Goal: Task Accomplishment & Management: Complete application form

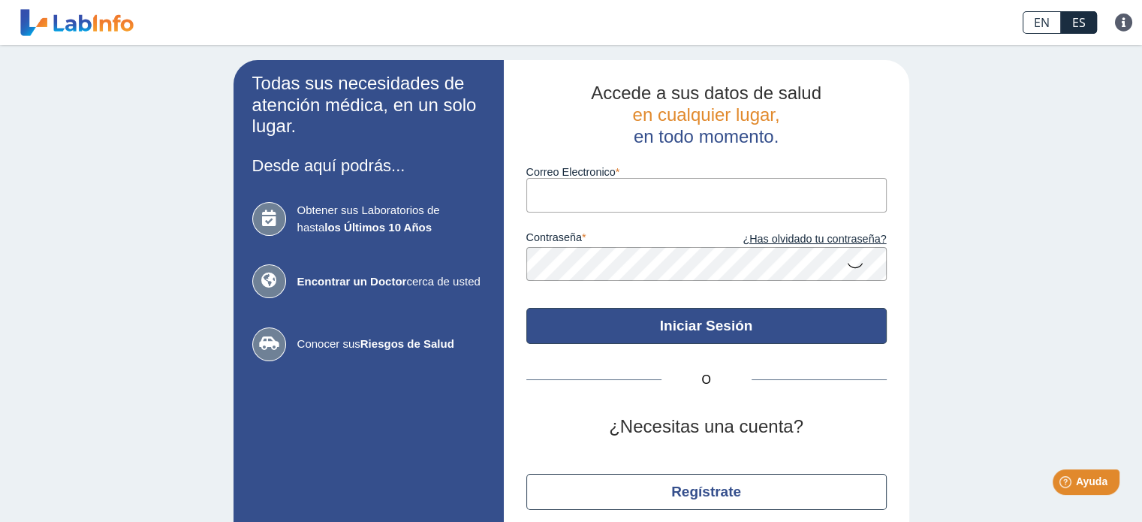
type input "centenomoralesmarilu@gmail.com"
drag, startPoint x: 641, startPoint y: 330, endPoint x: 633, endPoint y: 323, distance: 10.1
click at [633, 323] on button "Iniciar Sesión" at bounding box center [706, 326] width 360 height 36
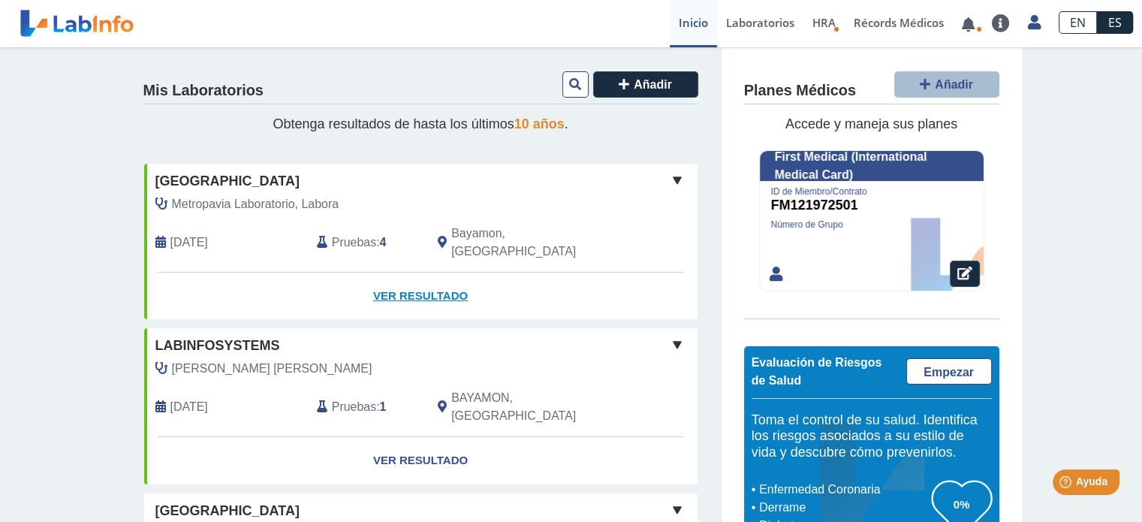
click at [409, 277] on link "Ver Resultado" at bounding box center [420, 296] width 553 height 47
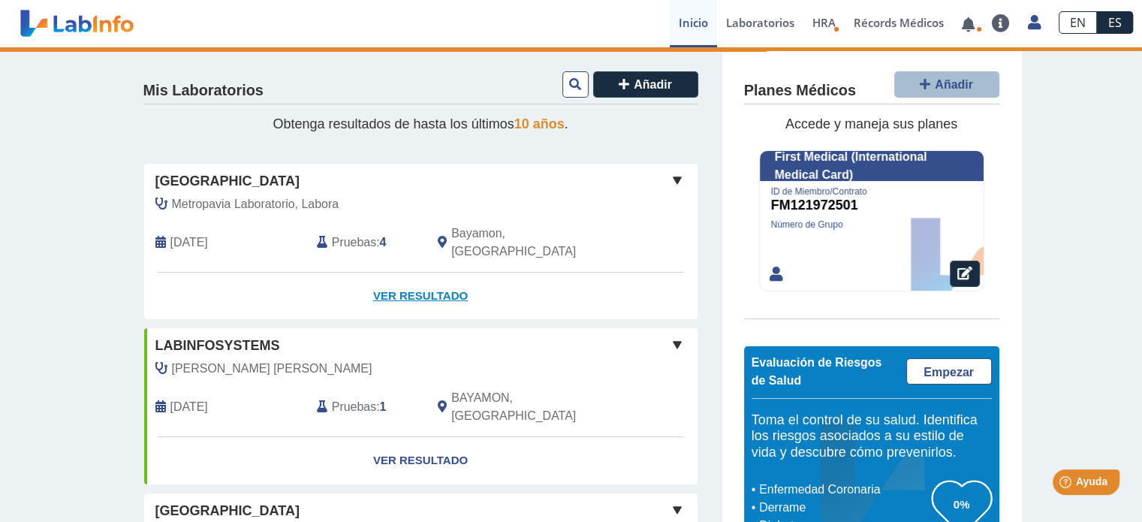
click at [409, 277] on link "Ver Resultado" at bounding box center [420, 296] width 553 height 47
click at [409, 278] on link "Ver Resultado" at bounding box center [420, 296] width 553 height 47
click at [409, 281] on link "Ver Resultado" at bounding box center [420, 296] width 553 height 47
click at [406, 273] on link "Ver Resultado" at bounding box center [420, 296] width 553 height 47
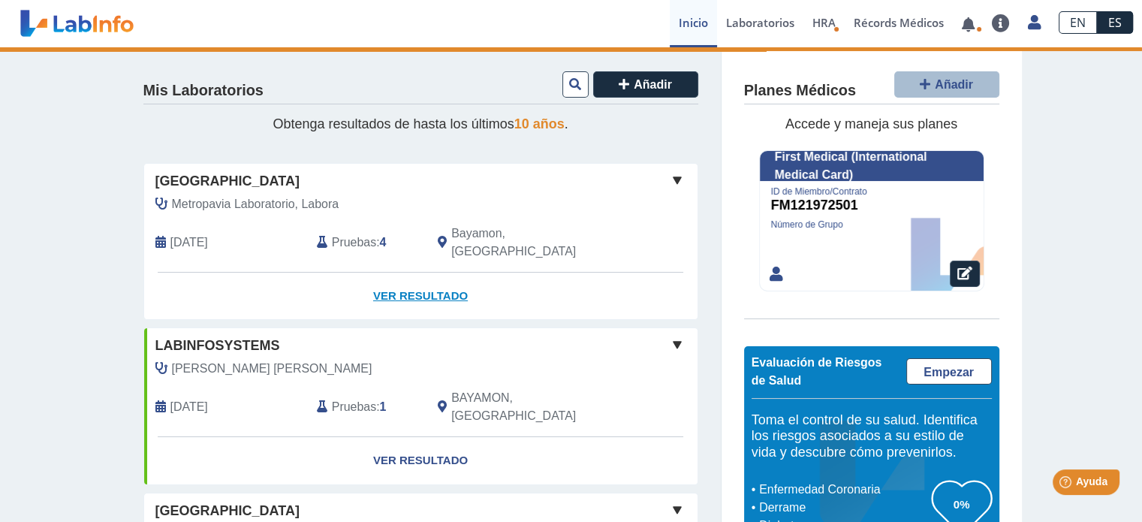
click at [406, 273] on link "Ver Resultado" at bounding box center [420, 296] width 553 height 47
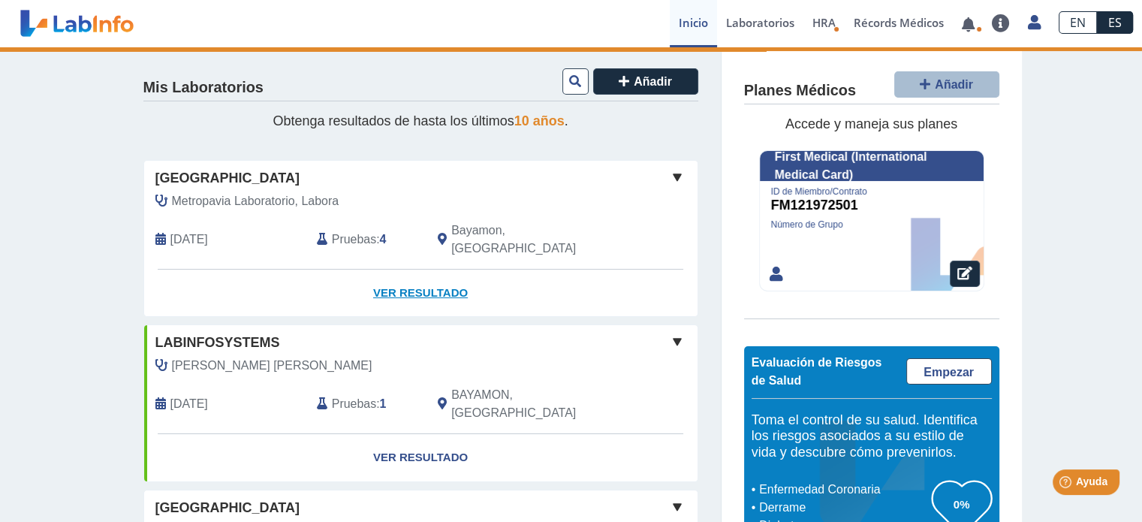
click at [419, 279] on link "Ver Resultado" at bounding box center [420, 293] width 553 height 47
click at [403, 278] on link "Ver Resultado" at bounding box center [420, 293] width 553 height 47
click at [406, 270] on link "Ver Resultado" at bounding box center [420, 293] width 553 height 47
click at [412, 279] on link "Ver Resultado" at bounding box center [420, 293] width 553 height 47
click at [416, 270] on link "Ver Resultado" at bounding box center [420, 293] width 553 height 47
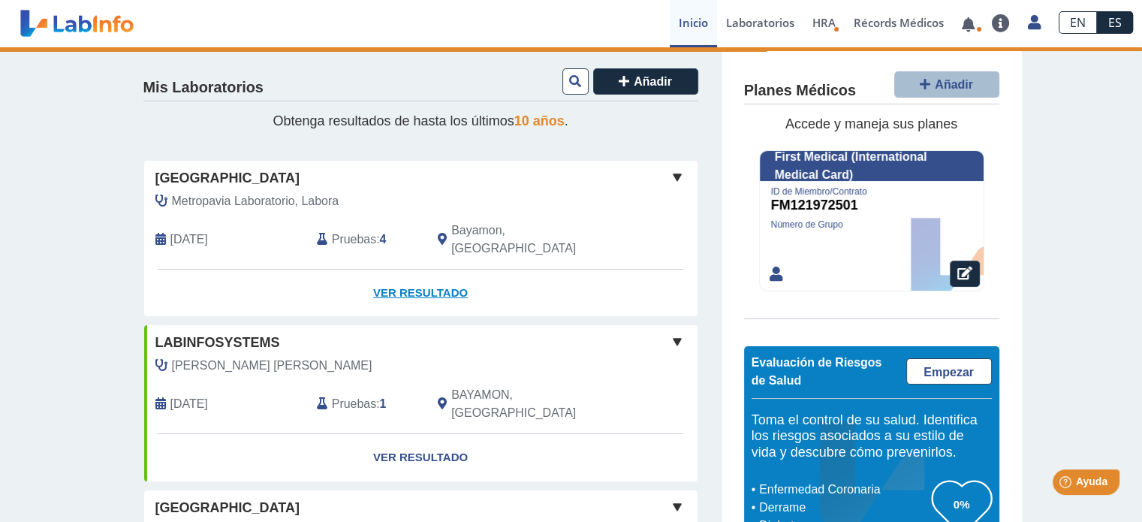
click at [436, 282] on link "Ver Resultado" at bounding box center [420, 293] width 553 height 47
click at [410, 276] on link "Ver Resultado" at bounding box center [420, 293] width 553 height 47
drag, startPoint x: 410, startPoint y: 276, endPoint x: 1150, endPoint y: 164, distance: 748.8
click at [1141, 164] on html "Metro Pavia Clinic Bayamon envió nuevos resultados de laboratorio Para Marilu C…" at bounding box center [571, 261] width 1142 height 522
click at [410, 270] on link "Ver Resultado" at bounding box center [420, 293] width 553 height 47
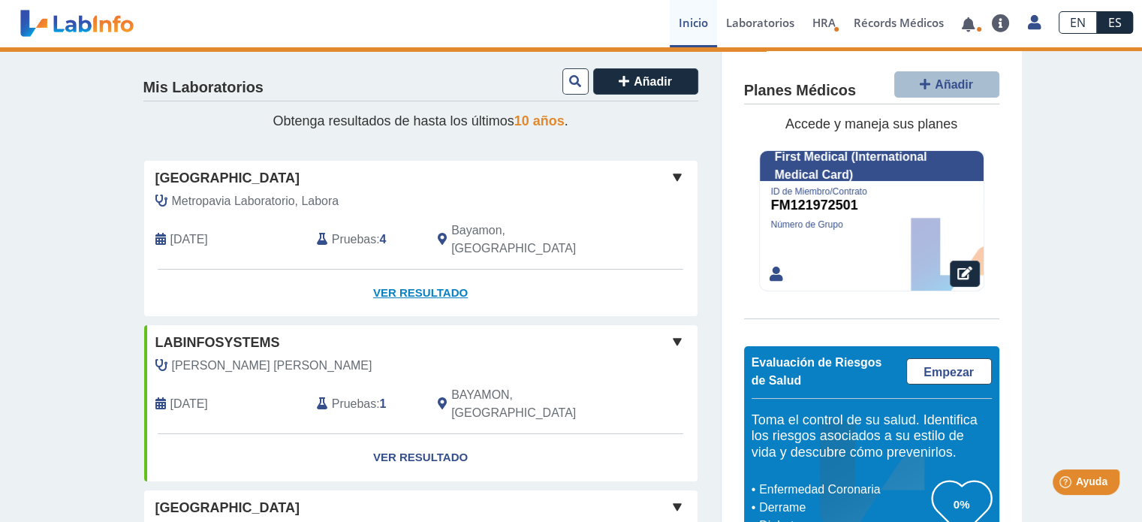
click at [393, 282] on link "Ver Resultado" at bounding box center [420, 293] width 553 height 47
click at [403, 270] on link "Ver Resultado" at bounding box center [420, 293] width 553 height 47
click at [406, 274] on link "Ver Resultado" at bounding box center [420, 293] width 553 height 47
click at [415, 279] on link "Ver Resultado" at bounding box center [420, 293] width 553 height 47
click at [387, 284] on link "Ver Resultado" at bounding box center [420, 293] width 553 height 47
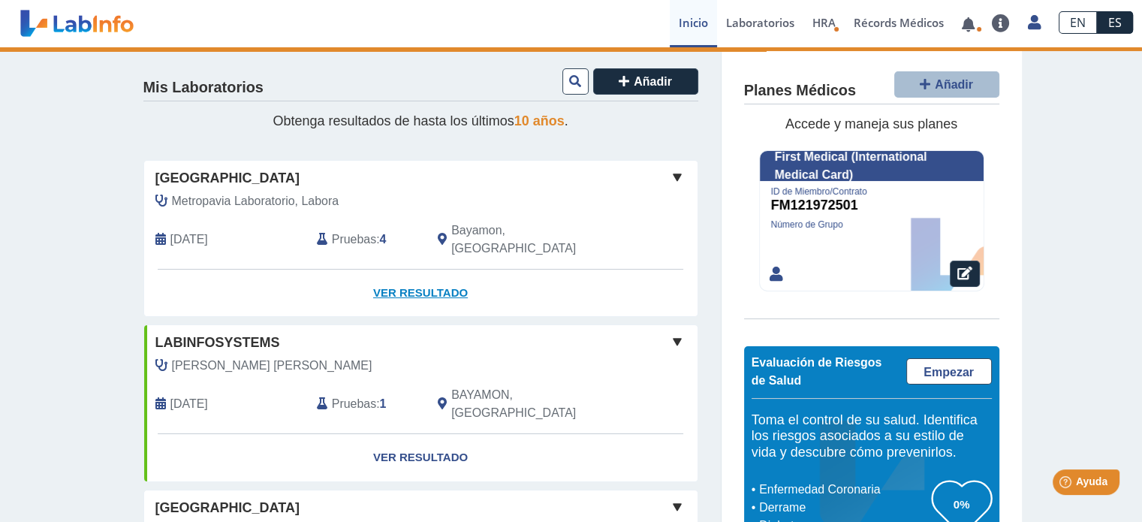
click at [392, 284] on link "Ver Resultado" at bounding box center [420, 293] width 553 height 47
click at [385, 283] on link "Ver Resultado" at bounding box center [420, 293] width 553 height 47
click at [391, 288] on link "Ver Resultado" at bounding box center [420, 293] width 553 height 47
click at [392, 296] on link "Ver Resultado" at bounding box center [420, 293] width 553 height 47
click at [409, 293] on link "Ver Resultado" at bounding box center [420, 293] width 553 height 47
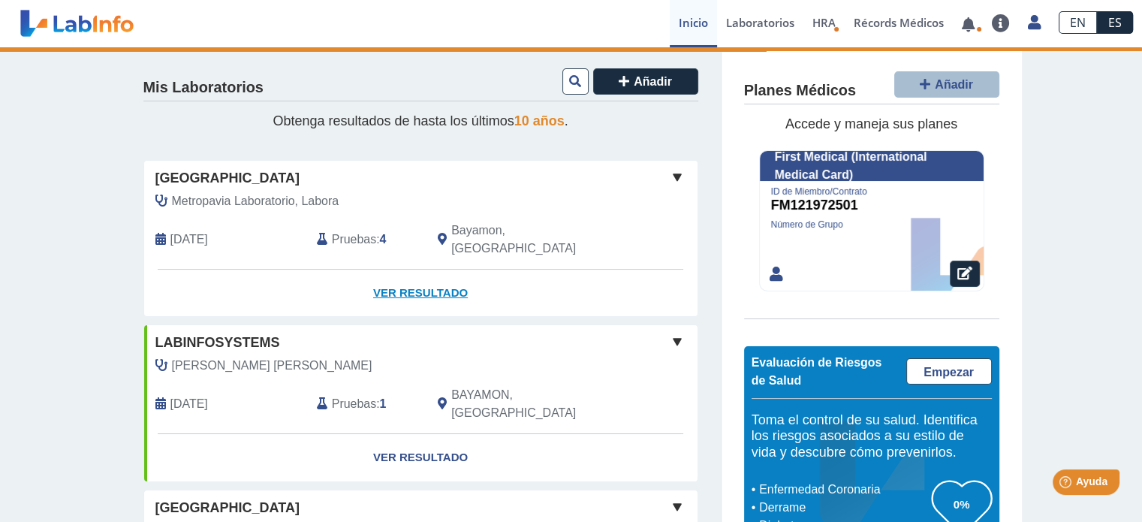
click at [394, 273] on link "Ver Resultado" at bounding box center [420, 293] width 553 height 47
click at [402, 284] on link "Ver Resultado" at bounding box center [420, 293] width 553 height 47
click at [400, 282] on link "Ver Resultado" at bounding box center [420, 293] width 553 height 47
click at [412, 282] on link "Ver Resultado" at bounding box center [420, 293] width 553 height 47
click at [409, 284] on link "Ver Resultado" at bounding box center [420, 293] width 553 height 47
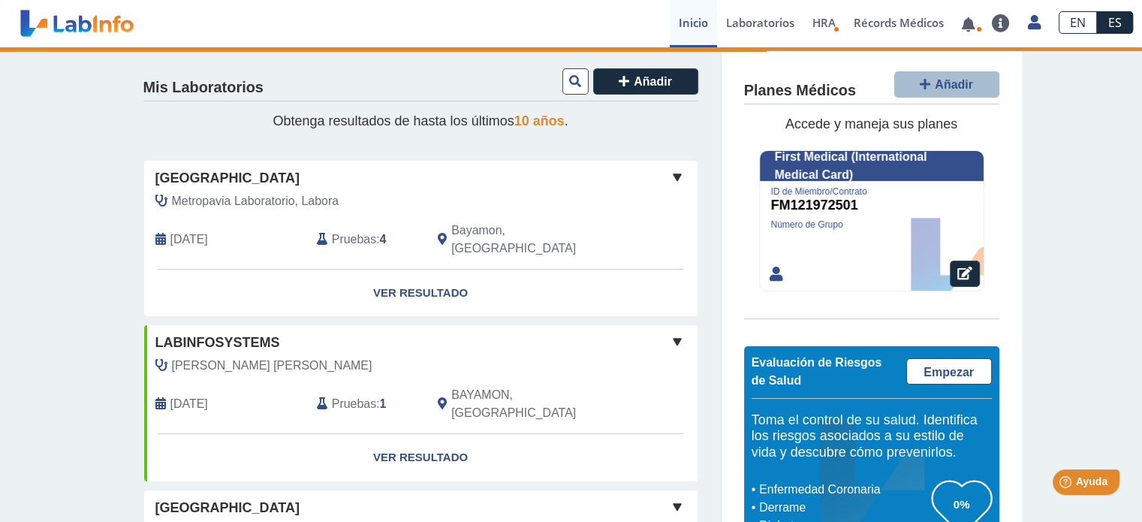
click at [672, 171] on span at bounding box center [677, 177] width 18 height 18
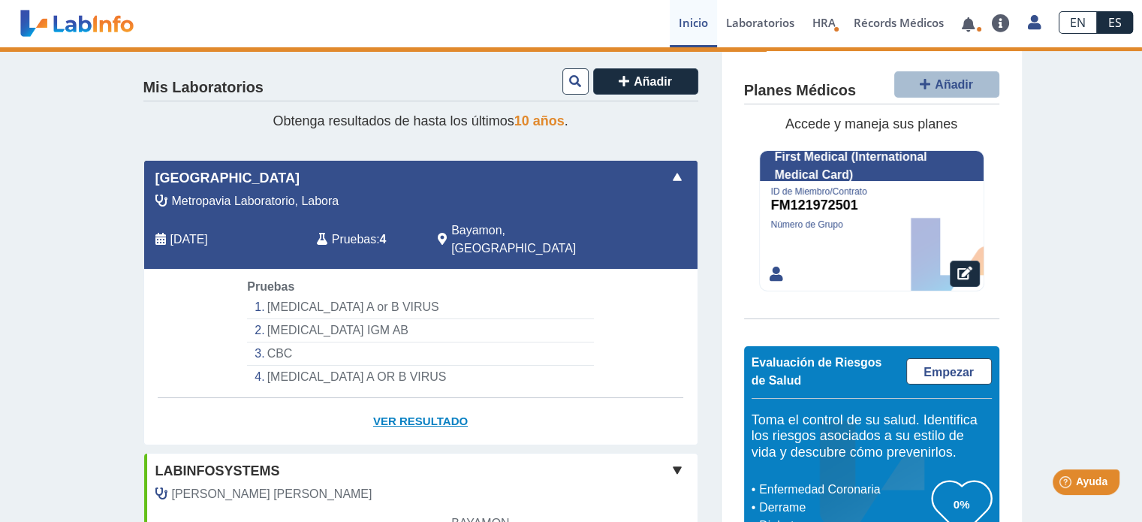
click at [404, 412] on link "Ver Resultado" at bounding box center [420, 421] width 553 height 47
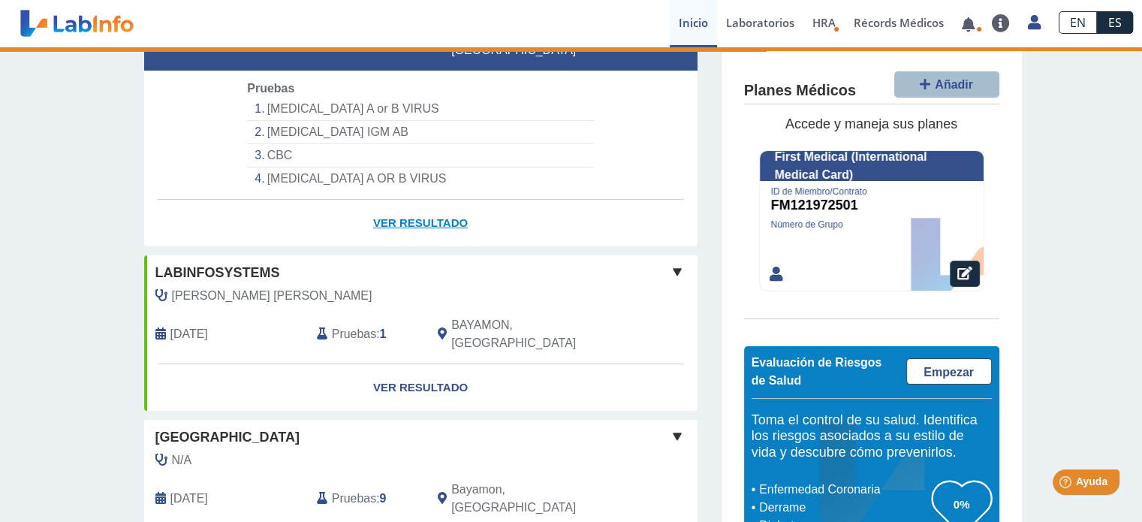
scroll to position [206, 0]
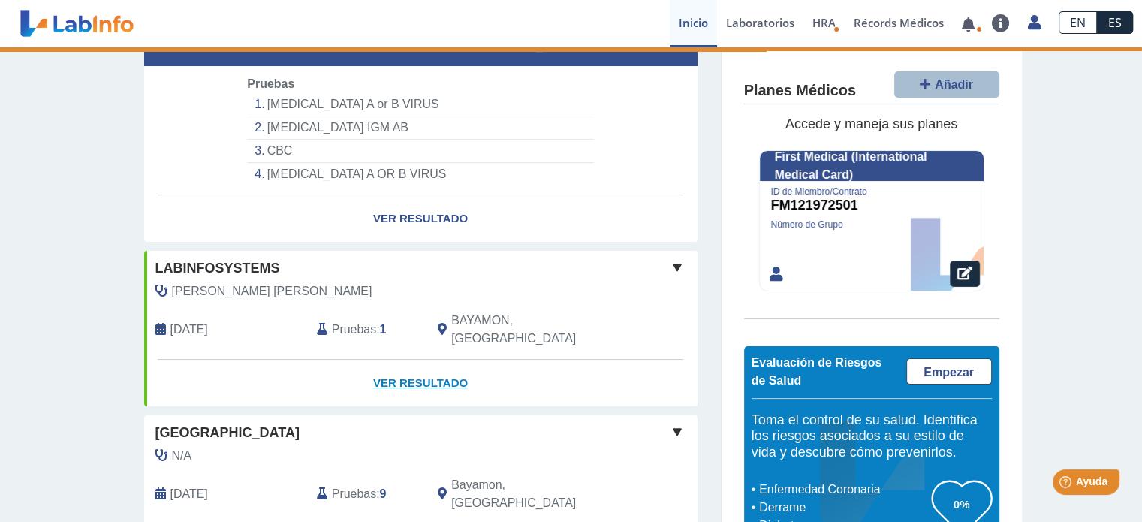
click at [402, 360] on link "Ver Resultado" at bounding box center [420, 383] width 553 height 47
click at [403, 360] on link "Ver Resultado" at bounding box center [420, 383] width 553 height 47
click at [404, 360] on link "Ver Resultado" at bounding box center [420, 383] width 553 height 47
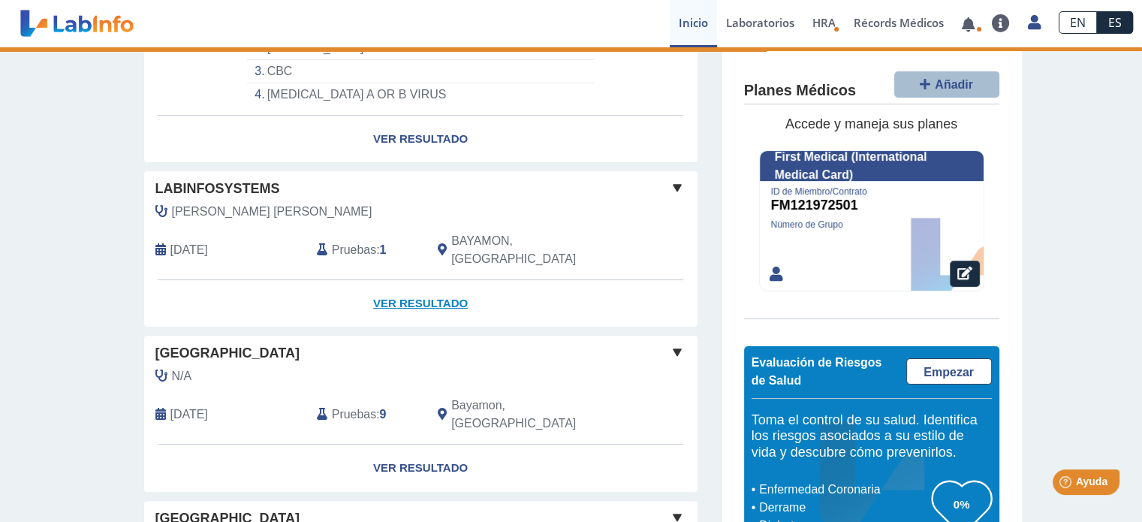
scroll to position [294, 0]
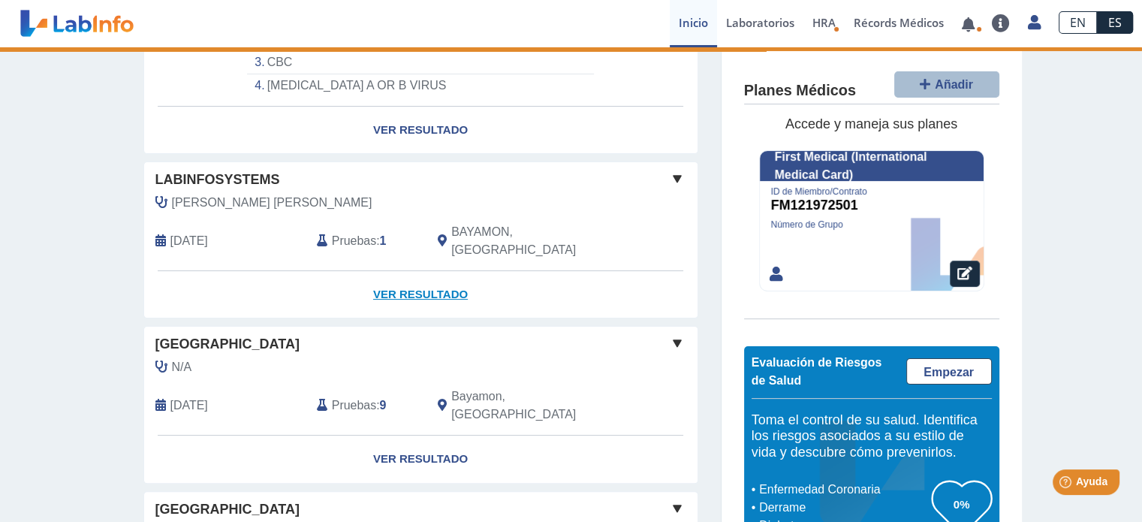
click at [409, 273] on link "Ver Resultado" at bounding box center [420, 294] width 553 height 47
click at [409, 327] on div "Metro Pavia Clinic Bayamon N/A Jul 29, 2025 Pruebas : 9 Bayamon, PR Yo Yo" at bounding box center [420, 381] width 553 height 108
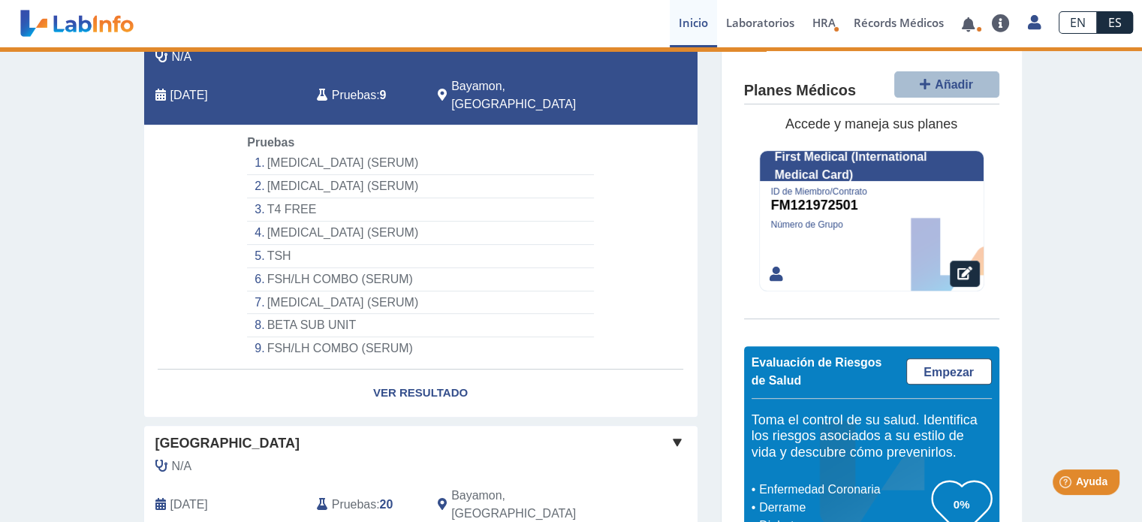
scroll to position [607, 0]
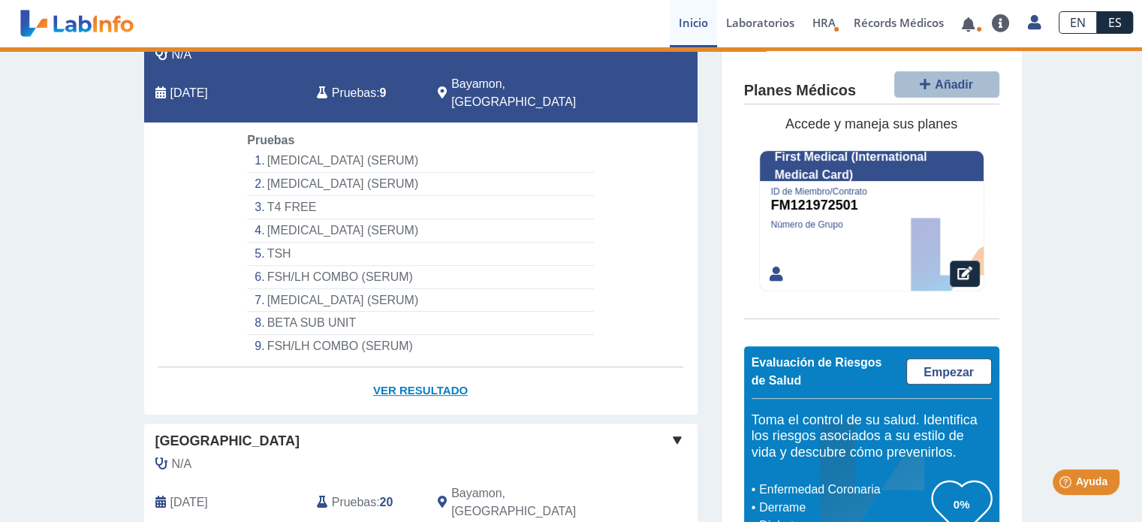
click at [404, 367] on link "Ver Resultado" at bounding box center [420, 390] width 553 height 47
click at [412, 367] on link "Ver Resultado" at bounding box center [420, 390] width 553 height 47
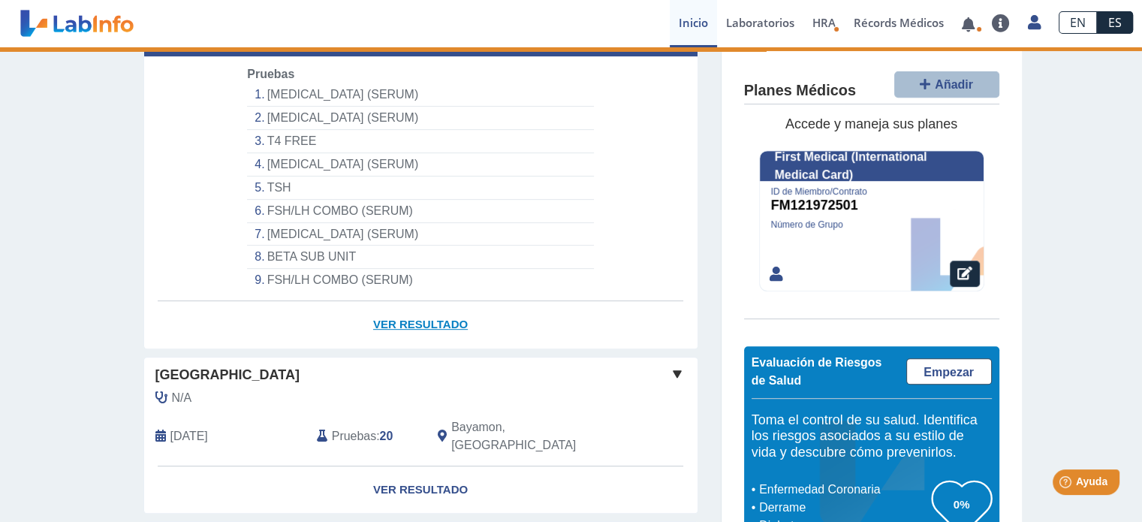
scroll to position [673, 0]
click at [439, 301] on link "Ver Resultado" at bounding box center [420, 324] width 553 height 47
click at [433, 301] on link "Ver Resultado" at bounding box center [420, 324] width 553 height 47
click at [436, 301] on link "Ver Resultado" at bounding box center [420, 324] width 553 height 47
click at [441, 301] on link "Ver Resultado" at bounding box center [420, 324] width 553 height 47
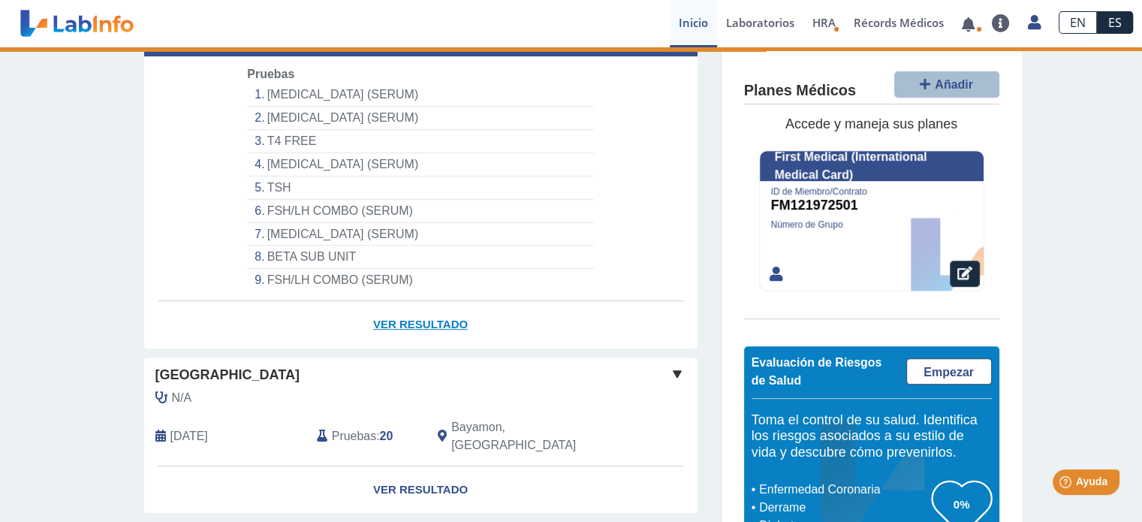
click at [433, 301] on link "Ver Resultado" at bounding box center [420, 324] width 553 height 47
click at [419, 301] on link "Ver Resultado" at bounding box center [420, 324] width 553 height 47
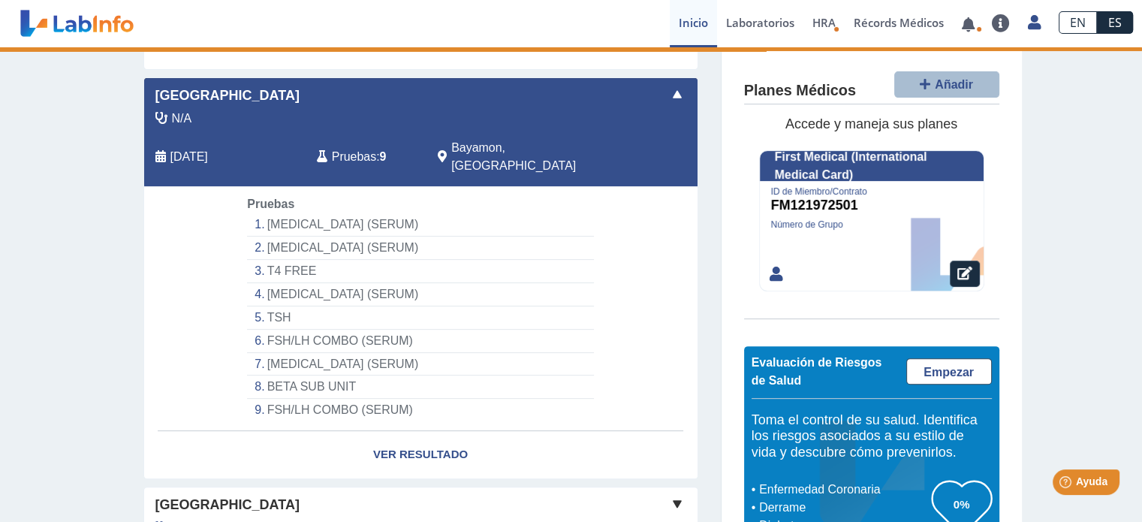
scroll to position [531, 0]
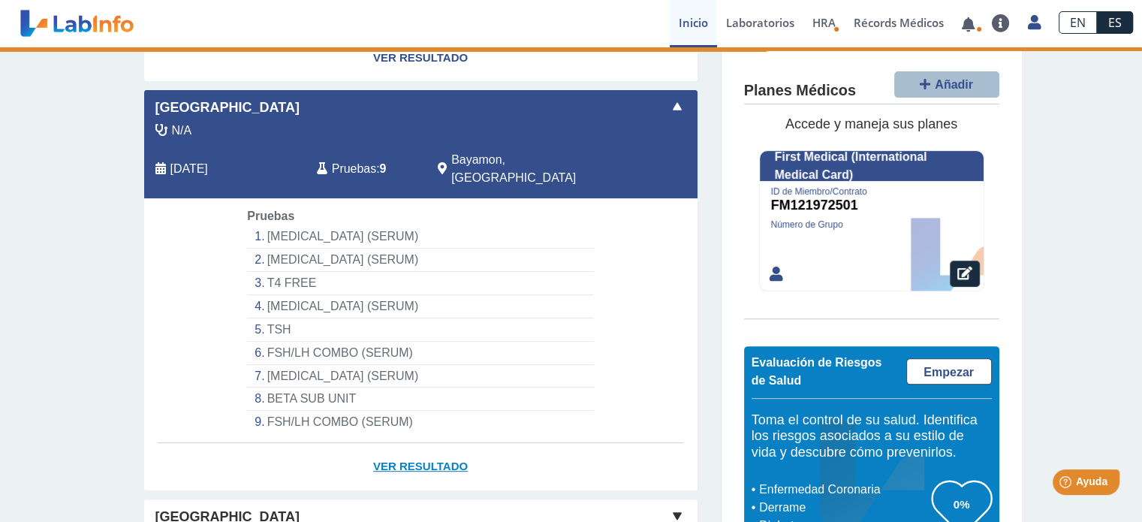
click at [428, 443] on link "Ver Resultado" at bounding box center [420, 466] width 553 height 47
click at [438, 443] on link "Ver Resultado" at bounding box center [420, 466] width 553 height 47
click at [430, 443] on link "Ver Resultado" at bounding box center [420, 466] width 553 height 47
click at [431, 443] on link "Ver Resultado" at bounding box center [420, 466] width 553 height 47
click at [424, 443] on link "Ver Resultado" at bounding box center [420, 466] width 553 height 47
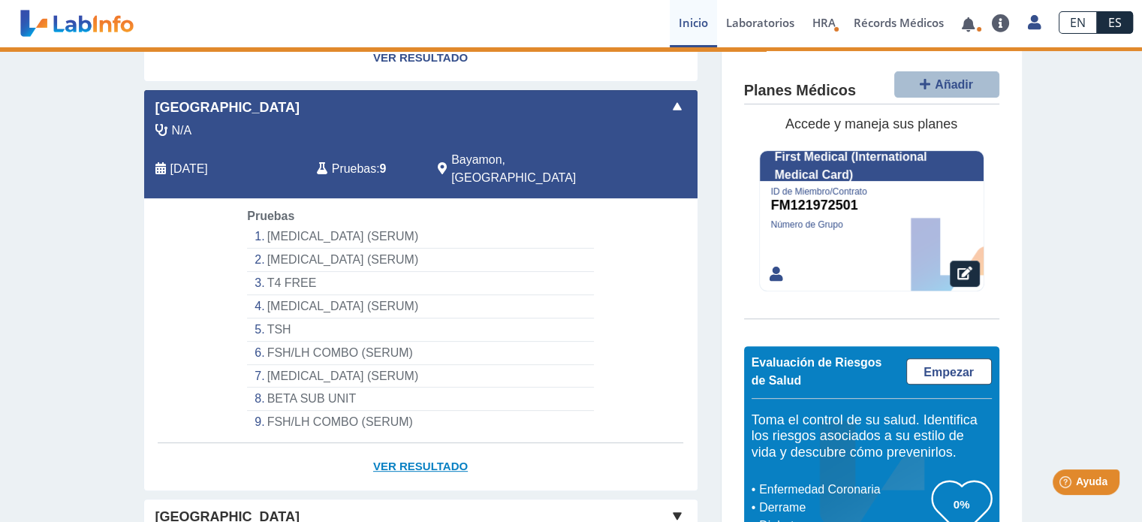
click at [418, 443] on link "Ver Resultado" at bounding box center [420, 466] width 553 height 47
click at [428, 443] on link "Ver Resultado" at bounding box center [420, 466] width 553 height 47
click at [423, 443] on link "Ver Resultado" at bounding box center [420, 466] width 553 height 47
click at [427, 443] on link "Ver Resultado" at bounding box center [420, 466] width 553 height 47
click at [429, 443] on link "Ver Resultado" at bounding box center [420, 466] width 553 height 47
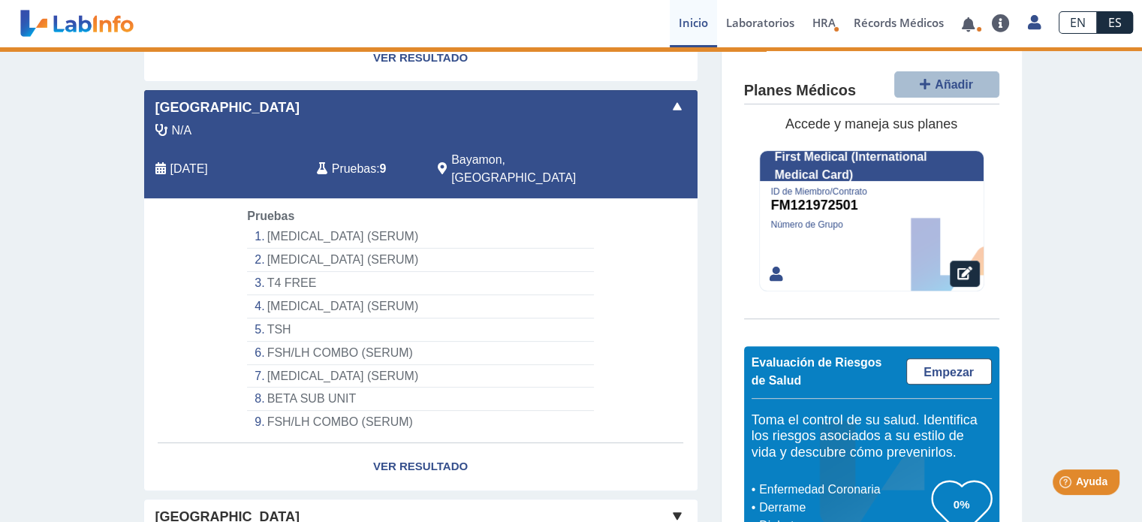
click at [677, 45] on link "Inicio" at bounding box center [693, 23] width 47 height 47
click at [670, 98] on span at bounding box center [677, 107] width 18 height 18
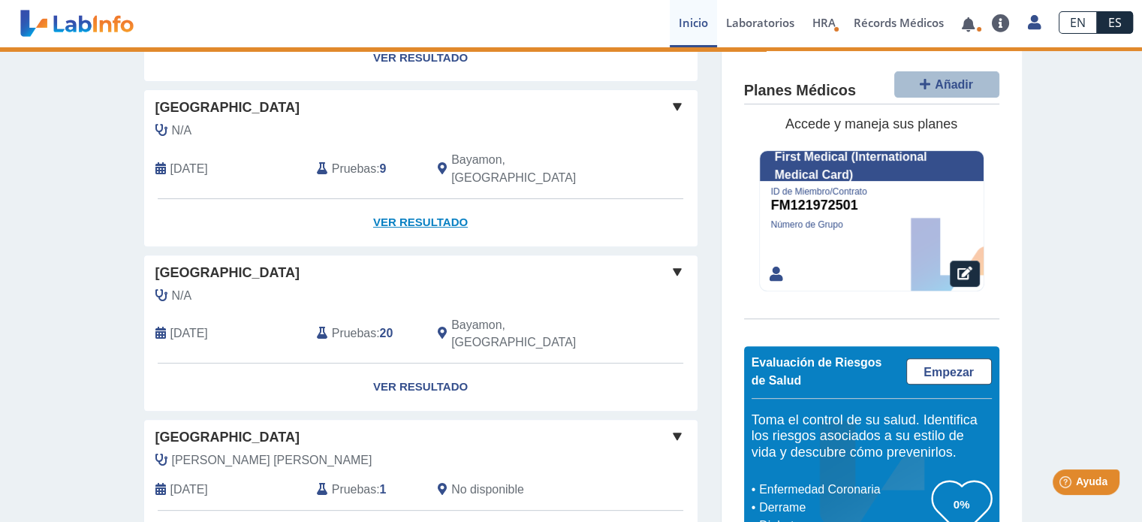
click at [437, 199] on link "Ver Resultado" at bounding box center [420, 222] width 553 height 47
click at [964, 28] on link at bounding box center [968, 24] width 31 height 11
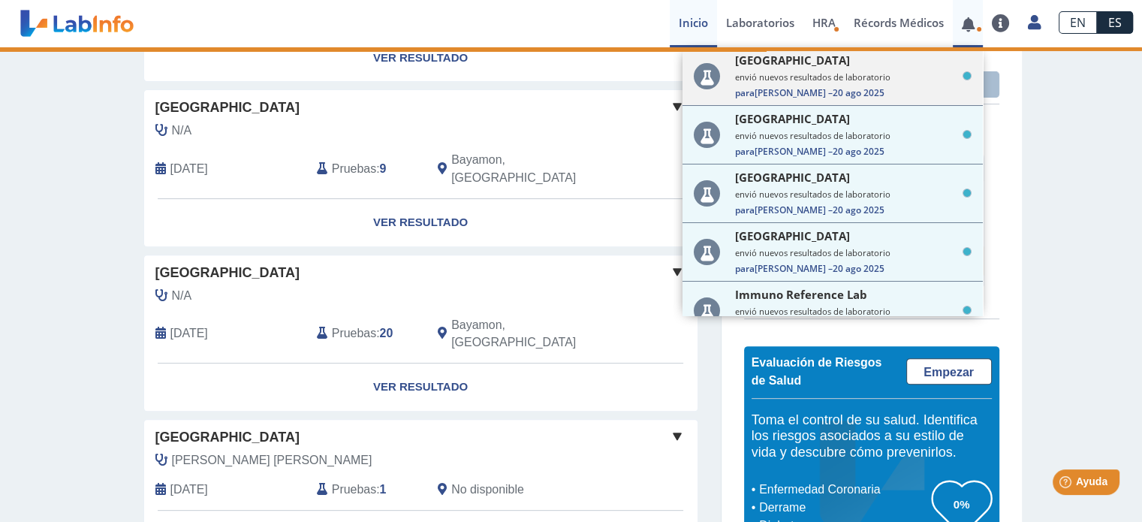
click at [846, 63] on span "Metro Pavia Clinic Bayamon" at bounding box center [792, 60] width 115 height 15
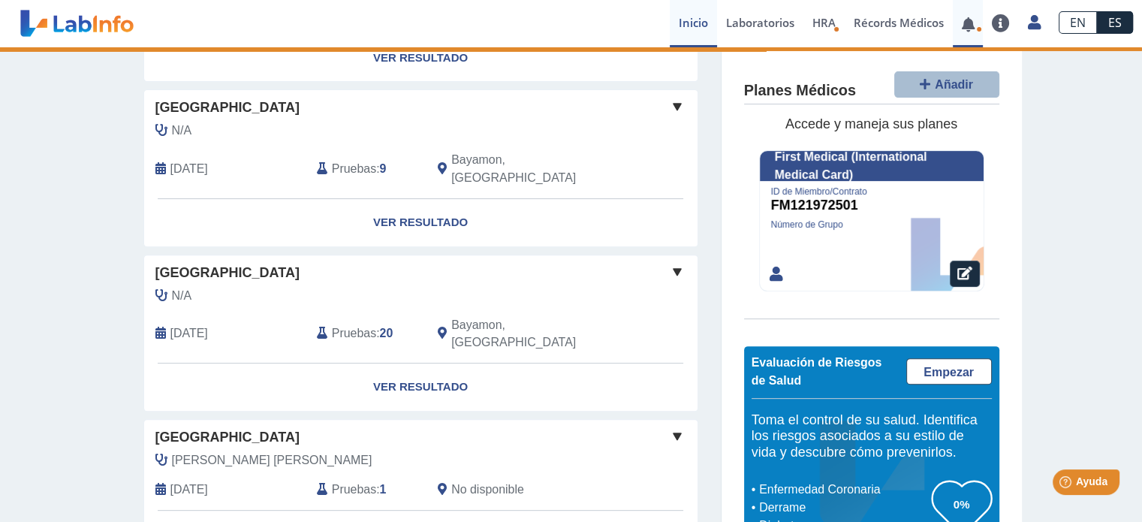
click at [969, 24] on link at bounding box center [968, 24] width 31 height 11
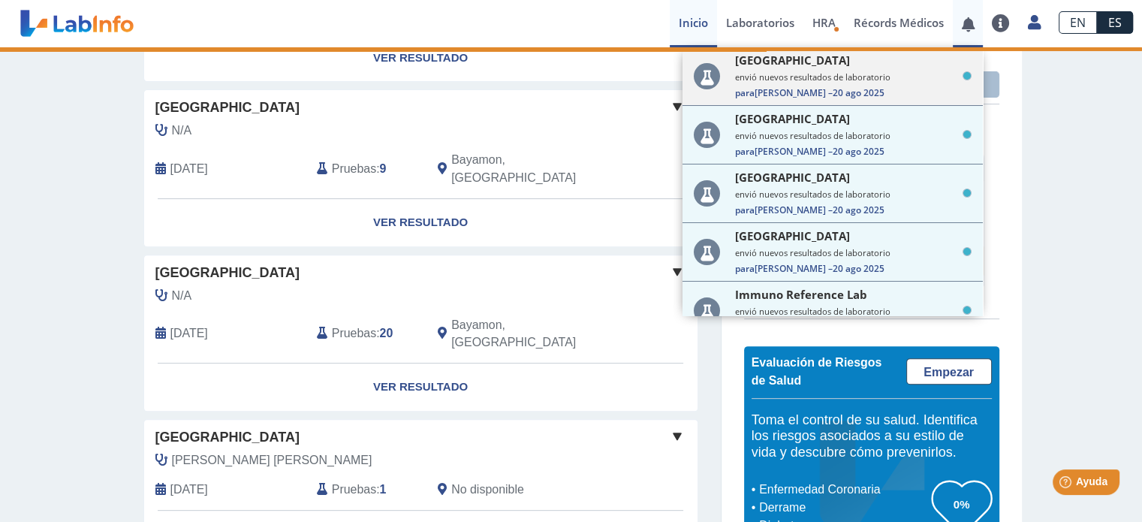
click at [852, 75] on small "envió nuevos resultados de laboratorio" at bounding box center [853, 76] width 237 height 11
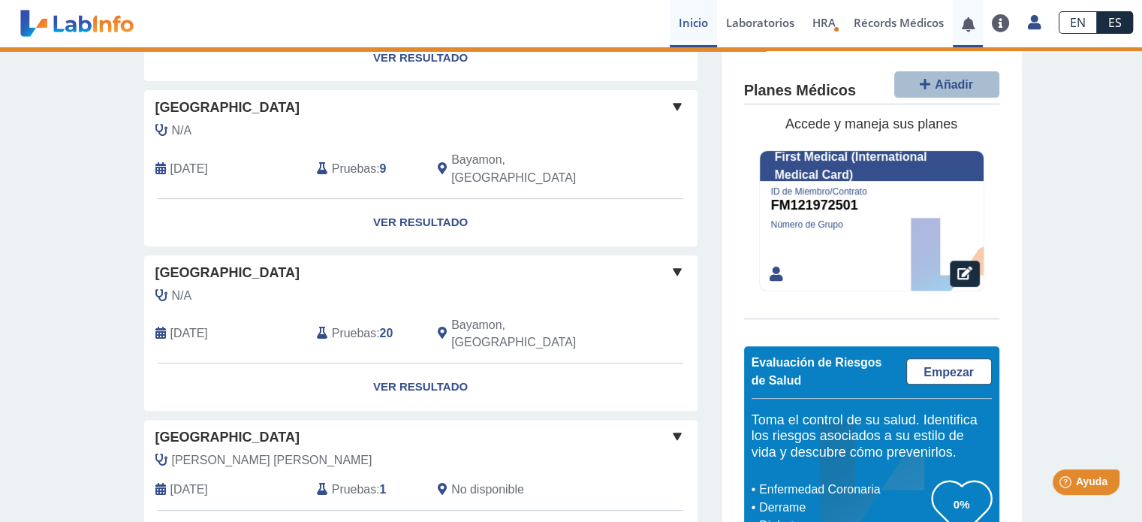
click at [968, 22] on link at bounding box center [968, 24] width 31 height 11
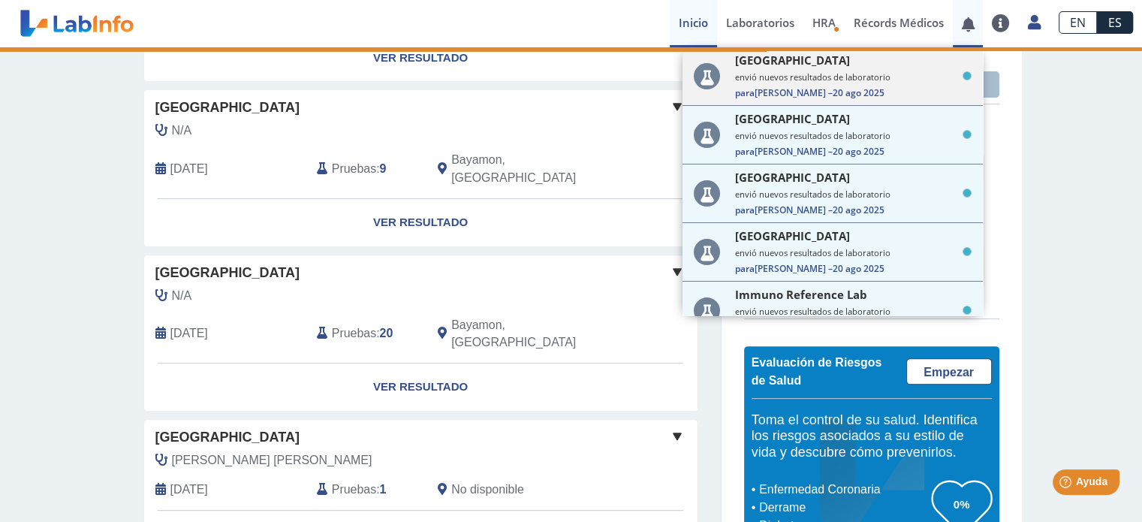
click at [814, 62] on span "Metro Pavia Clinic Bayamon" at bounding box center [792, 60] width 115 height 15
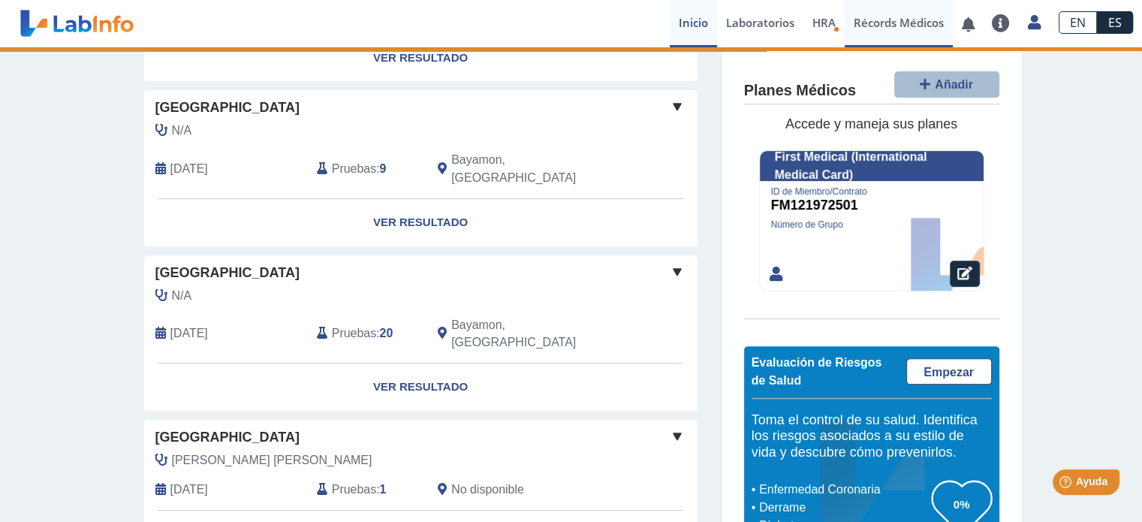
click at [913, 33] on link "Récords Médicos" at bounding box center [899, 23] width 108 height 47
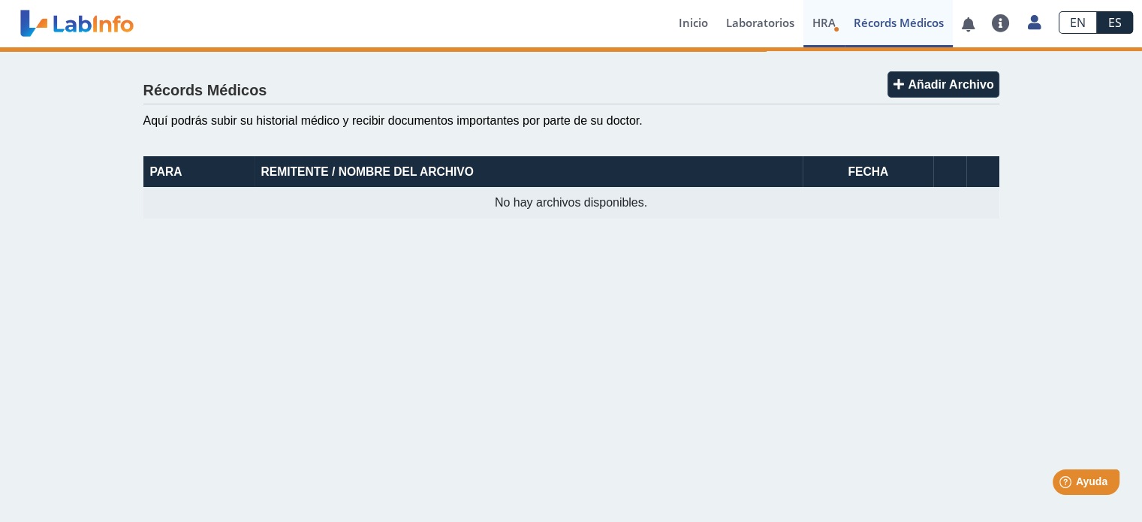
click at [829, 21] on span "HRA" at bounding box center [824, 22] width 23 height 15
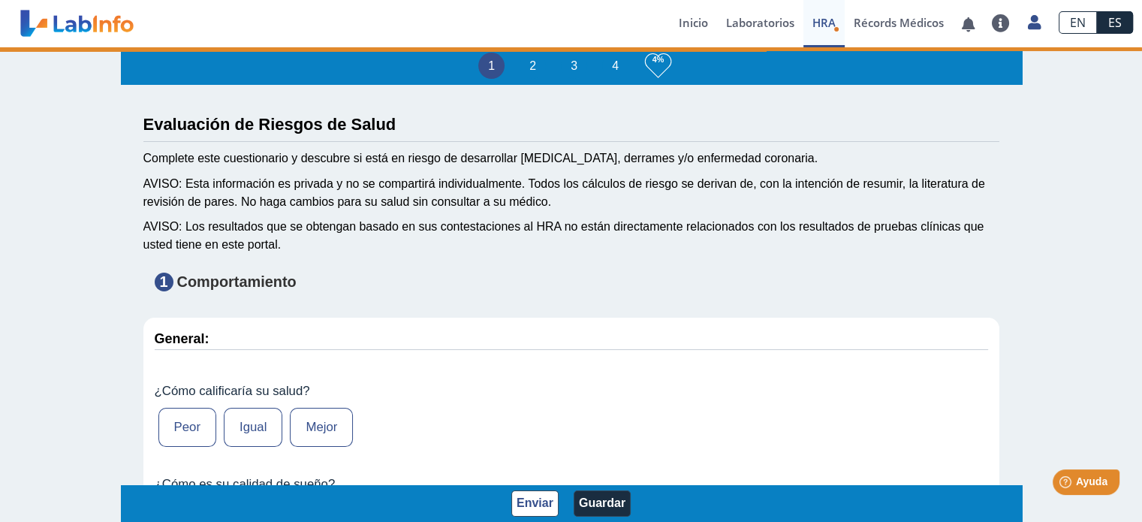
type input "Marilu Centeno"
type input "1979-12-03"
select select
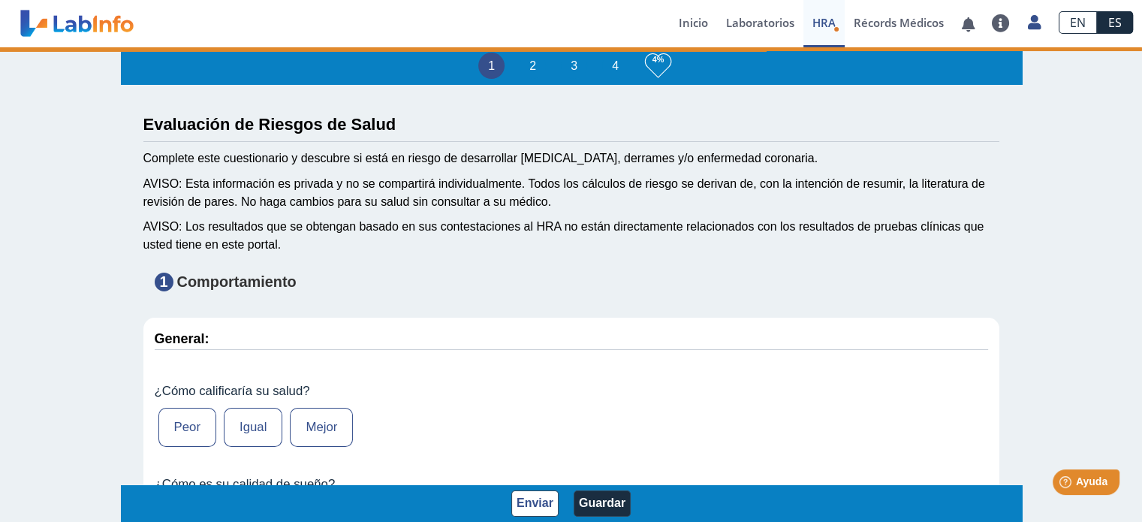
select select
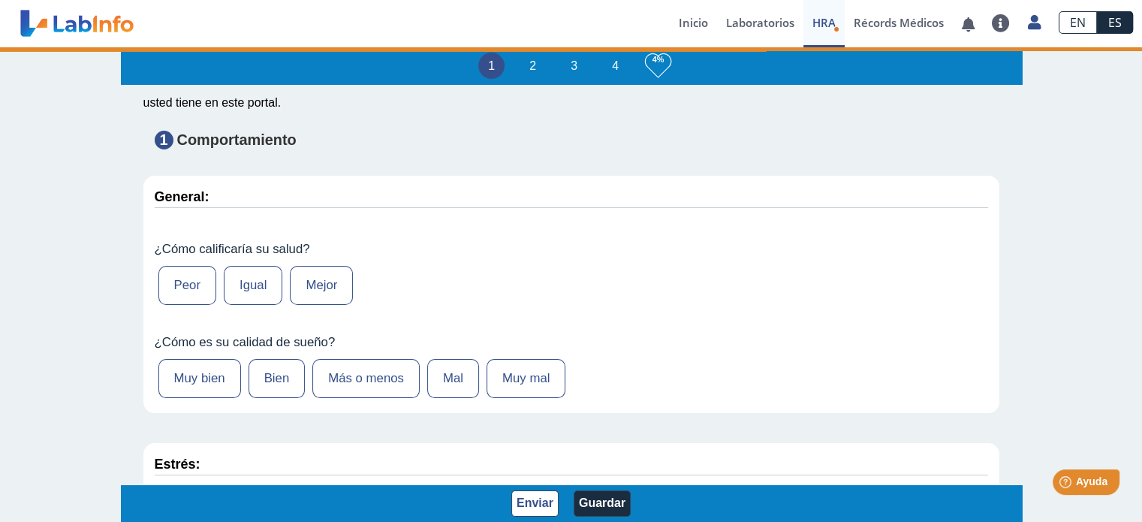
scroll to position [143, 0]
click at [324, 294] on label "Mejor" at bounding box center [321, 284] width 63 height 39
click at [0, 0] on input "Mejor" at bounding box center [0, 0] width 0 height 0
click at [195, 387] on label "Muy bien" at bounding box center [199, 377] width 83 height 39
click at [0, 0] on input "Muy bien" at bounding box center [0, 0] width 0 height 0
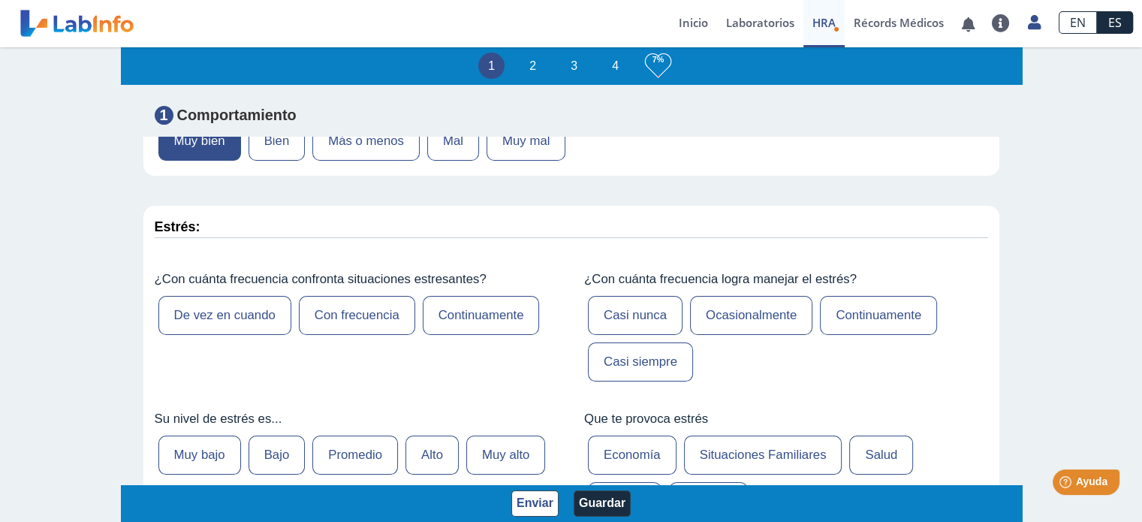
scroll to position [381, 0]
click at [246, 307] on label "De vez en cuando" at bounding box center [224, 313] width 133 height 39
click at [0, 0] on input "De vez en cuando" at bounding box center [0, 0] width 0 height 0
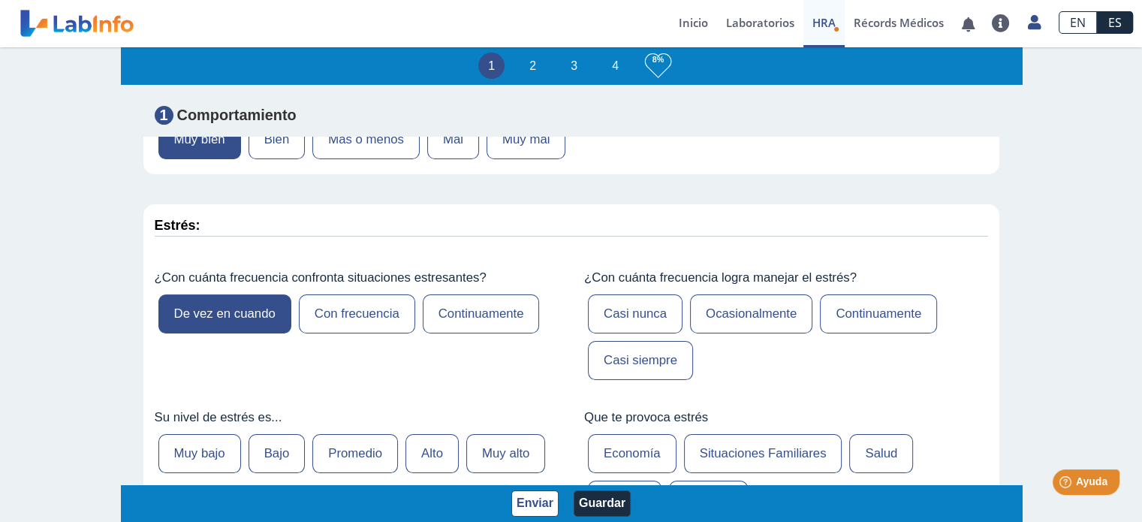
click at [660, 363] on label "Casi siempre" at bounding box center [640, 360] width 105 height 39
click at [0, 0] on input "Casi siempre" at bounding box center [0, 0] width 0 height 0
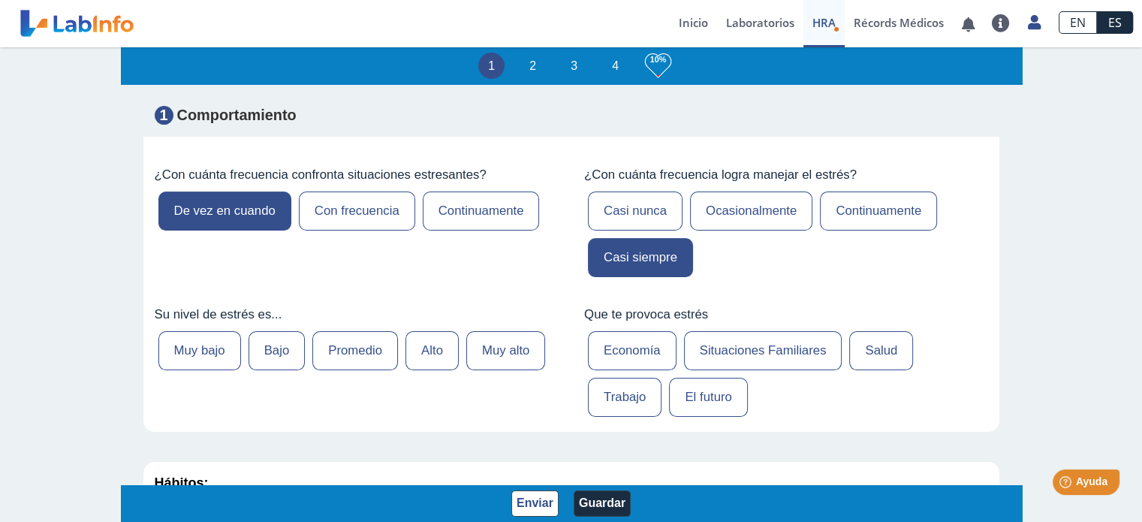
scroll to position [490, 0]
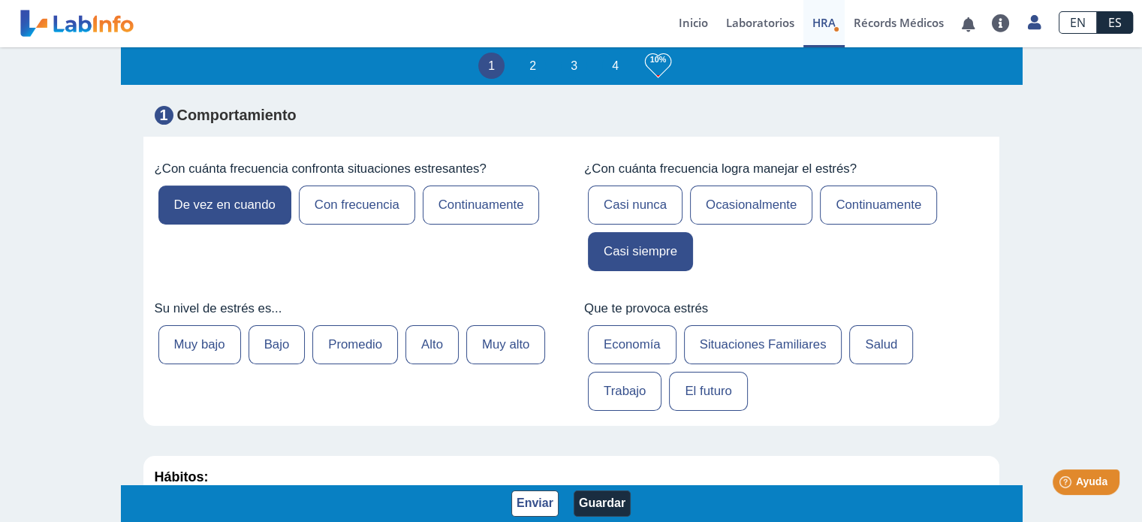
click at [288, 334] on label "Bajo" at bounding box center [277, 344] width 57 height 39
click at [0, 0] on input "Bajo" at bounding box center [0, 0] width 0 height 0
click at [206, 357] on label "Muy bajo" at bounding box center [199, 344] width 83 height 39
click at [0, 0] on input "Muy bajo" at bounding box center [0, 0] width 0 height 0
click at [632, 388] on label "Trabajo" at bounding box center [625, 391] width 74 height 39
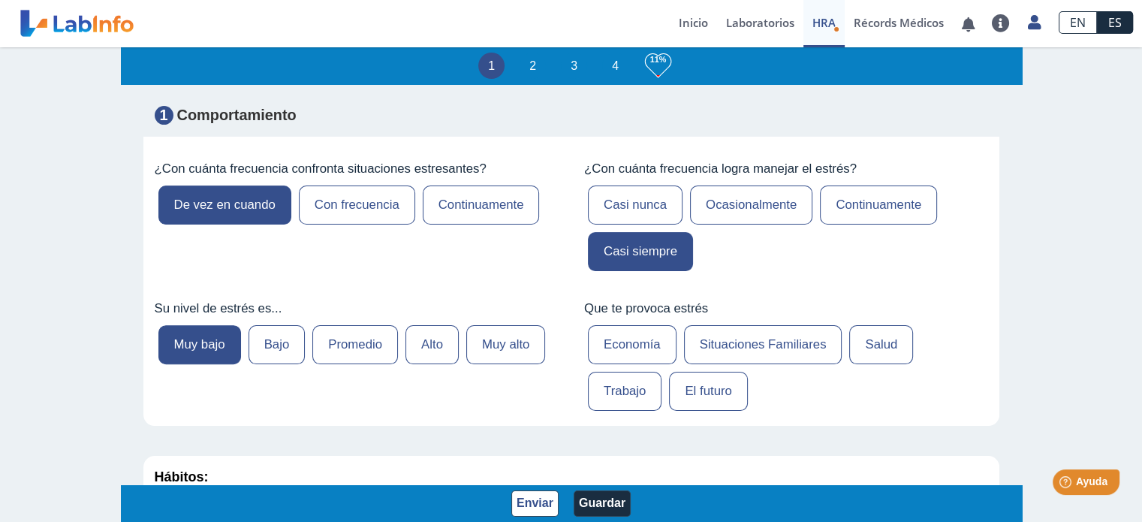
click at [0, 0] on input "Trabajo" at bounding box center [0, 0] width 0 height 0
click at [620, 337] on label "Economía" at bounding box center [632, 344] width 89 height 39
click at [0, 0] on input "Economía" at bounding box center [0, 0] width 0 height 0
click at [768, 342] on label "Situaciones Familiares" at bounding box center [763, 344] width 158 height 39
click at [0, 0] on input "Situaciones Familiares" at bounding box center [0, 0] width 0 height 0
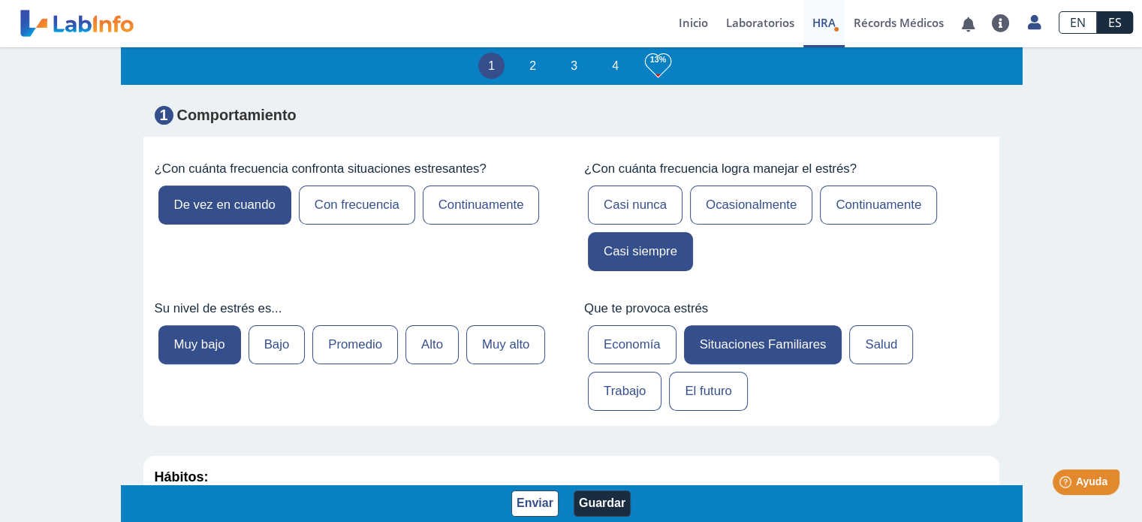
click at [638, 352] on label "Economía" at bounding box center [632, 344] width 89 height 39
click at [0, 0] on input "Economía" at bounding box center [0, 0] width 0 height 0
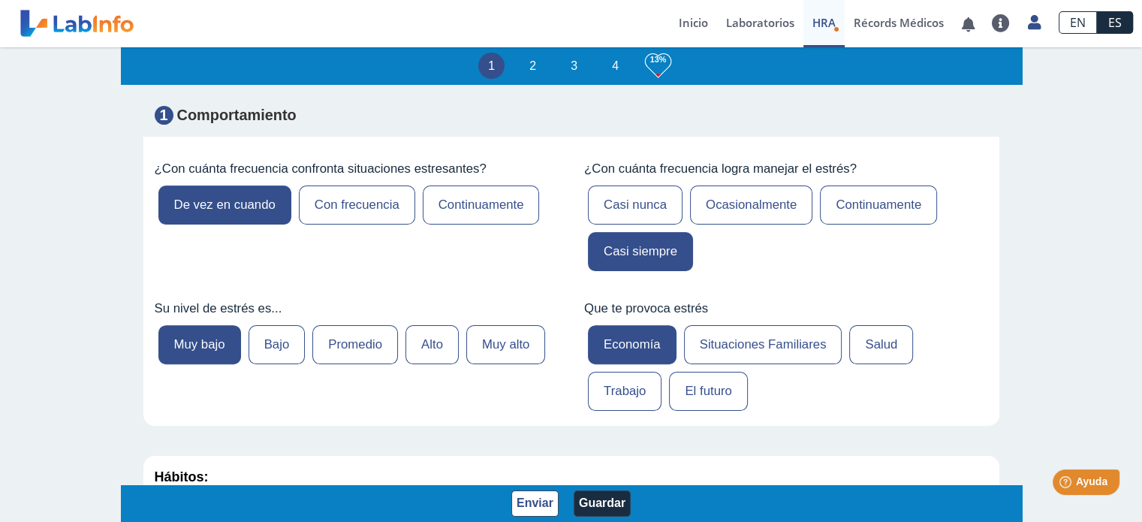
click at [713, 440] on div "General: ¿Cómo calificaría su salud? Peor Igual Mejor ¿Cómo es su calidad de su…" at bounding box center [571, 446] width 856 height 1237
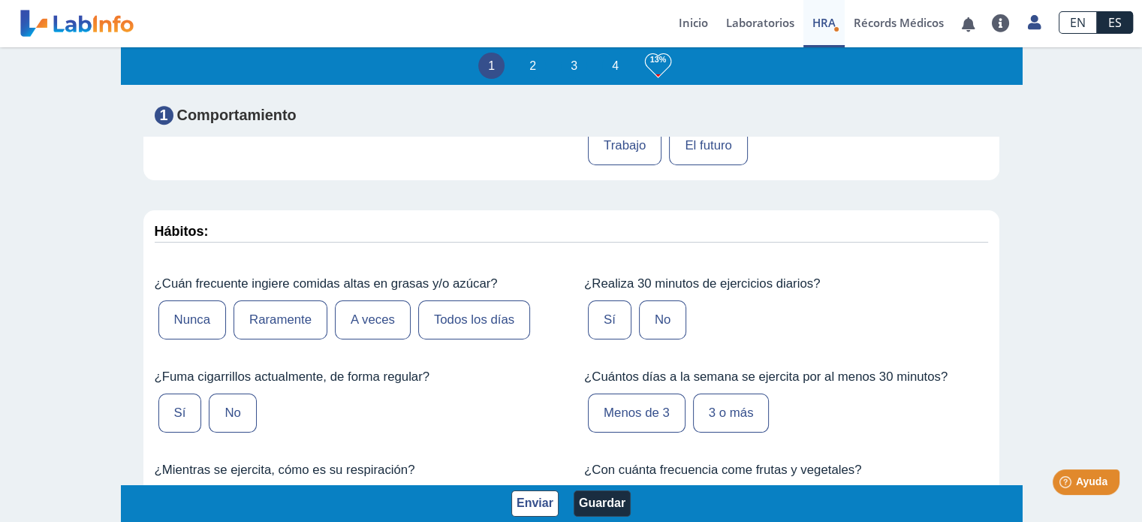
scroll to position [744, 0]
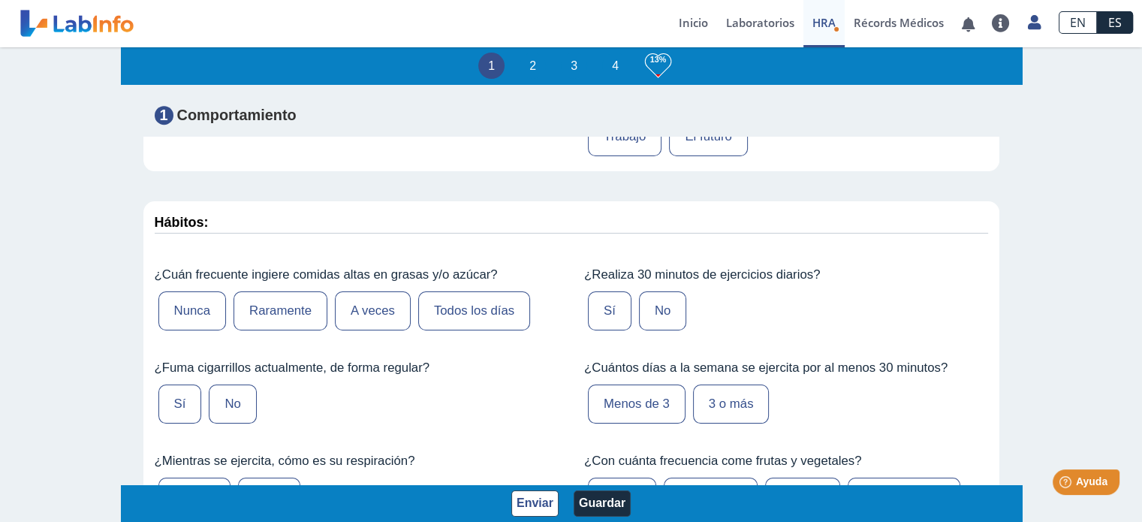
click at [206, 301] on label "Nunca" at bounding box center [192, 310] width 68 height 39
click at [0, 0] on input "Nunca" at bounding box center [0, 0] width 0 height 0
click at [608, 309] on label "Sí" at bounding box center [610, 310] width 44 height 39
click at [0, 0] on input "Sí" at bounding box center [0, 0] width 0 height 0
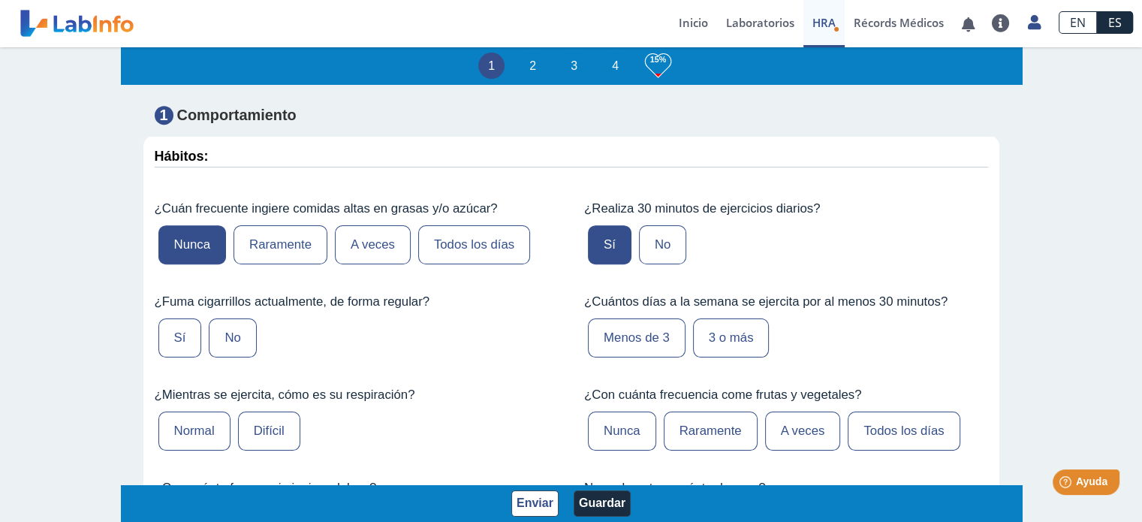
scroll to position [814, 0]
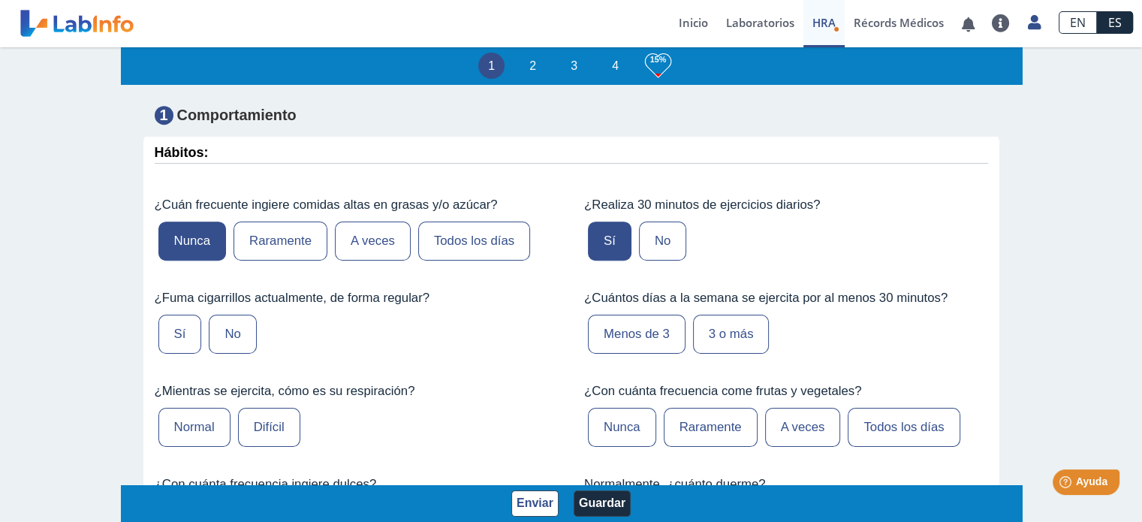
click at [240, 315] on label "No" at bounding box center [232, 334] width 47 height 39
click at [0, 0] on input "No" at bounding box center [0, 0] width 0 height 0
click at [637, 333] on label "Menos de 3" at bounding box center [637, 334] width 98 height 39
click at [0, 0] on input "Menos de 3" at bounding box center [0, 0] width 0 height 0
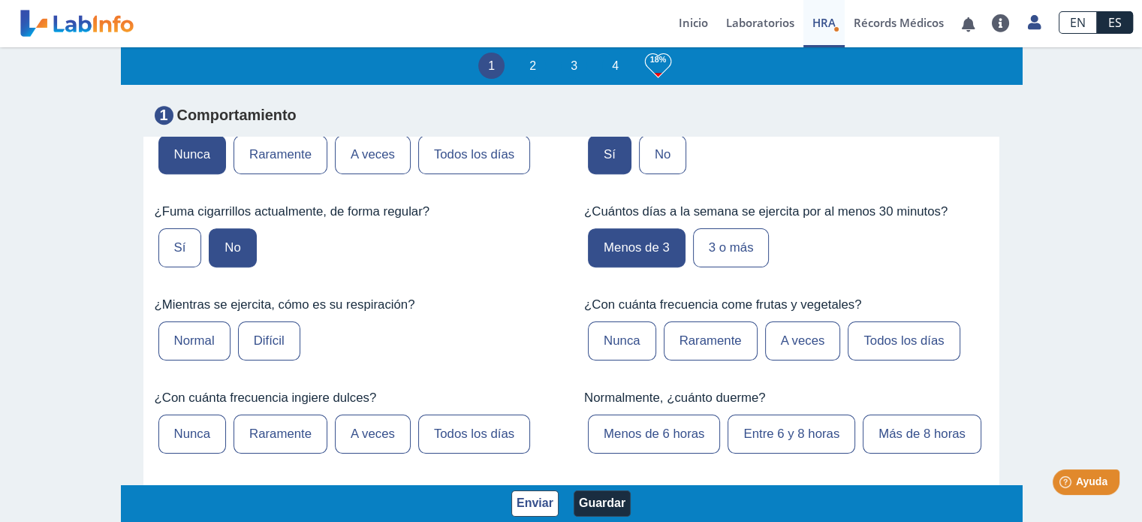
scroll to position [901, 0]
click at [188, 333] on label "Normal" at bounding box center [194, 340] width 72 height 39
click at [0, 0] on input "Normal" at bounding box center [0, 0] width 0 height 0
click at [892, 330] on label "Todos los días" at bounding box center [904, 340] width 112 height 39
click at [0, 0] on input "Todos los días" at bounding box center [0, 0] width 0 height 0
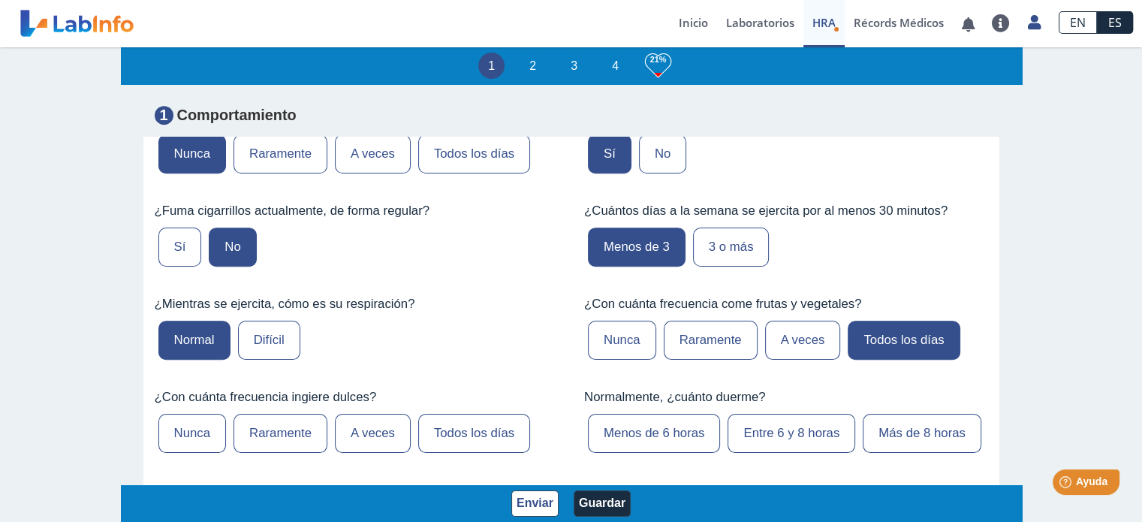
click at [189, 423] on label "Nunca" at bounding box center [192, 433] width 68 height 39
click at [0, 0] on input "Nunca" at bounding box center [0, 0] width 0 height 0
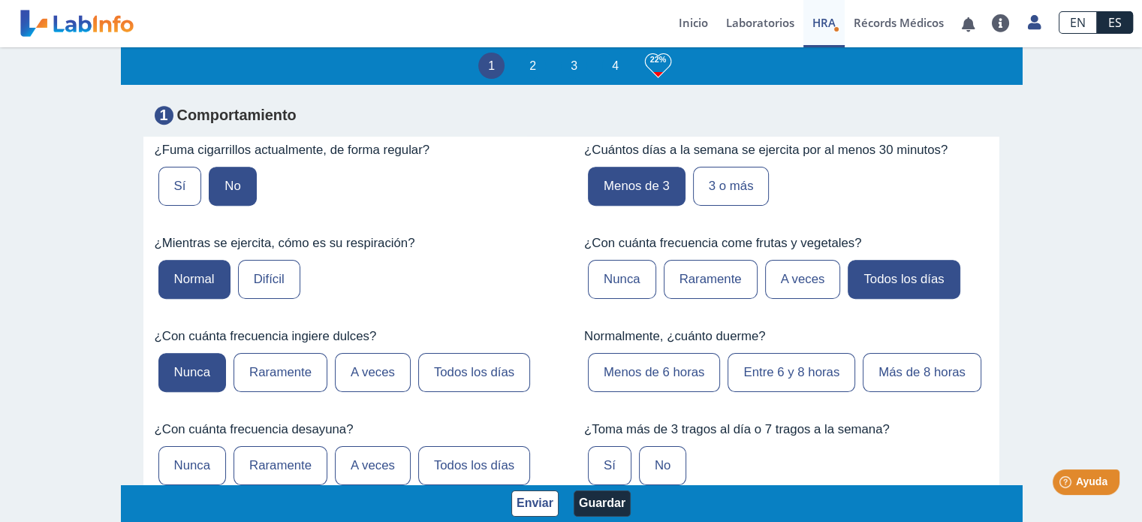
scroll to position [964, 0]
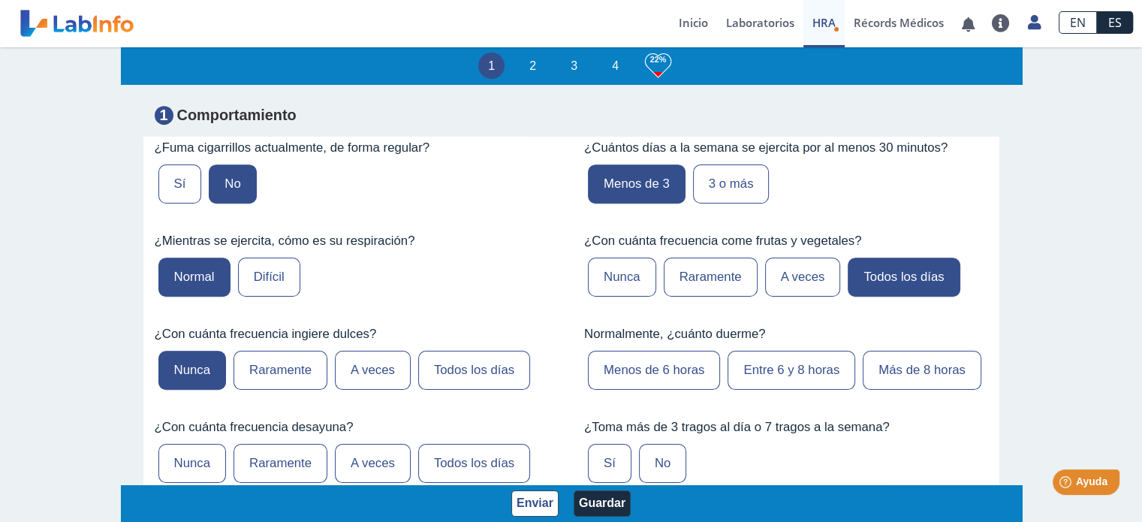
click at [785, 353] on label "Entre 6 y 8 horas" at bounding box center [792, 370] width 128 height 39
click at [0, 0] on input "Entre 6 y 8 horas" at bounding box center [0, 0] width 0 height 0
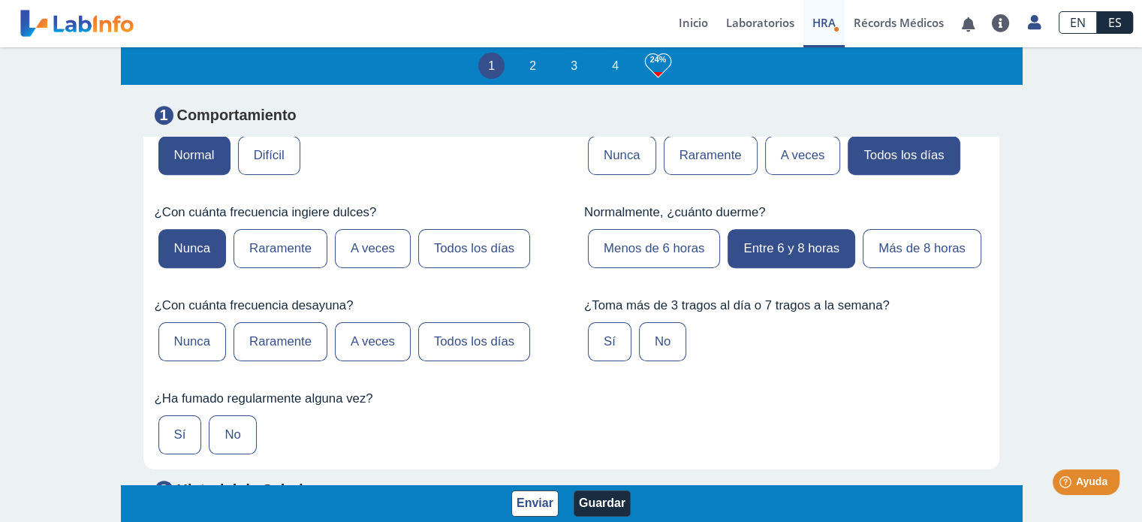
scroll to position [1106, 0]
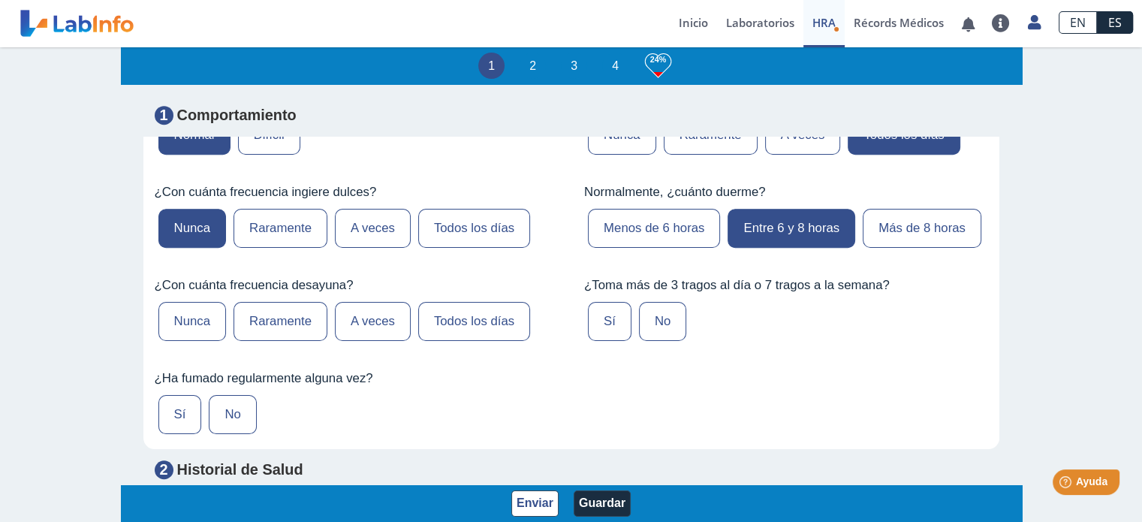
click at [463, 341] on label "Todos los días" at bounding box center [474, 321] width 112 height 39
click at [0, 0] on input "Todos los días" at bounding box center [0, 0] width 0 height 0
click at [596, 341] on label "Sí" at bounding box center [610, 321] width 44 height 39
click at [0, 0] on input "Sí" at bounding box center [0, 0] width 0 height 0
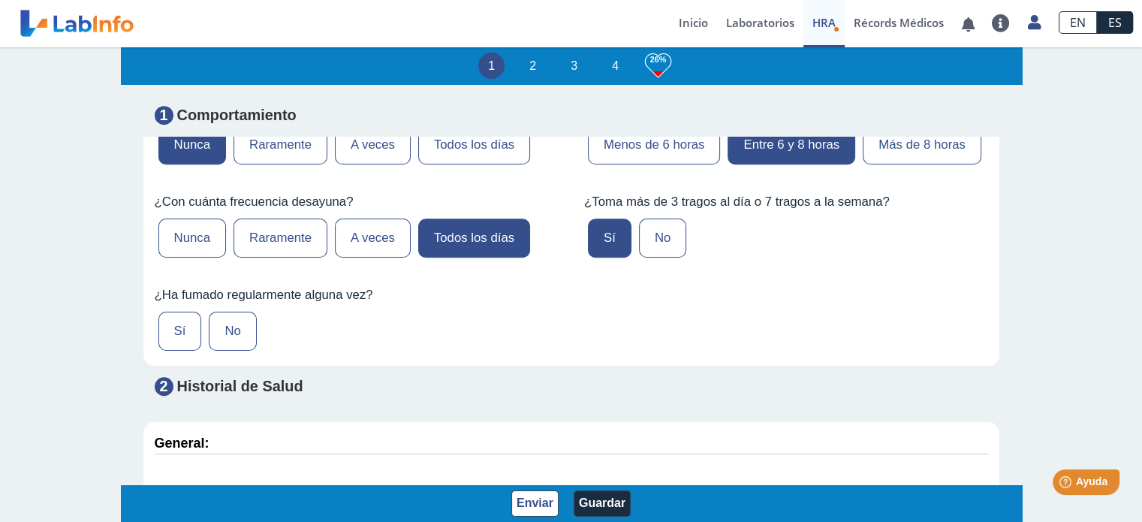
click at [240, 351] on label "No" at bounding box center [232, 331] width 47 height 39
click at [0, 0] on input "No" at bounding box center [0, 0] width 0 height 0
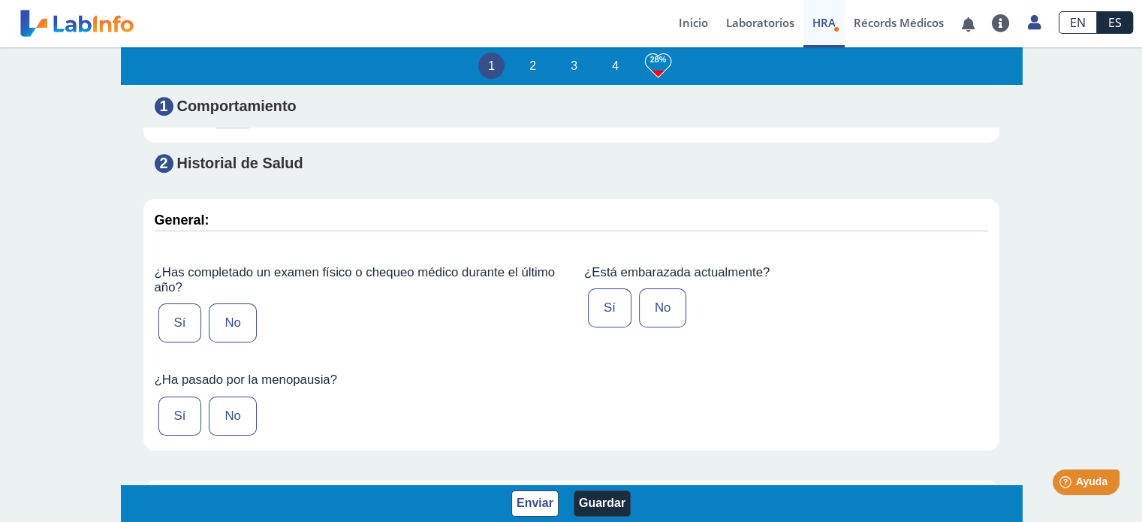
scroll to position [1416, 0]
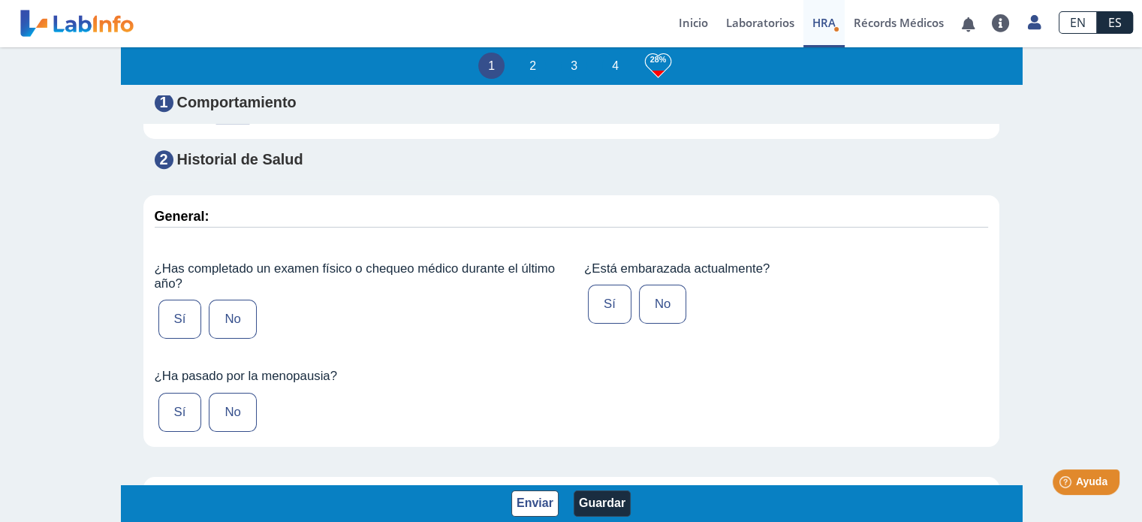
click at [176, 339] on label "Sí" at bounding box center [180, 319] width 44 height 39
click at [0, 0] on input "Sí" at bounding box center [0, 0] width 0 height 0
click at [652, 324] on label "No" at bounding box center [662, 304] width 47 height 39
click at [0, 0] on input "No" at bounding box center [0, 0] width 0 height 0
click at [237, 432] on label "No" at bounding box center [232, 412] width 47 height 39
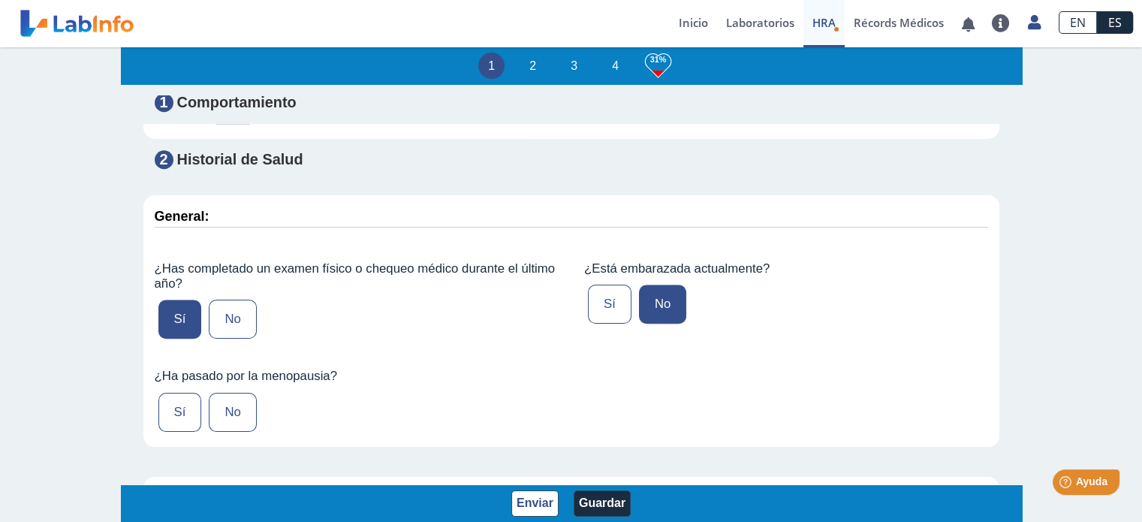
click at [0, 0] on input "No" at bounding box center [0, 0] width 0 height 0
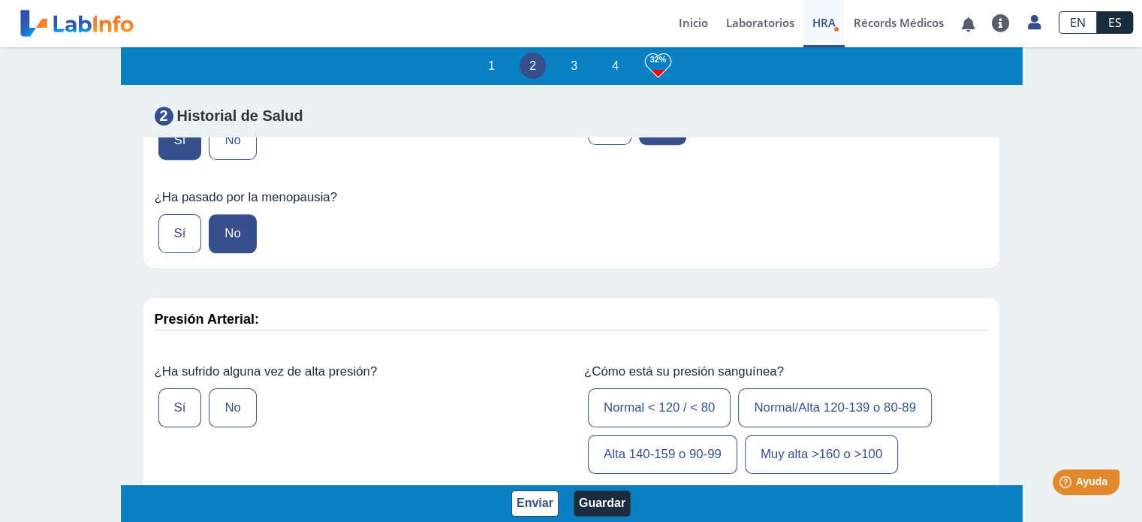
scroll to position [1597, 0]
click at [231, 426] on label "No" at bounding box center [232, 406] width 47 height 39
click at [0, 0] on input "No" at bounding box center [0, 0] width 0 height 0
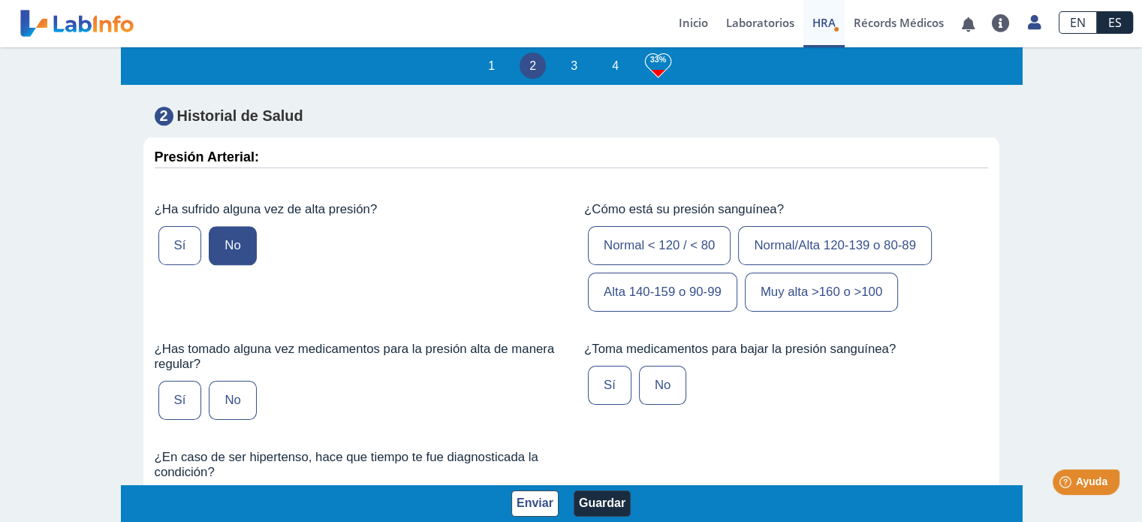
scroll to position [1759, 0]
click at [662, 264] on label "Normal < 120 / < 80" at bounding box center [659, 244] width 143 height 39
click at [0, 0] on input "Normal < 120 / < 80" at bounding box center [0, 0] width 0 height 0
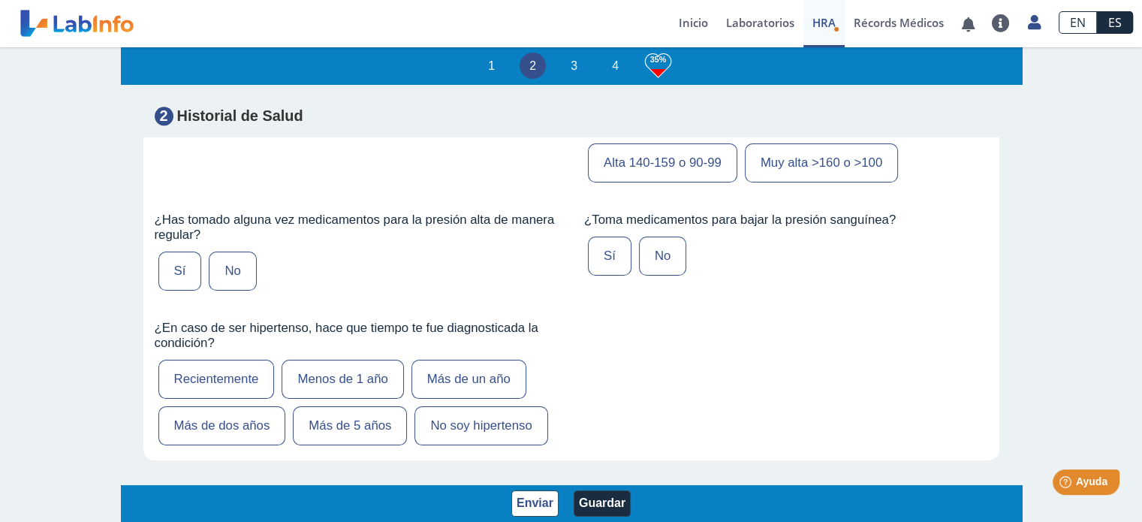
scroll to position [1887, 0]
click at [228, 287] on label "No" at bounding box center [232, 270] width 47 height 39
click at [0, 0] on input "No" at bounding box center [0, 0] width 0 height 0
click at [655, 275] on label "No" at bounding box center [662, 255] width 47 height 39
click at [0, 0] on input "No" at bounding box center [0, 0] width 0 height 0
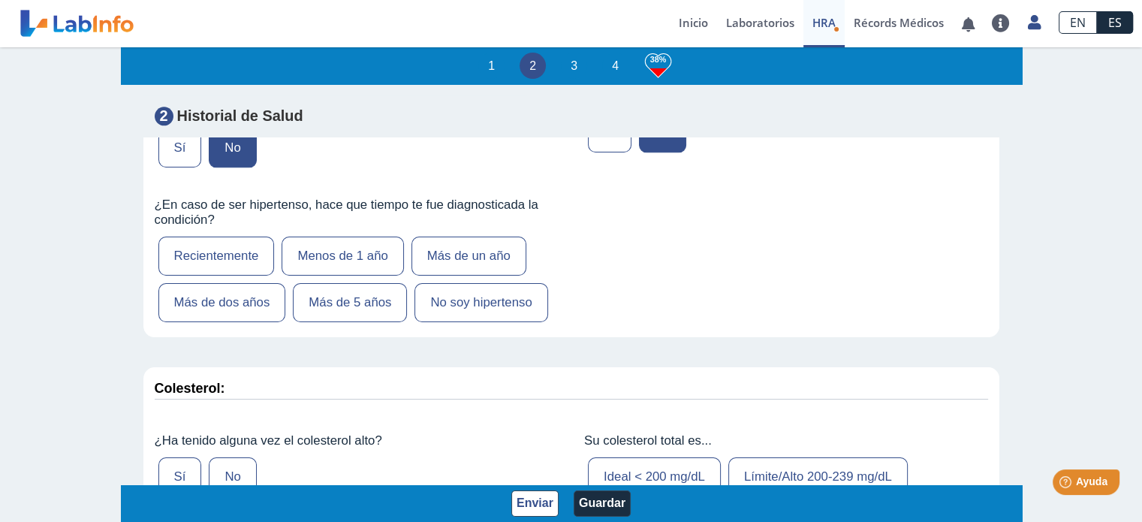
scroll to position [2011, 0]
click at [466, 321] on label "No soy hipertenso" at bounding box center [481, 301] width 133 height 39
click at [0, 0] on input "No soy hipertenso" at bounding box center [0, 0] width 0 height 0
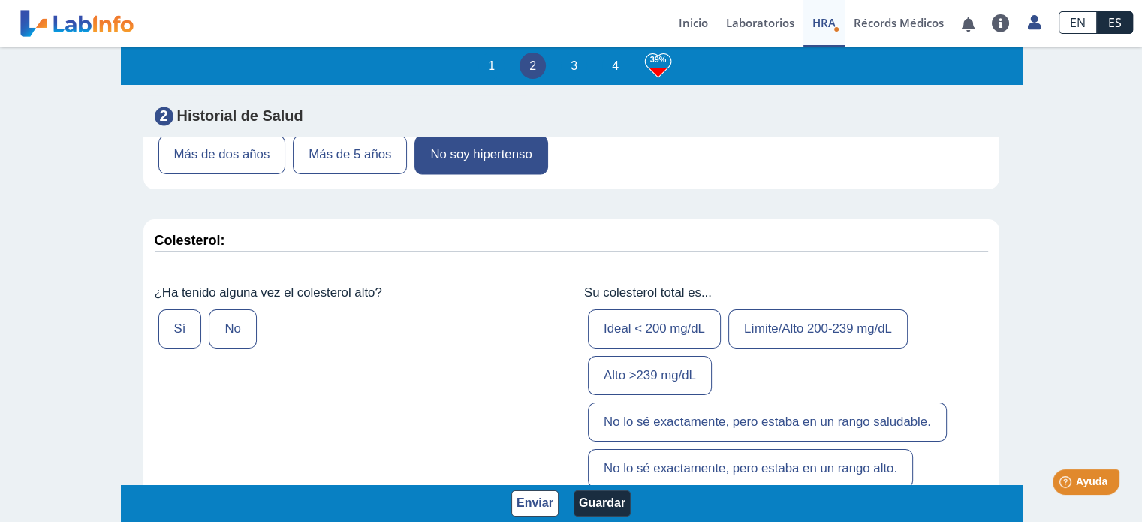
scroll to position [2173, 0]
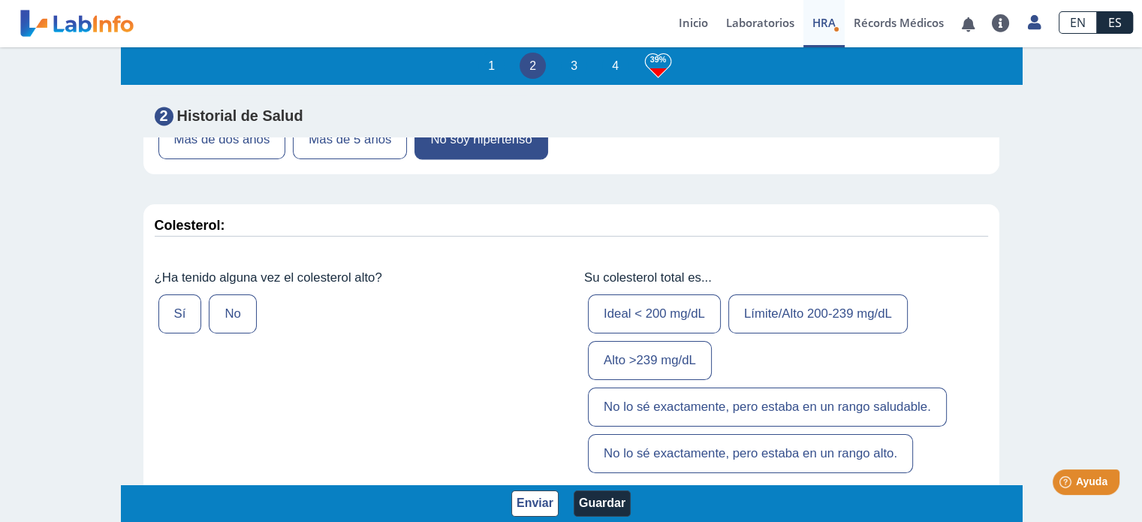
click at [243, 333] on label "No" at bounding box center [232, 313] width 47 height 39
click at [0, 0] on input "No" at bounding box center [0, 0] width 0 height 0
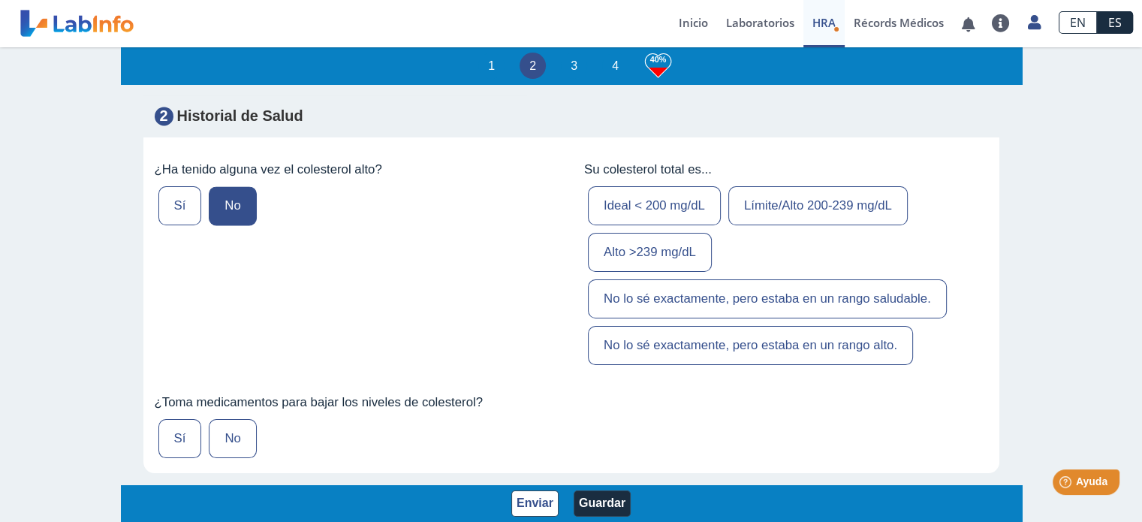
scroll to position [2288, 0]
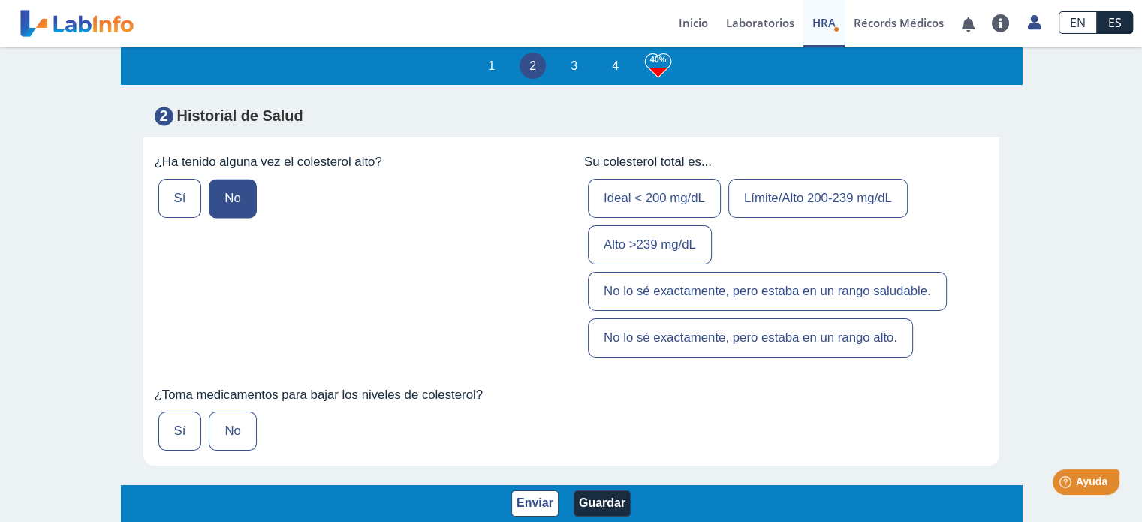
click at [659, 218] on label "Ideal < 200 mg/dL" at bounding box center [654, 198] width 133 height 39
click at [0, 0] on input "Ideal < 200 mg/dL" at bounding box center [0, 0] width 0 height 0
click at [867, 311] on label "No lo sé exactamente, pero estaba en un rango saludable." at bounding box center [767, 291] width 359 height 39
click at [0, 0] on input "No lo sé exactamente, pero estaba en un rango saludable." at bounding box center [0, 0] width 0 height 0
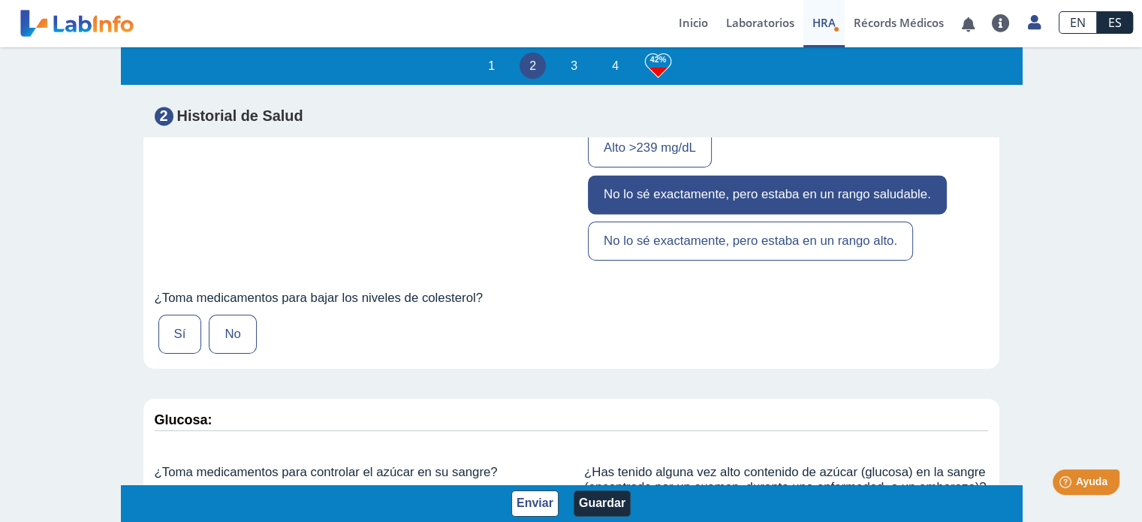
scroll to position [2390, 0]
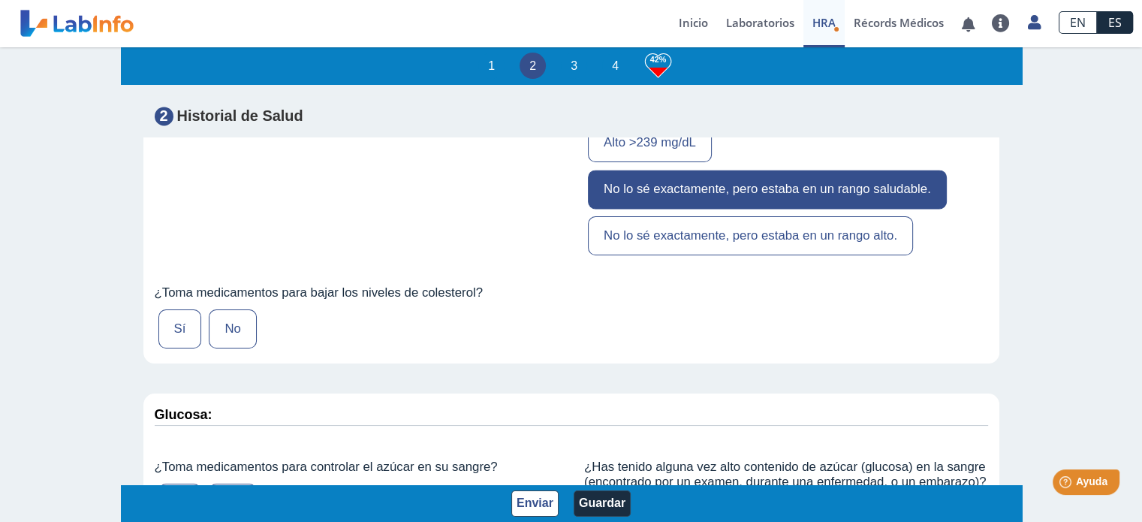
click at [246, 348] on label "No" at bounding box center [232, 328] width 47 height 39
click at [0, 0] on input "No" at bounding box center [0, 0] width 0 height 0
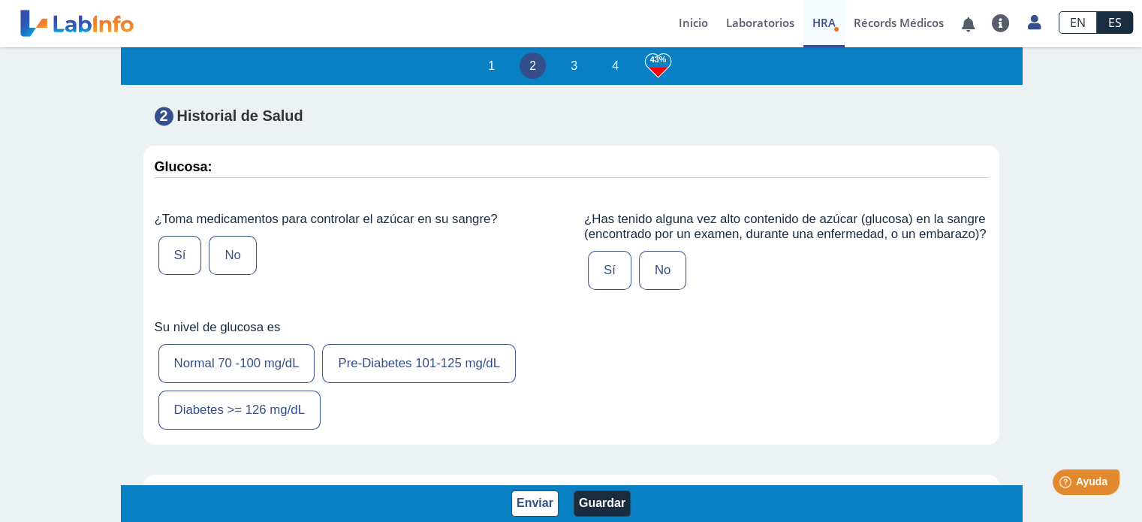
scroll to position [2641, 0]
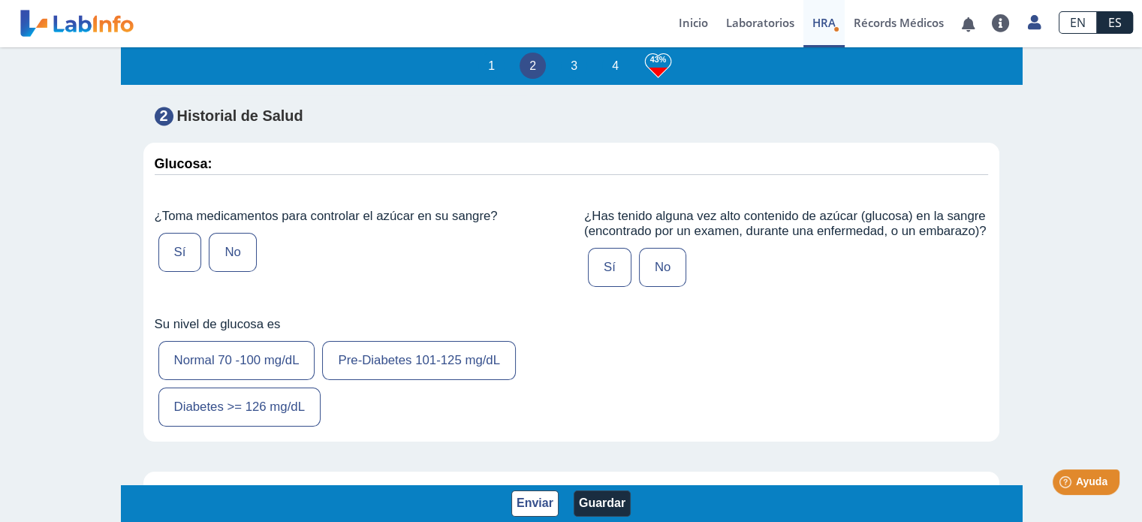
click at [189, 267] on label "Sí" at bounding box center [180, 252] width 44 height 39
click at [0, 0] on input "Sí" at bounding box center [0, 0] width 0 height 0
click at [659, 287] on label "No" at bounding box center [662, 267] width 47 height 39
click at [0, 0] on input "No" at bounding box center [0, 0] width 0 height 0
click at [308, 427] on label "Diabetes >= 126 mg/dL" at bounding box center [239, 407] width 162 height 39
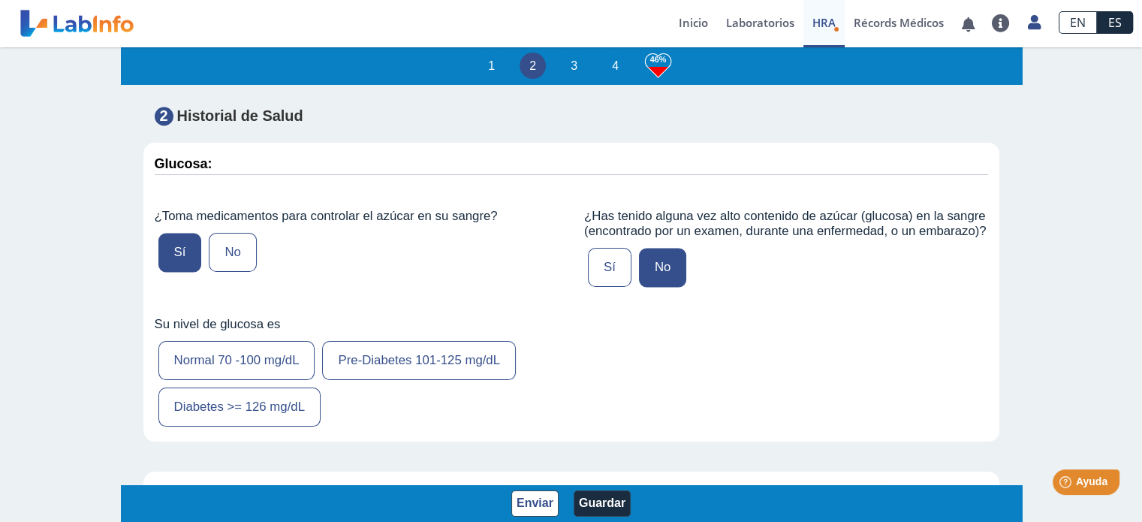
click at [0, 0] on input "Diabetes >= 126 mg/dL" at bounding box center [0, 0] width 0 height 0
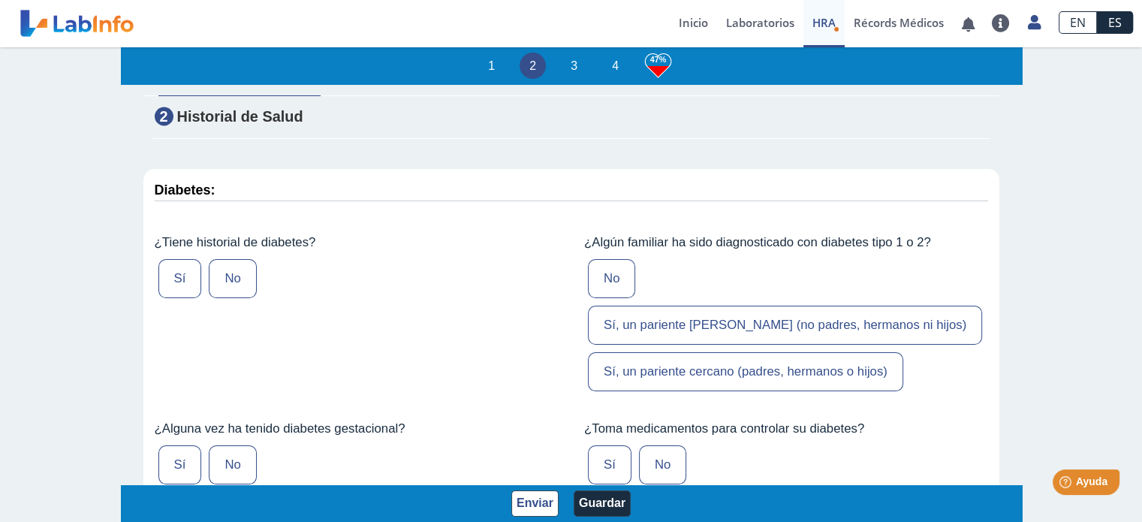
scroll to position [2954, 0]
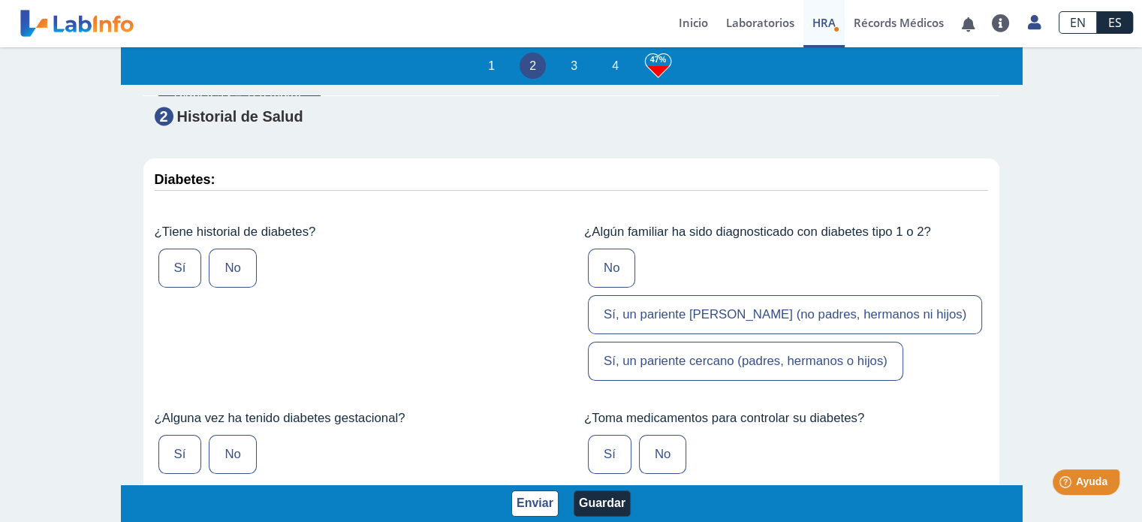
click at [167, 288] on label "Sí" at bounding box center [180, 268] width 44 height 39
click at [0, 0] on input "Sí" at bounding box center [0, 0] width 0 height 0
click at [841, 345] on label "Sí, un pariente cercano (padres, hermanos o hijos)" at bounding box center [745, 361] width 315 height 39
click at [0, 0] on input "Sí, un pariente cercano (padres, hermanos o hijos)" at bounding box center [0, 0] width 0 height 0
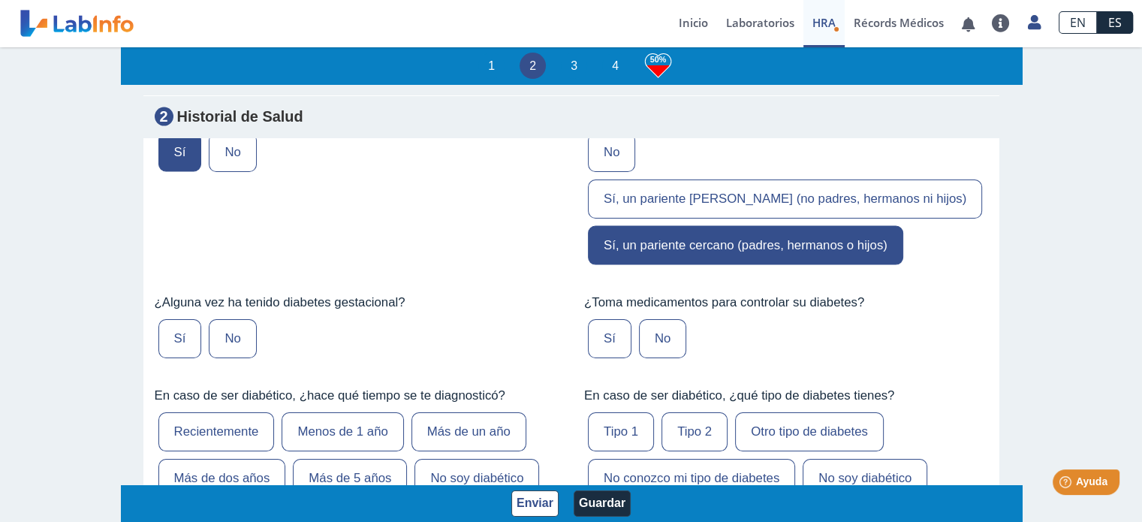
scroll to position [3078, 0]
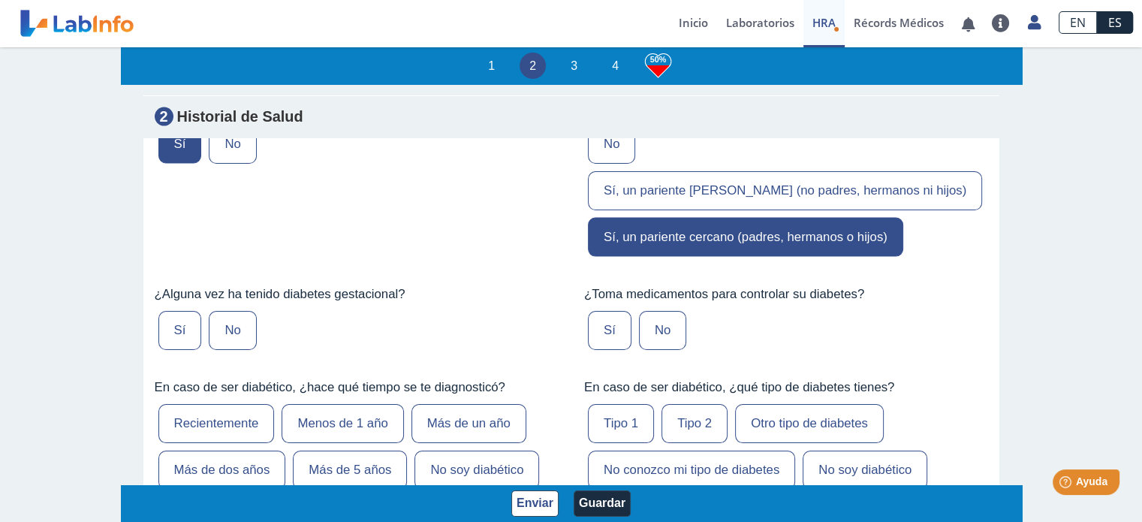
click at [225, 311] on label "No" at bounding box center [232, 330] width 47 height 39
click at [0, 0] on input "No" at bounding box center [0, 0] width 0 height 0
click at [595, 316] on label "Sí" at bounding box center [610, 330] width 44 height 39
click at [0, 0] on input "Sí" at bounding box center [0, 0] width 0 height 0
click at [246, 451] on label "Más de dos años" at bounding box center [222, 470] width 128 height 39
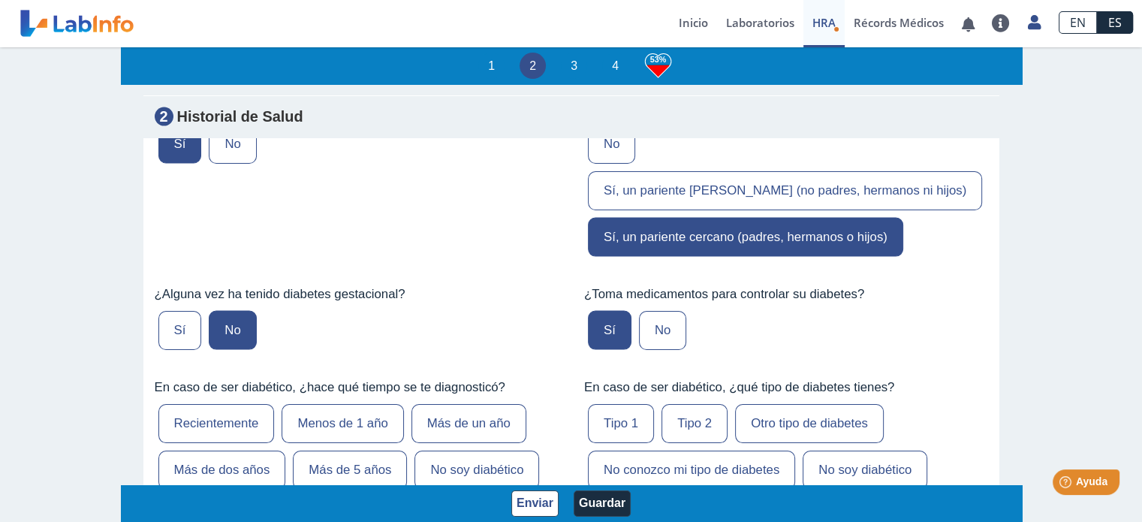
click at [0, 0] on input "Más de dos años" at bounding box center [0, 0] width 0 height 0
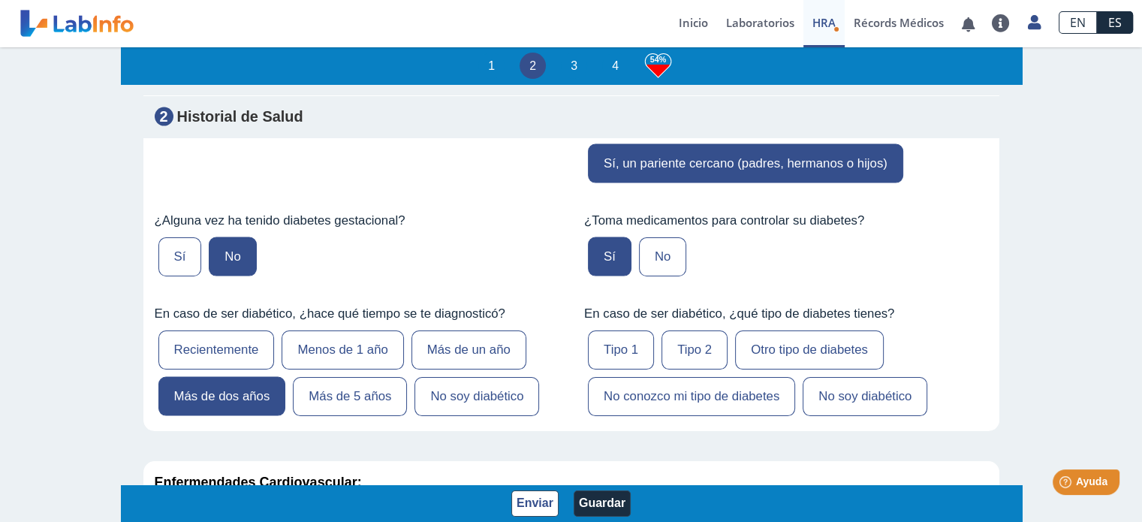
click at [684, 330] on label "Tipo 2" at bounding box center [695, 349] width 66 height 39
click at [0, 0] on input "Tipo 2" at bounding box center [0, 0] width 0 height 0
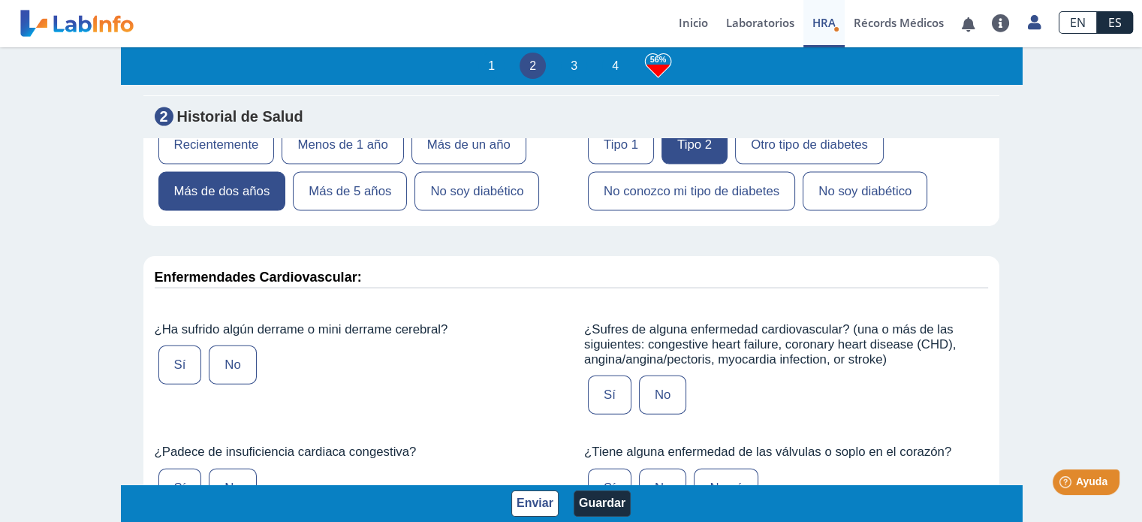
scroll to position [3361, 0]
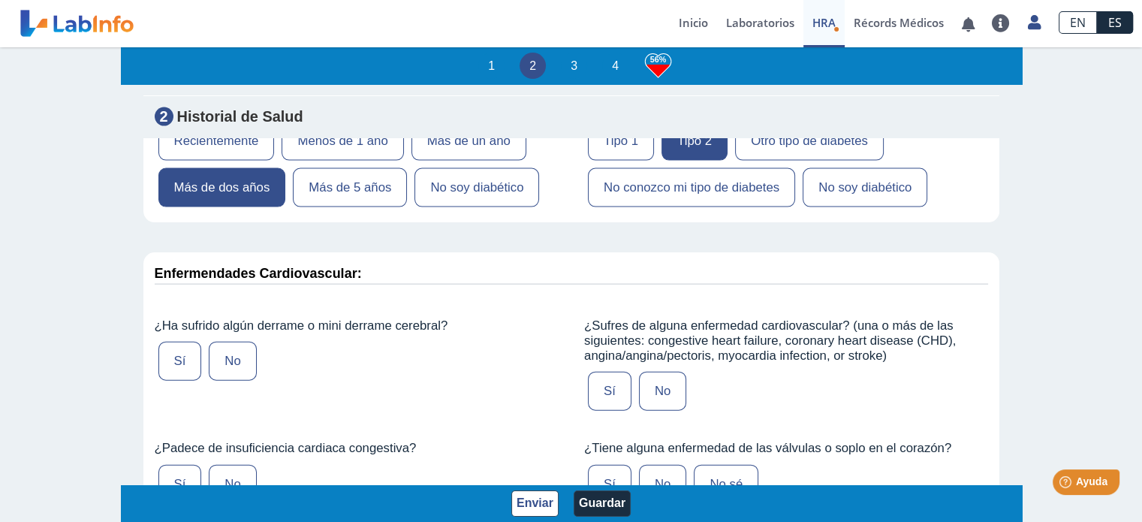
click at [248, 342] on label "No" at bounding box center [232, 361] width 47 height 39
click at [0, 0] on input "No" at bounding box center [0, 0] width 0 height 0
click at [664, 372] on label "No" at bounding box center [662, 391] width 47 height 39
click at [0, 0] on input "No" at bounding box center [0, 0] width 0 height 0
click at [240, 465] on label "No" at bounding box center [232, 484] width 47 height 39
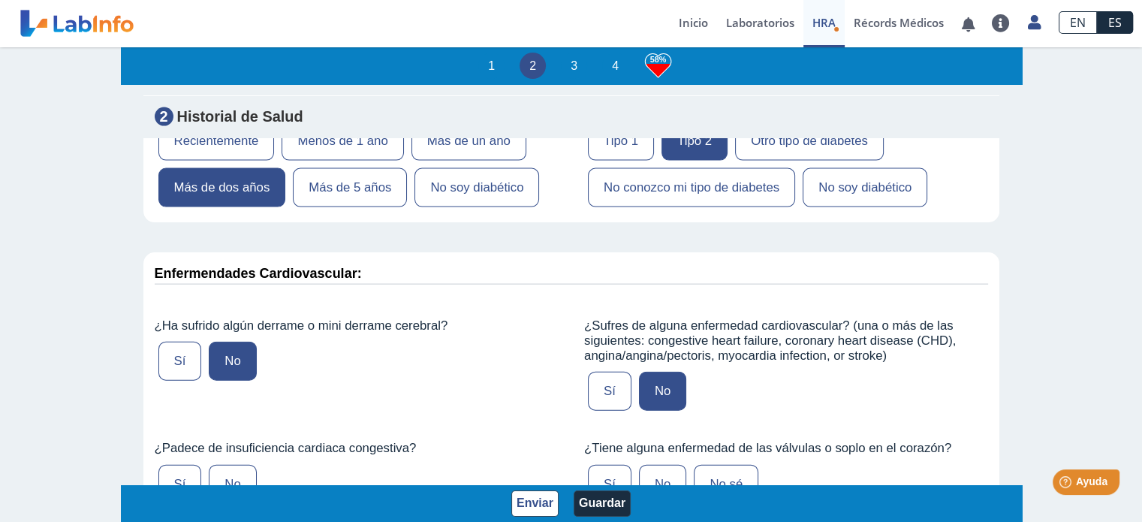
click at [0, 0] on input "No" at bounding box center [0, 0] width 0 height 0
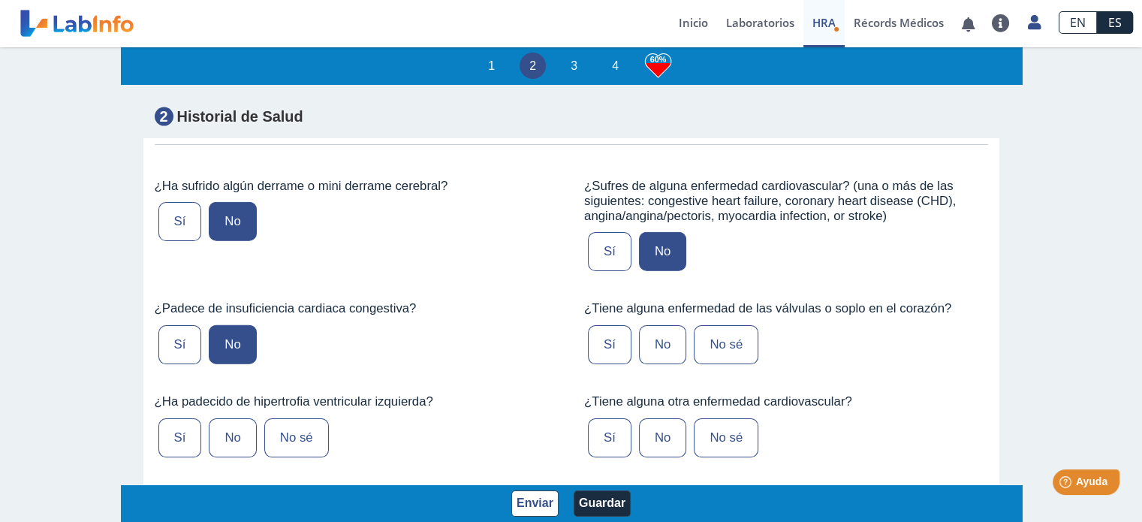
scroll to position [3521, 0]
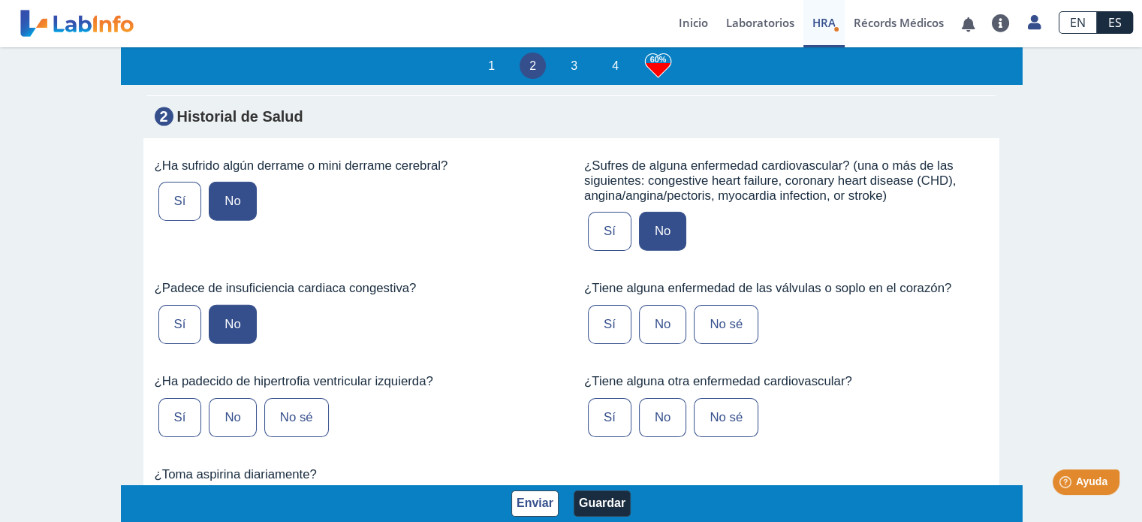
click at [728, 305] on label "No sé" at bounding box center [726, 324] width 65 height 39
click at [0, 0] on input "No sé" at bounding box center [0, 0] width 0 height 0
click at [656, 305] on label "No" at bounding box center [662, 324] width 47 height 39
click at [0, 0] on input "No" at bounding box center [0, 0] width 0 height 0
click at [224, 398] on label "No" at bounding box center [232, 417] width 47 height 39
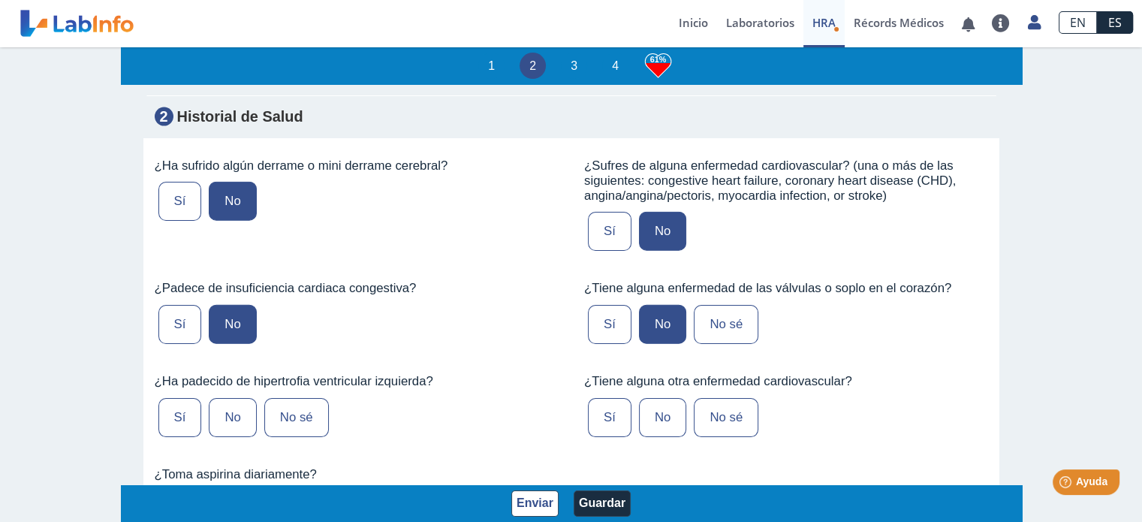
click at [0, 0] on input "No" at bounding box center [0, 0] width 0 height 0
click at [658, 398] on label "No" at bounding box center [662, 417] width 47 height 39
click at [0, 0] on input "No" at bounding box center [0, 0] width 0 height 0
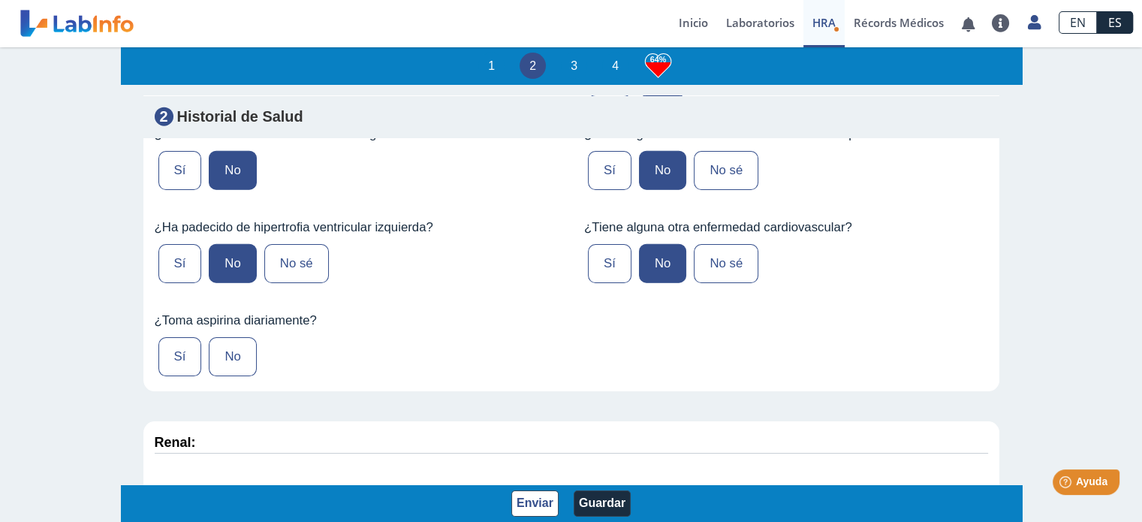
click at [237, 337] on label "No" at bounding box center [232, 356] width 47 height 39
click at [0, 0] on input "No" at bounding box center [0, 0] width 0 height 0
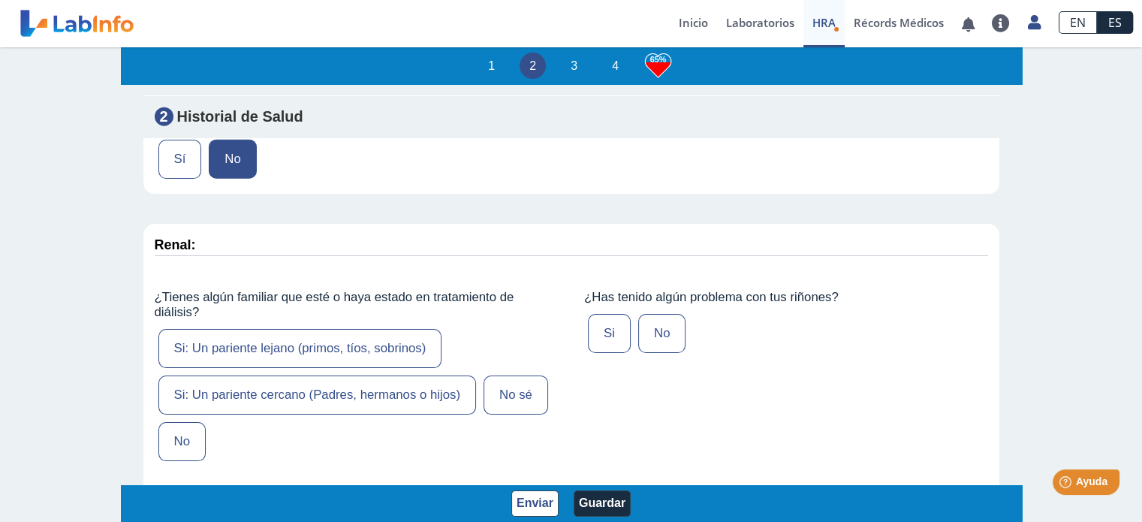
scroll to position [3873, 0]
click at [176, 421] on label "No" at bounding box center [181, 440] width 47 height 39
click at [0, 0] on input "No" at bounding box center [0, 0] width 0 height 0
click at [658, 313] on label "No" at bounding box center [661, 332] width 47 height 39
click at [0, 0] on input "No" at bounding box center [0, 0] width 0 height 0
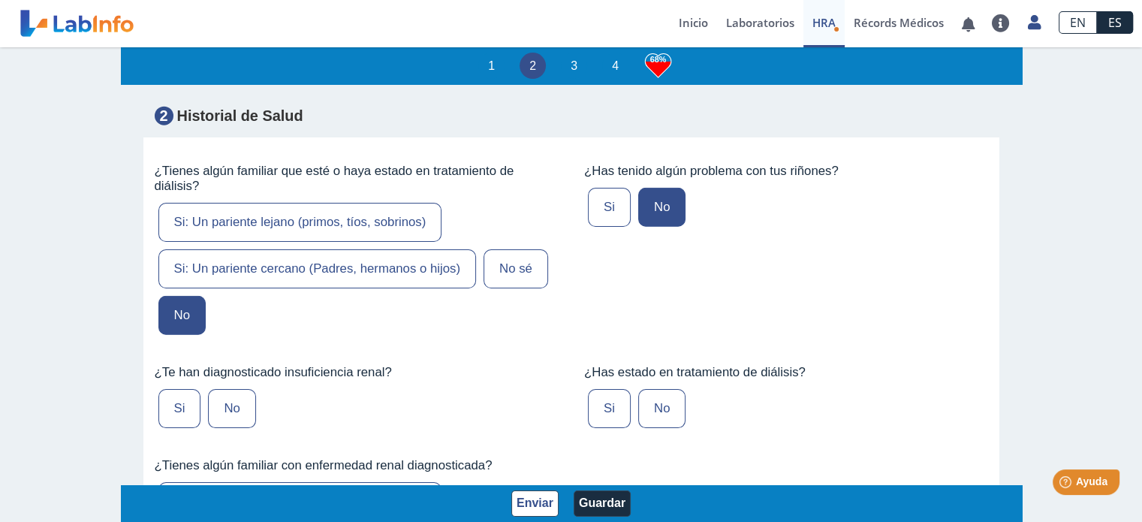
scroll to position [4001, 0]
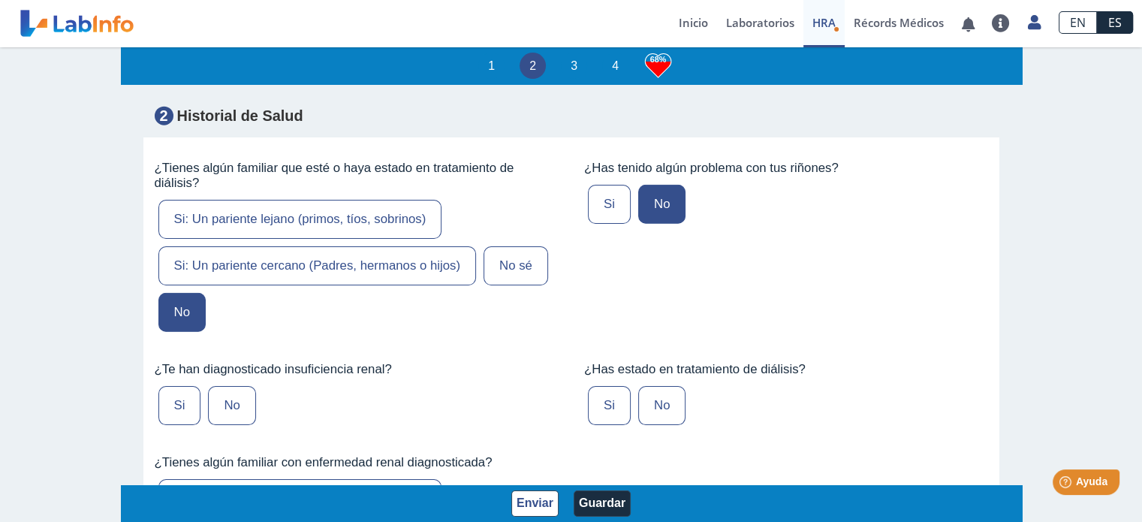
click at [235, 386] on label "No" at bounding box center [231, 405] width 47 height 39
click at [0, 0] on input "No" at bounding box center [0, 0] width 0 height 0
click at [668, 386] on label "No" at bounding box center [661, 405] width 47 height 39
click at [0, 0] on input "No" at bounding box center [0, 0] width 0 height 0
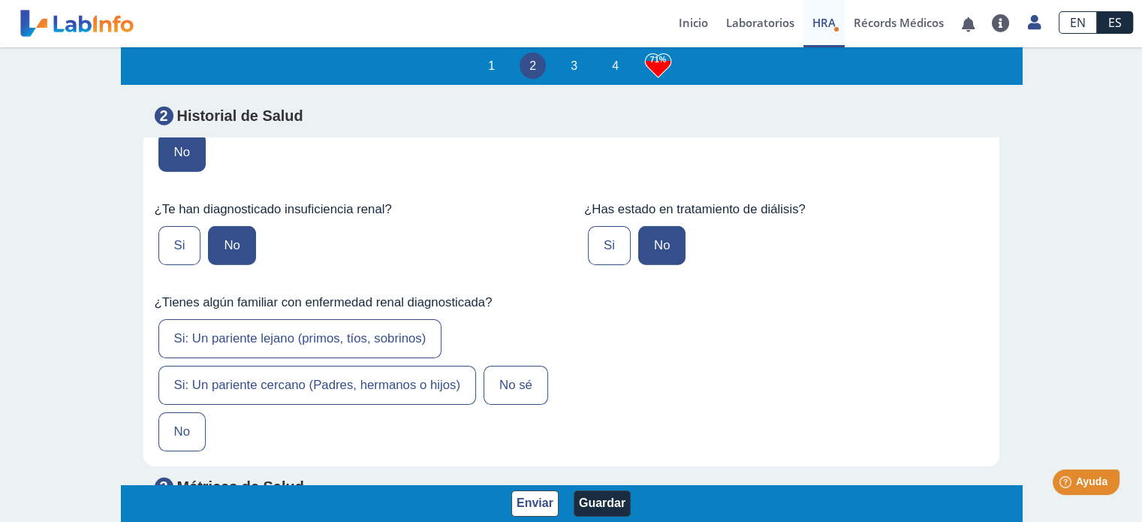
scroll to position [4187, 0]
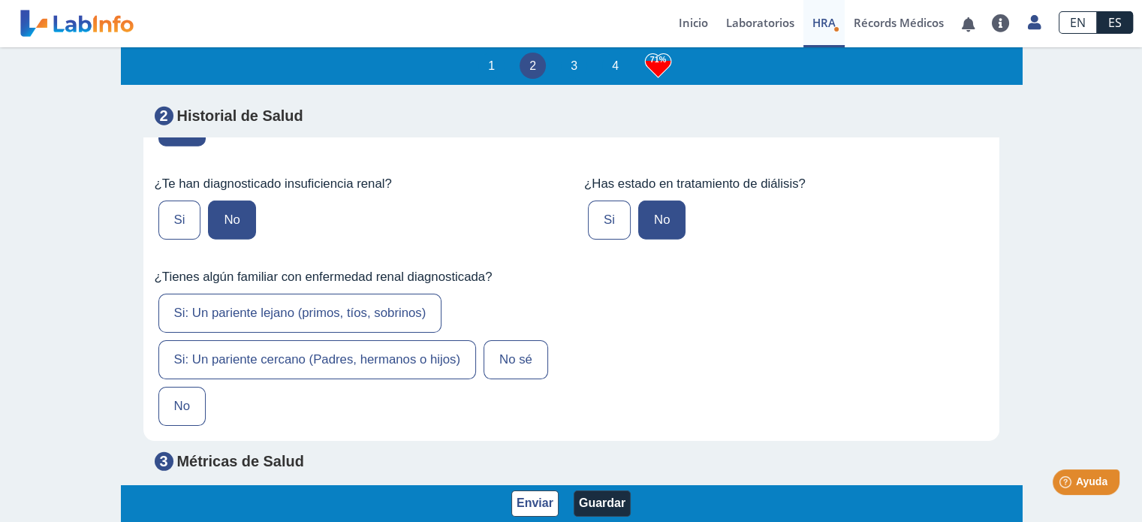
click at [498, 340] on label "No sé" at bounding box center [516, 359] width 65 height 39
click at [0, 0] on input "No sé" at bounding box center [0, 0] width 0 height 0
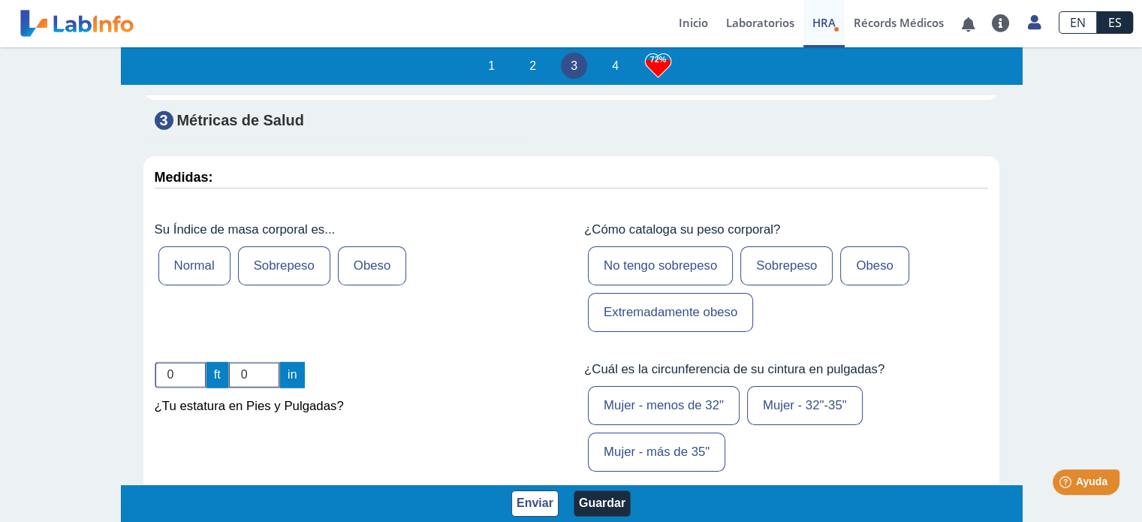
scroll to position [4557, 0]
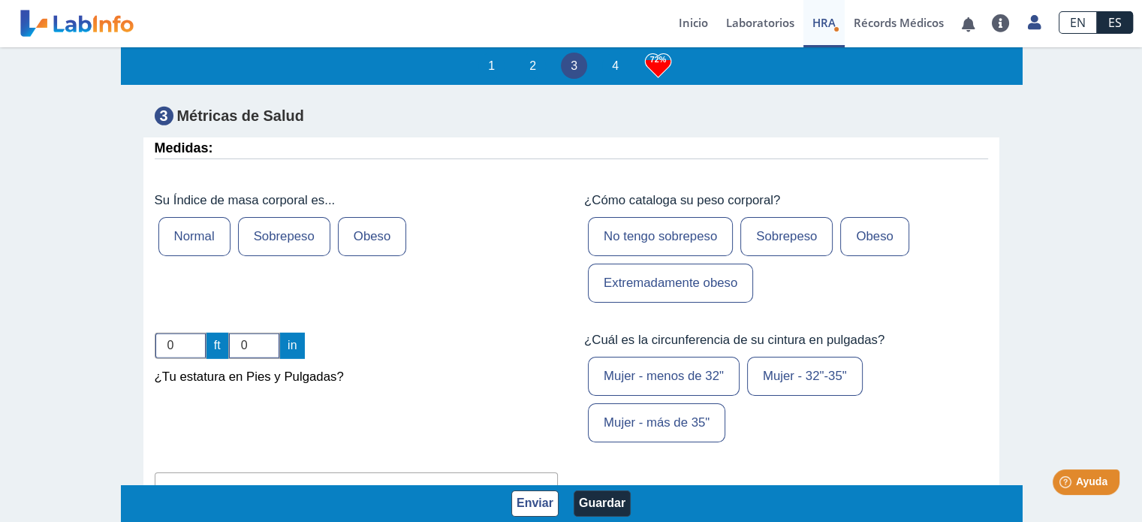
click at [817, 357] on label "Mujer - 32"-35"" at bounding box center [805, 376] width 116 height 39
click at [0, 0] on input "Mujer - 32"-35"" at bounding box center [0, 0] width 0 height 0
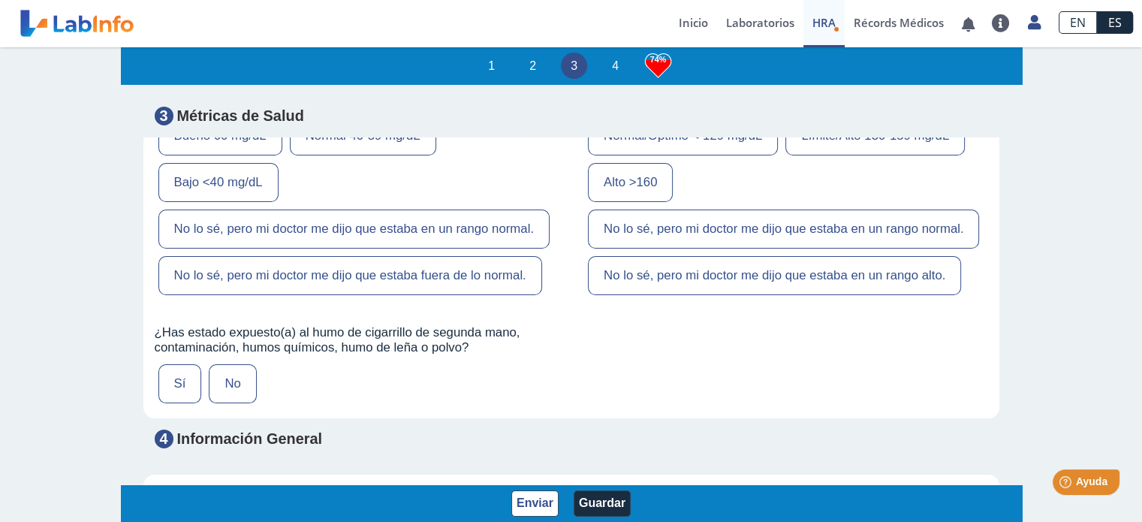
scroll to position [5114, 0]
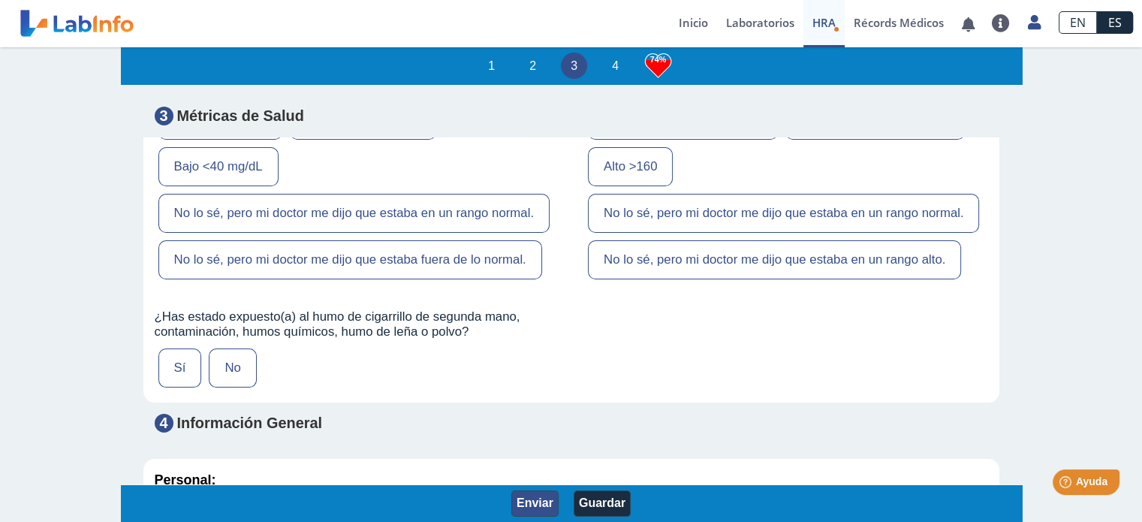
click at [525, 514] on button "Enviar" at bounding box center [534, 503] width 47 height 26
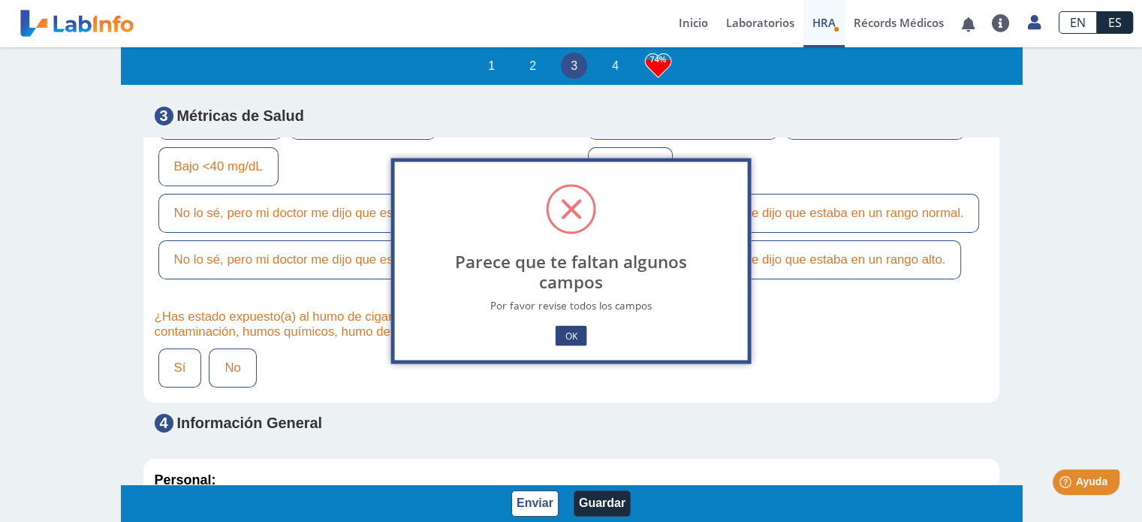
click at [571, 337] on button "OK" at bounding box center [571, 336] width 32 height 20
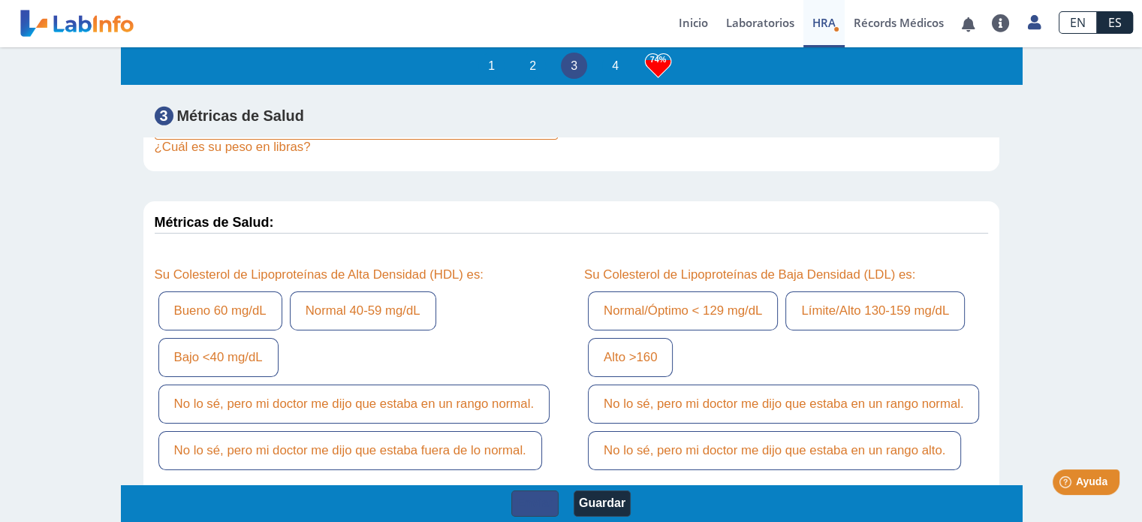
scroll to position [4912, 0]
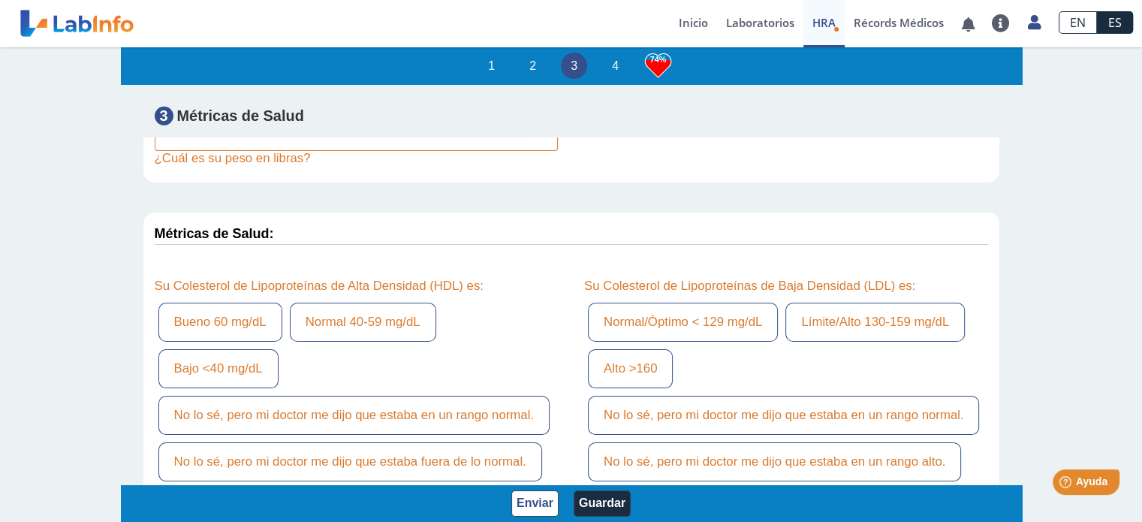
click at [240, 303] on label "Bueno 60 mg/dL" at bounding box center [220, 322] width 124 height 39
click at [0, 0] on input "Bueno 60 mg/dL" at bounding box center [0, 0] width 0 height 0
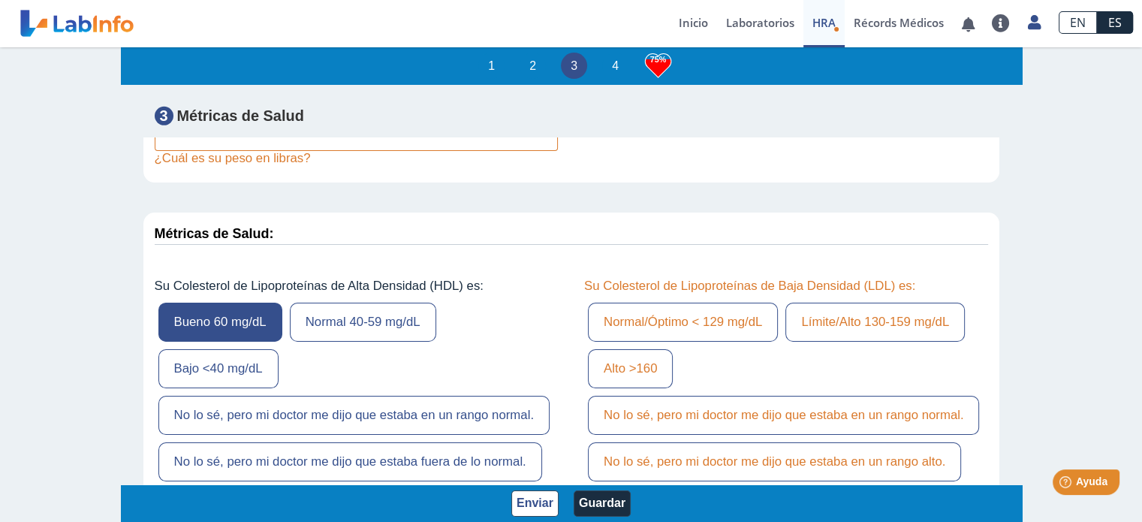
click at [694, 303] on label "Normal/Óptimo < 129 mg/dL" at bounding box center [683, 322] width 190 height 39
click at [0, 0] on input "Normal/Óptimo < 129 mg/dL" at bounding box center [0, 0] width 0 height 0
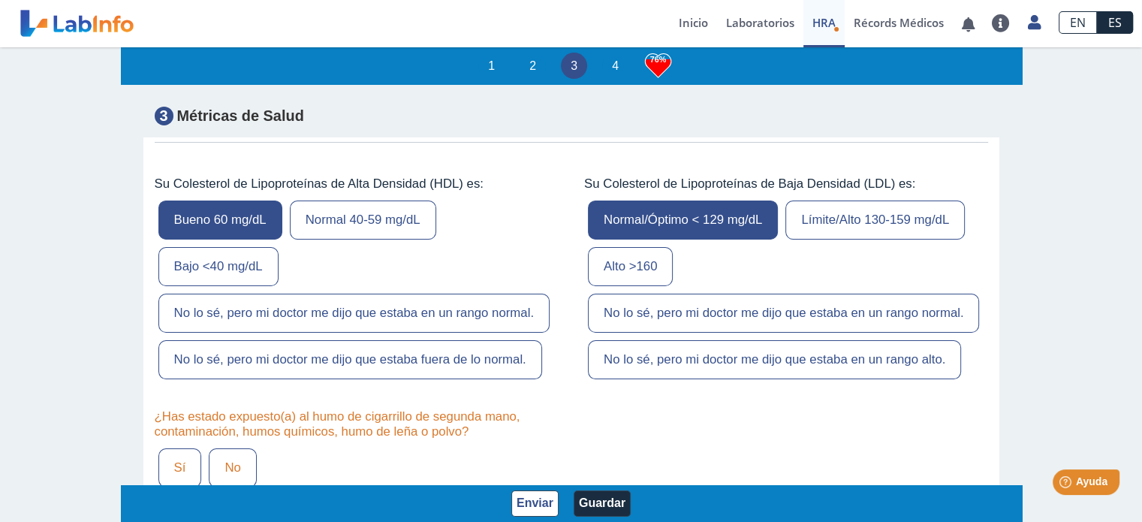
scroll to position [5016, 0]
click at [481, 292] on label "No lo sé, pero mi doctor me dijo que estaba en un rango normal." at bounding box center [353, 311] width 391 height 39
click at [0, 0] on input "No lo sé, pero mi doctor me dijo que estaba en un rango normal." at bounding box center [0, 0] width 0 height 0
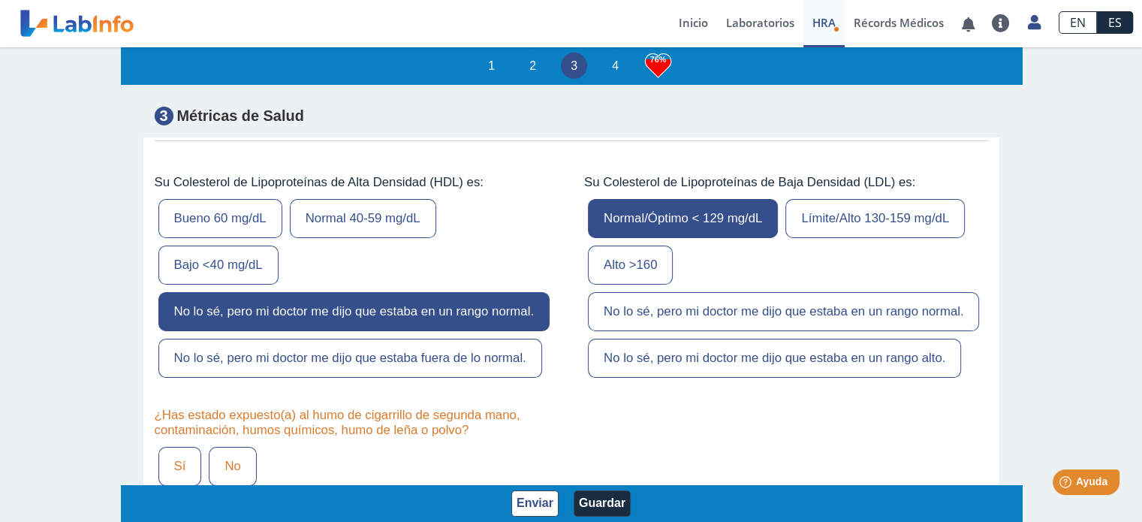
click at [764, 292] on label "No lo sé, pero mi doctor me dijo que estaba en un rango normal." at bounding box center [783, 311] width 391 height 39
click at [0, 0] on input "No lo sé, pero mi doctor me dijo que estaba en un rango normal." at bounding box center [0, 0] width 0 height 0
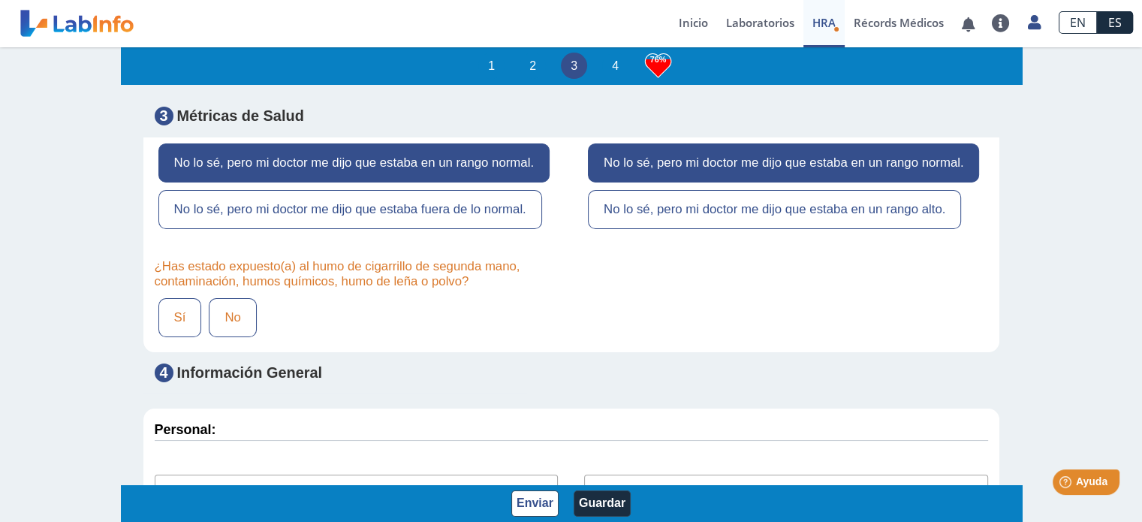
scroll to position [5166, 0]
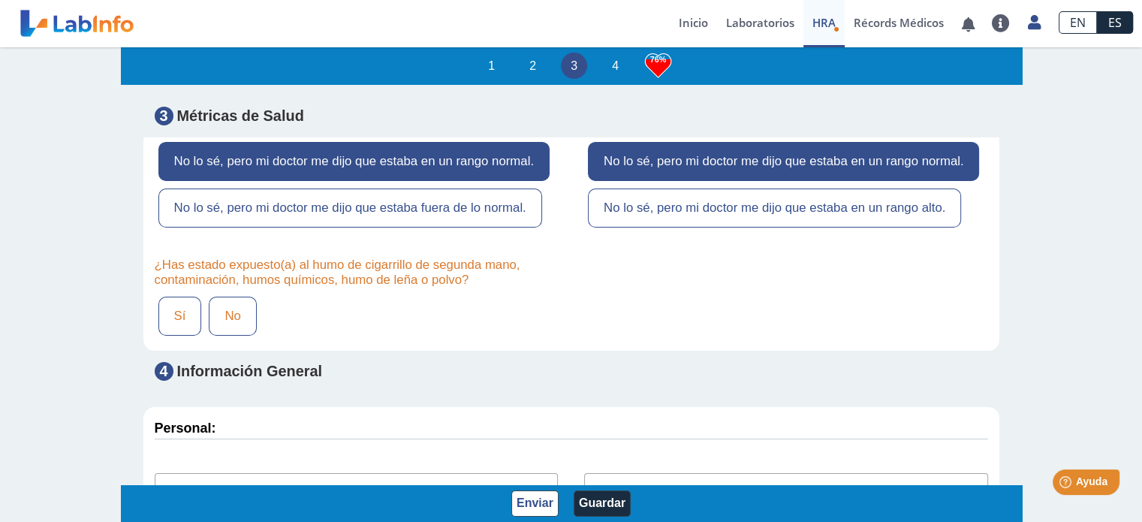
click at [186, 297] on label "Sí" at bounding box center [180, 316] width 44 height 39
click at [0, 0] on input "Sí" at bounding box center [0, 0] width 0 height 0
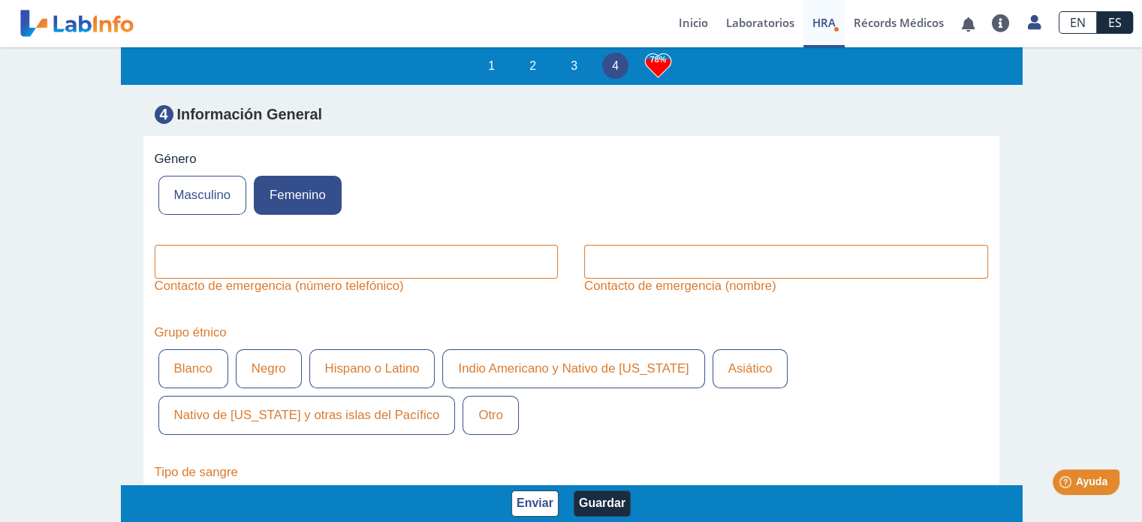
scroll to position [5572, 0]
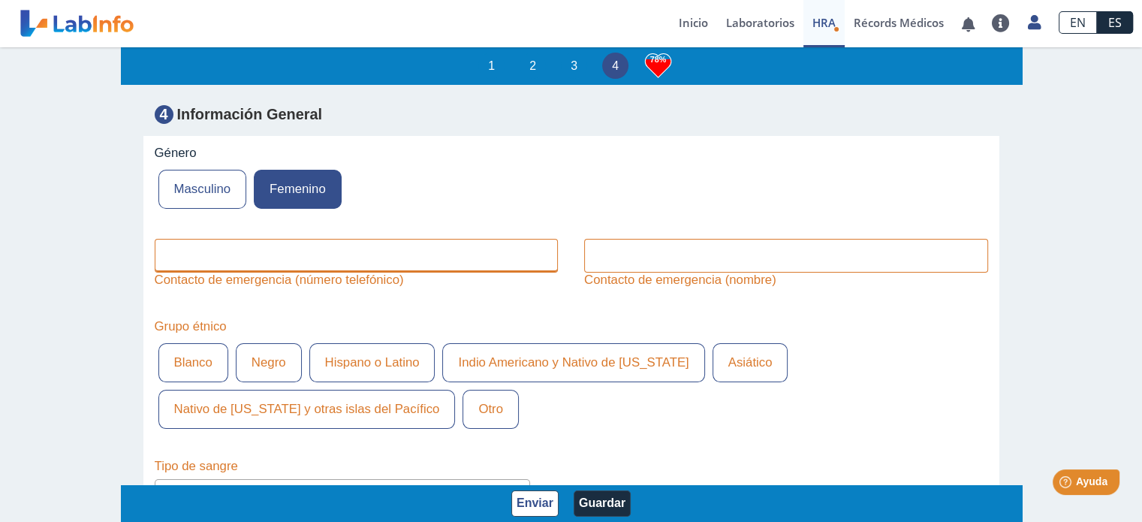
click at [364, 239] on input "text" at bounding box center [357, 256] width 404 height 34
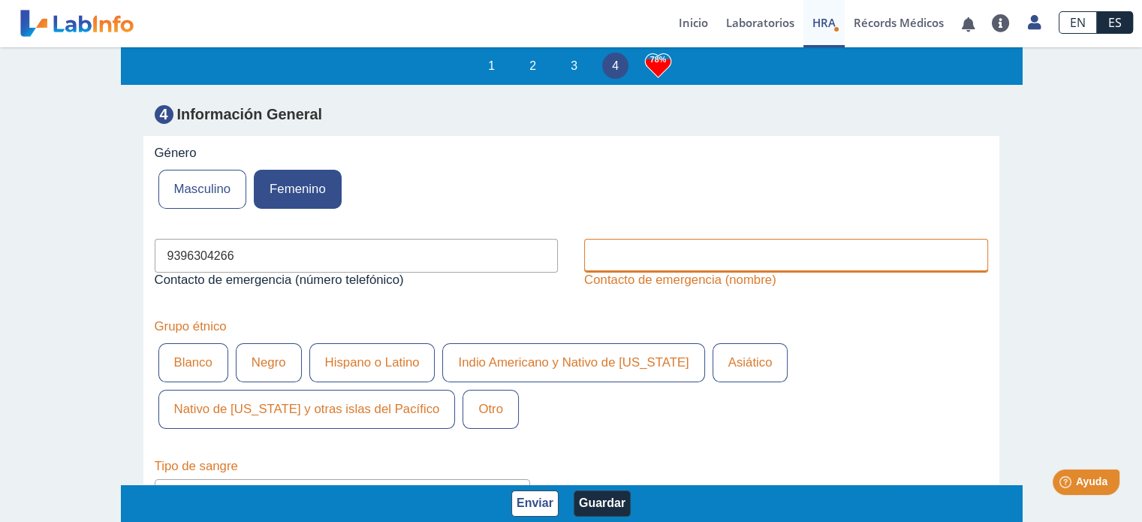
type input "9396304266"
click at [676, 239] on input "text" at bounding box center [786, 256] width 404 height 34
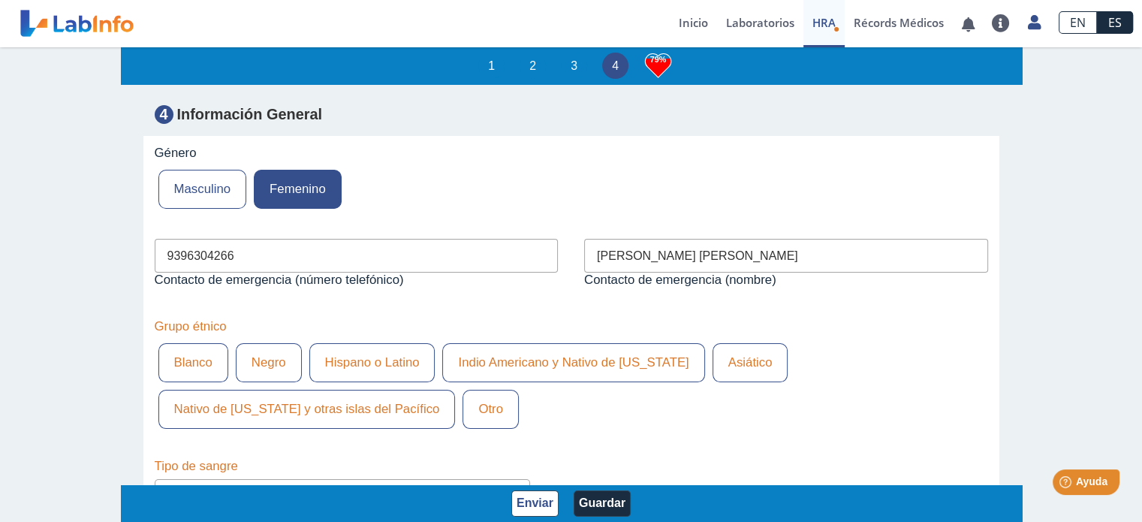
type input "Jorge J Centeno morales"
click at [177, 343] on label "Blanco" at bounding box center [193, 362] width 70 height 39
click at [0, 0] on input "Blanco" at bounding box center [0, 0] width 0 height 0
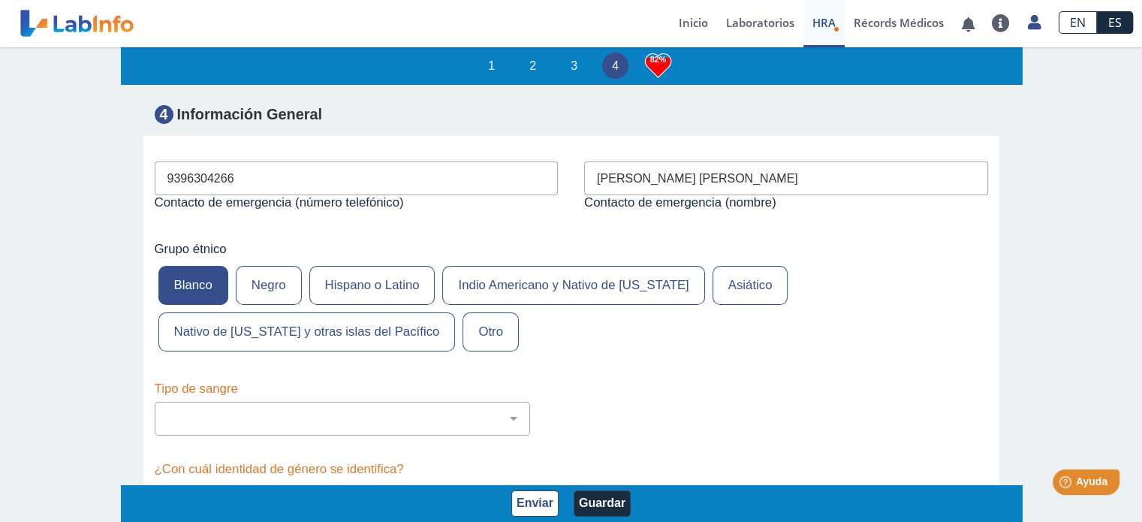
scroll to position [5652, 0]
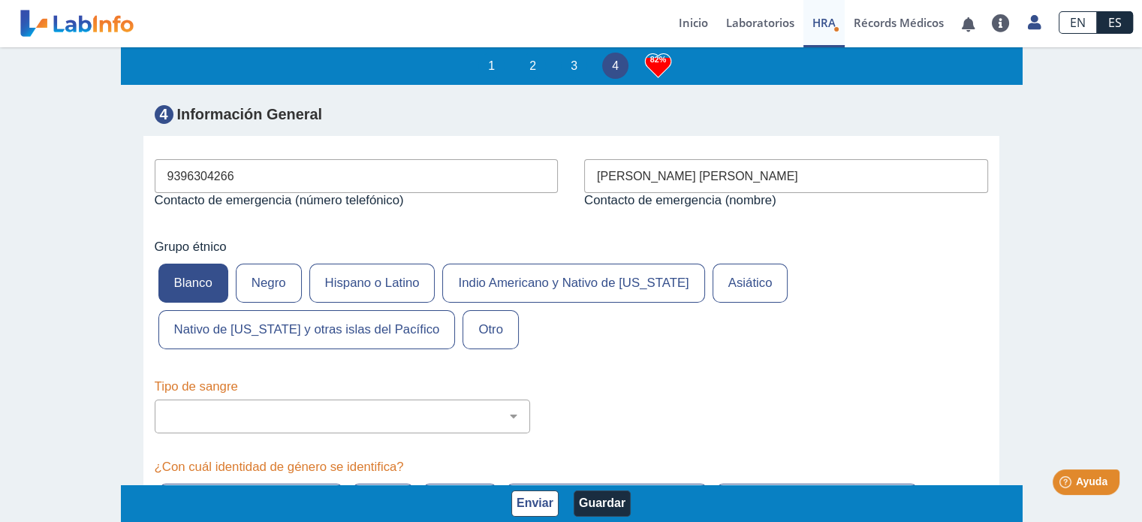
click at [366, 264] on label "Hispano o Latino" at bounding box center [372, 283] width 126 height 39
click at [0, 0] on input "Hispano o Latino" at bounding box center [0, 0] width 0 height 0
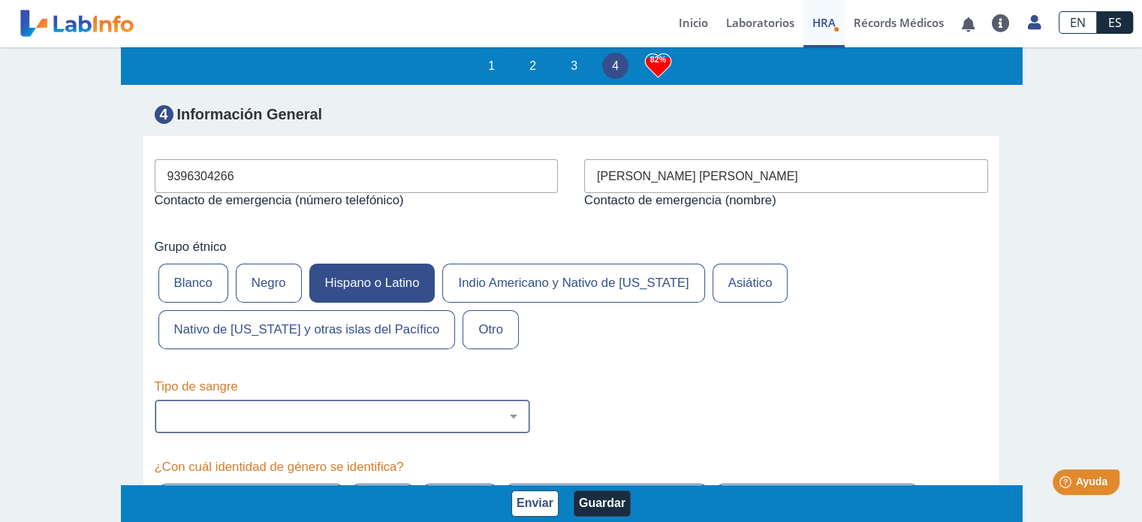
click at [505, 409] on select "No estoy seguro O Negativo O Positivo A Negativo A Positivo B Negativo B Positi…" at bounding box center [348, 416] width 362 height 14
select select "3: 229"
click at [167, 409] on select "No estoy seguro O Negativo O Positivo A Negativo A Positivo B Negativo B Positi…" at bounding box center [348, 416] width 362 height 14
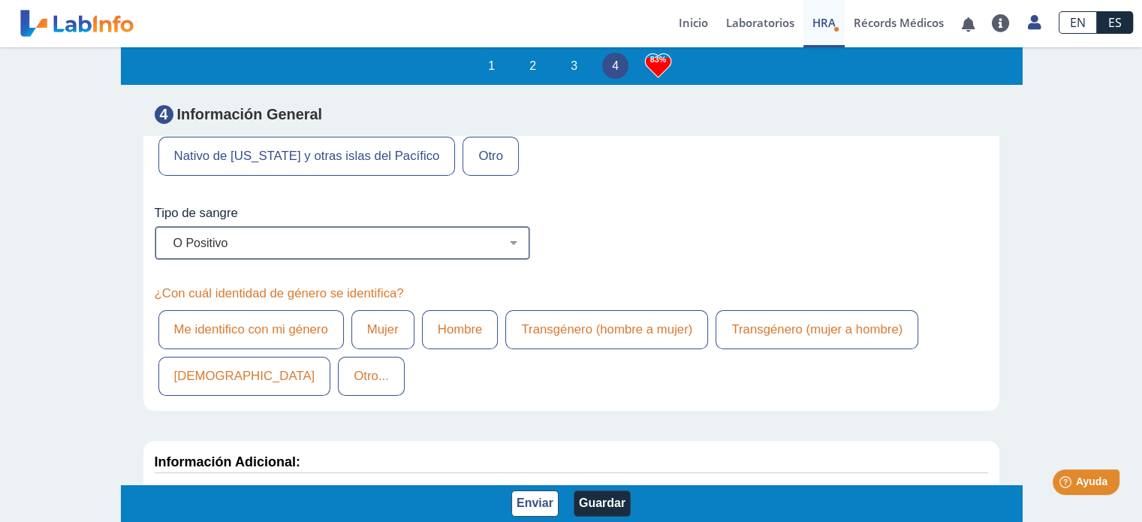
scroll to position [5828, 0]
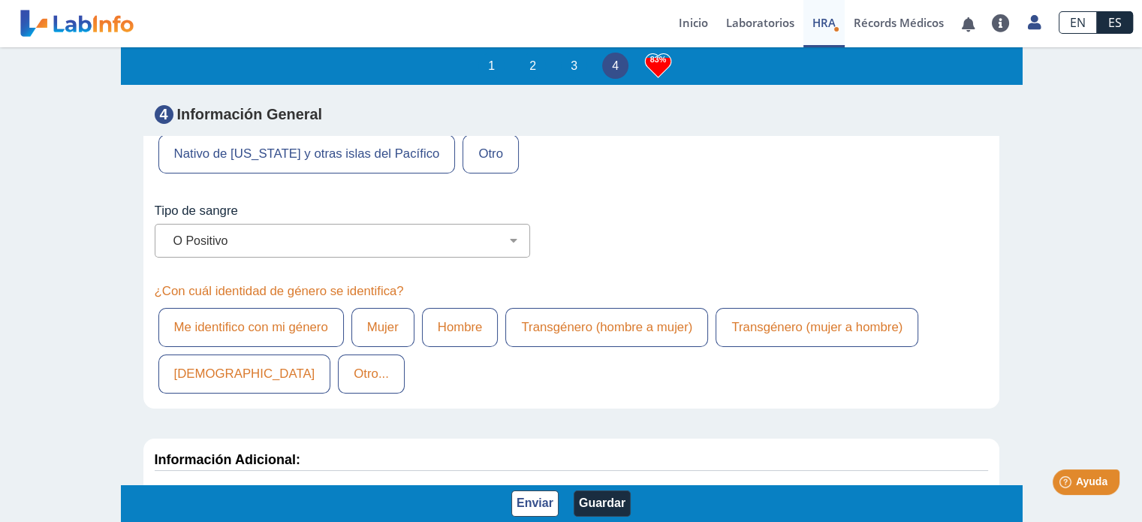
click at [391, 308] on label "Mujer" at bounding box center [382, 327] width 63 height 39
click at [0, 0] on input "Mujer" at bounding box center [0, 0] width 0 height 0
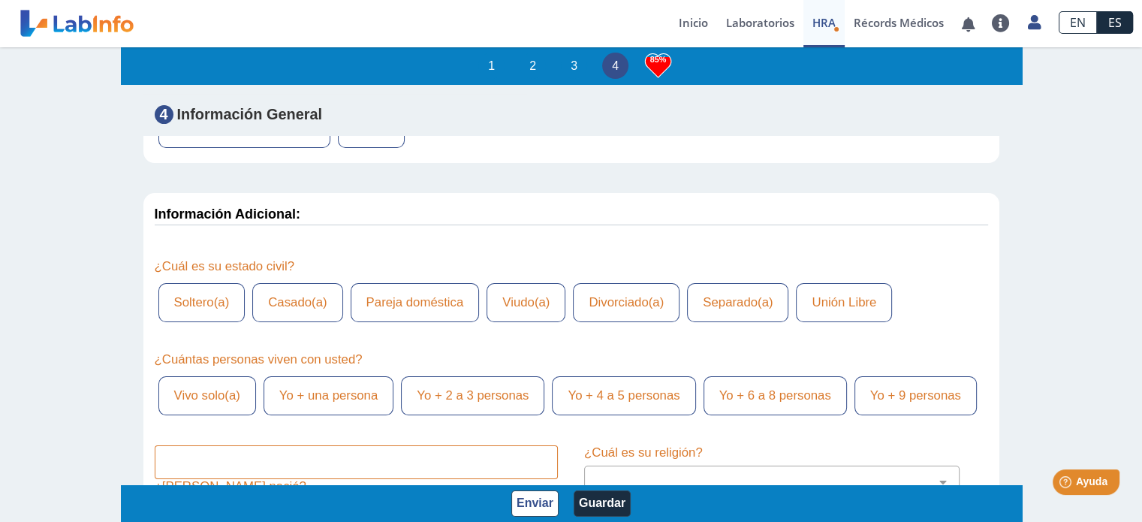
scroll to position [6100, 0]
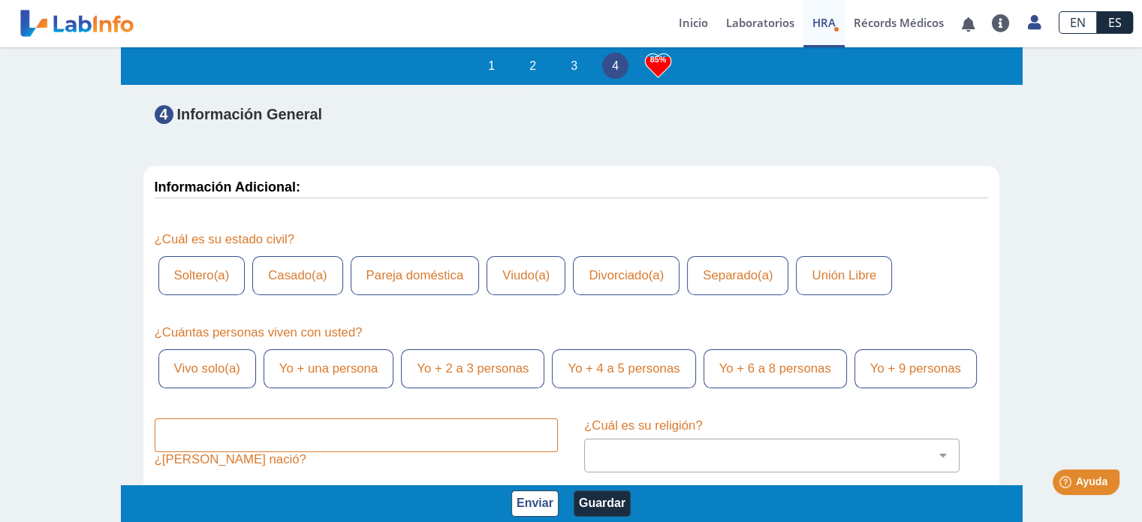
click at [835, 256] on label "Unión Libre" at bounding box center [844, 275] width 96 height 39
click at [0, 0] on input "Unión Libre" at bounding box center [0, 0] width 0 height 0
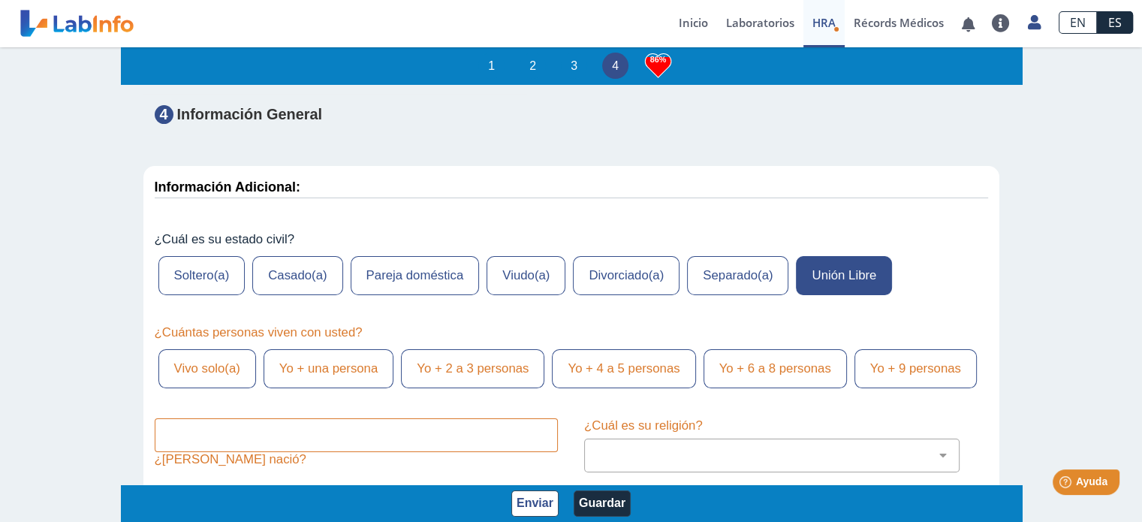
click at [309, 349] on label "Yo + una persona" at bounding box center [329, 368] width 130 height 39
click at [0, 0] on input "Yo + una persona" at bounding box center [0, 0] width 0 height 0
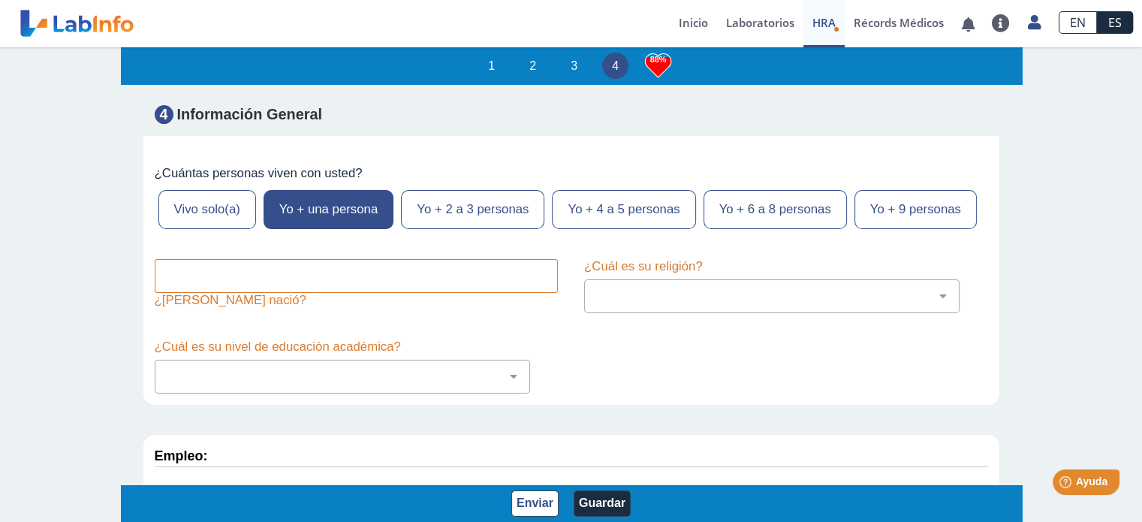
scroll to position [6260, 0]
click at [203, 273] on input "text" at bounding box center [357, 275] width 404 height 34
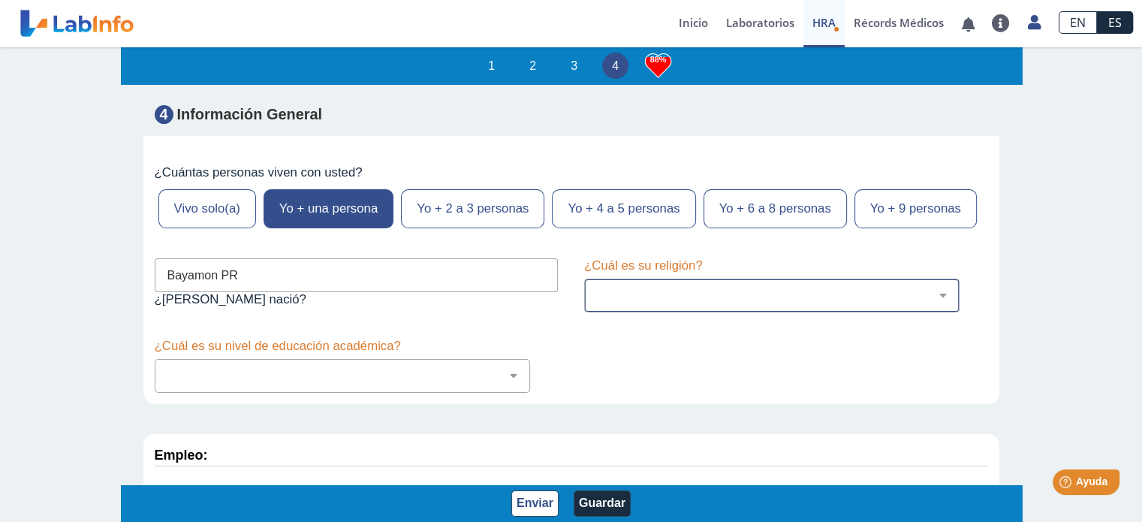
type input "Bayamon PR"
click at [728, 291] on select "Cristiano (cualquier denominación) Judío Ortodoxo Mormón Musulmán Adventista Te…" at bounding box center [778, 295] width 362 height 14
select select "12: 273"
click at [597, 288] on select "Cristiano (cualquier denominación) Judío Ortodoxo Mormón Musulmán Adventista Te…" at bounding box center [778, 295] width 362 height 14
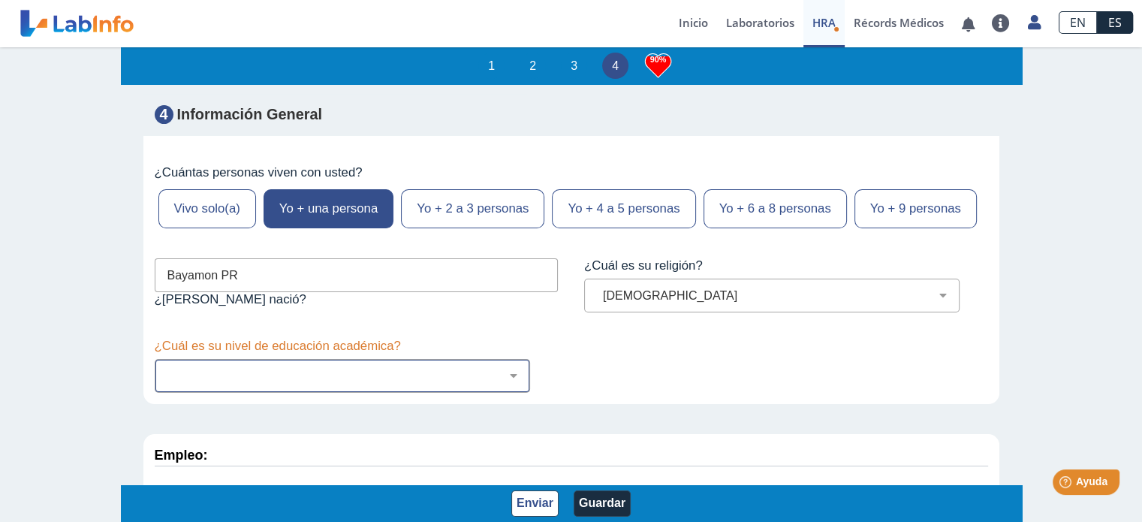
click at [424, 369] on select "No fui a la escuela Escuela primaria Algo de escuela secundaria o equivalente s…" at bounding box center [348, 376] width 362 height 14
select select "8: 281"
click at [167, 369] on select "No fui a la escuela Escuela primaria Algo de escuela secundaria o equivalente s…" at bounding box center [348, 376] width 362 height 14
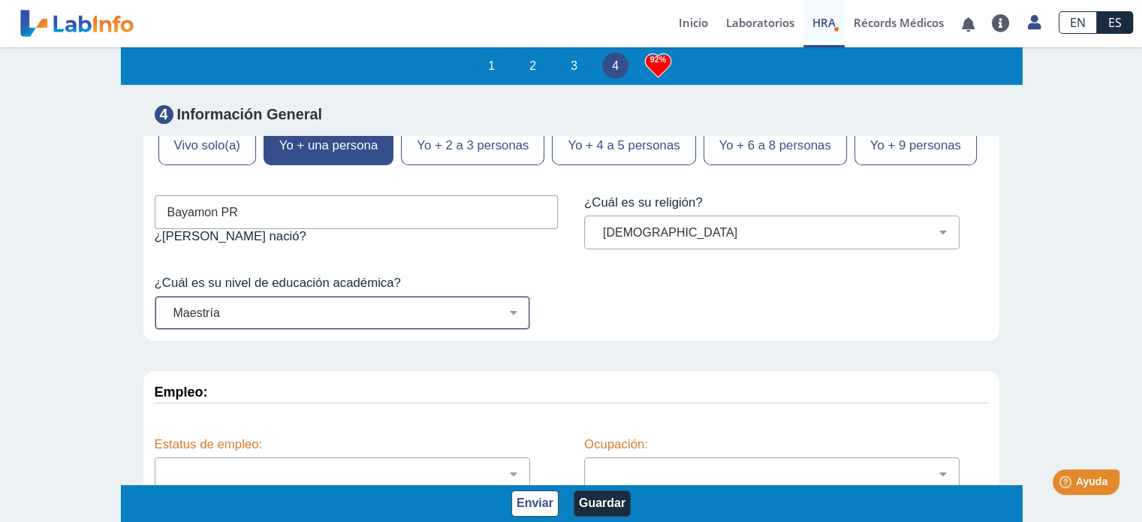
scroll to position [6413, 0]
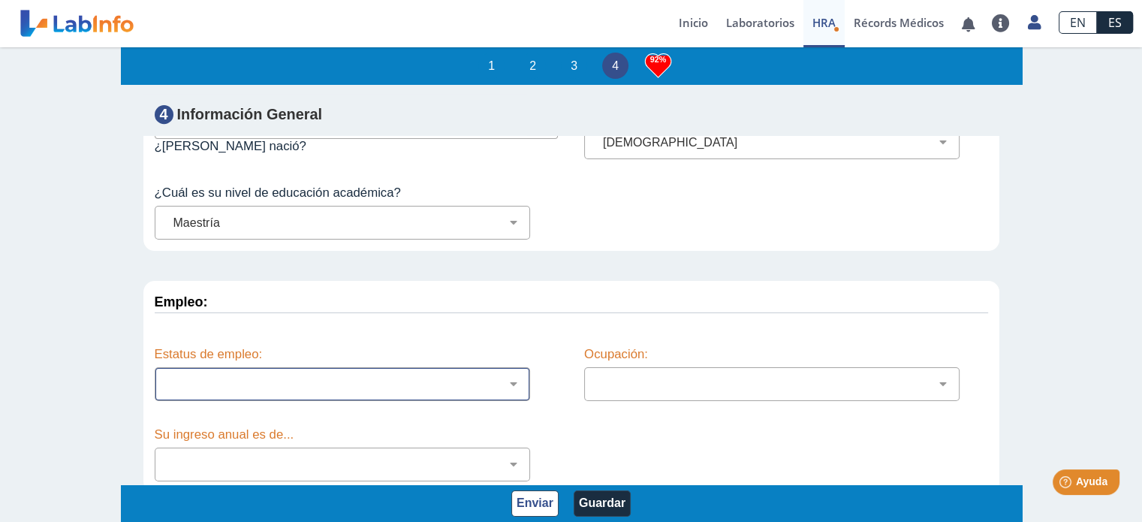
click at [424, 385] on select "Empleado a tiempo parcial Empleado a tiempo completo Servicio profesionales Sin…" at bounding box center [348, 384] width 362 height 14
click at [167, 377] on select "Empleado a tiempo parcial Empleado a tiempo completo Servicio profesionales Sin…" at bounding box center [348, 384] width 362 height 14
click at [469, 384] on select "Empleado a tiempo parcial Empleado a tiempo completo Servicio profesionales Sin…" at bounding box center [348, 384] width 362 height 14
select select "2: 134"
click at [167, 377] on select "Empleado a tiempo parcial Empleado a tiempo completo Servicio profesionales Sin…" at bounding box center [348, 384] width 362 height 14
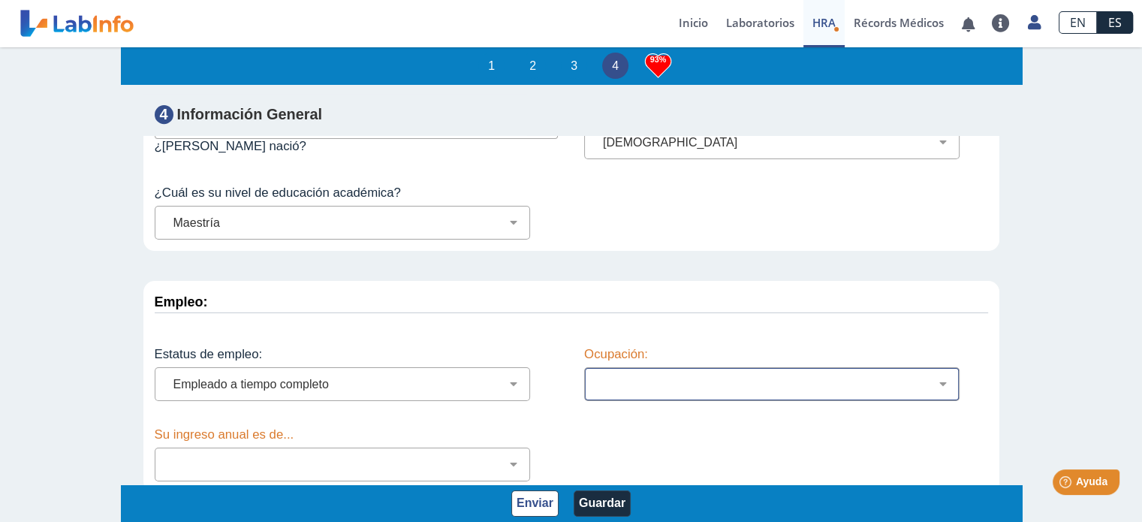
click at [876, 377] on select "Administración de empresas Servicios de protección Instalaciones, Reparaciones …" at bounding box center [778, 384] width 362 height 14
select select "24: 191"
click at [597, 377] on select "Administración de empresas Servicios de protección Instalaciones, Reparaciones …" at bounding box center [778, 384] width 362 height 14
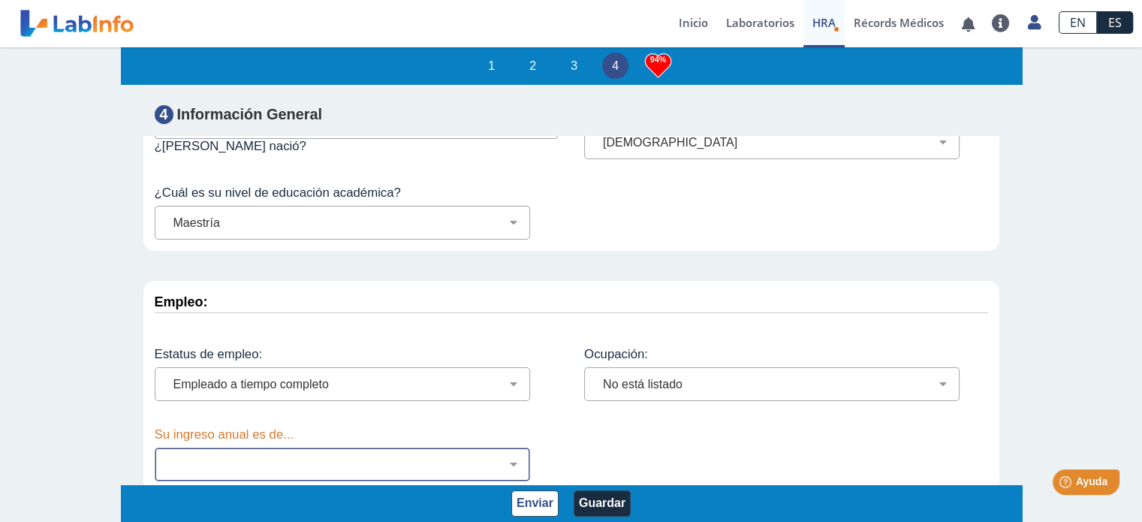
click at [469, 457] on select "Menos de $12,000 $12,000-$16,000 $16,000-$24,000 $24,000-$30,000 $30,000-$40,00…" at bounding box center [348, 464] width 362 height 14
select select "5: 147"
click at [167, 457] on select "Menos de $12,000 $12,000-$16,000 $16,000-$24,000 $24,000-$30,000 $30,000-$40,00…" at bounding box center [348, 464] width 362 height 14
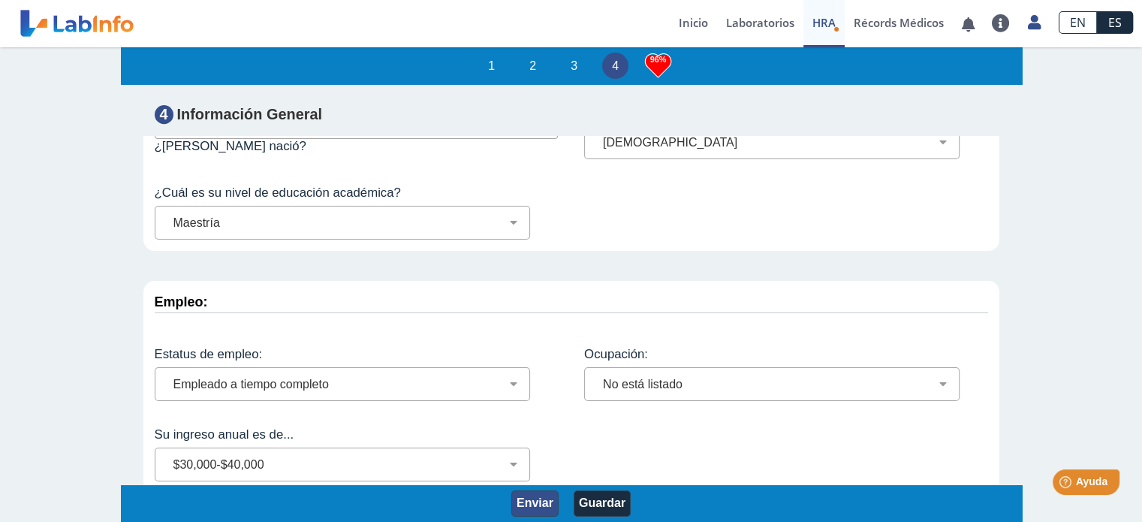
click at [535, 503] on button "Enviar" at bounding box center [534, 503] width 47 height 26
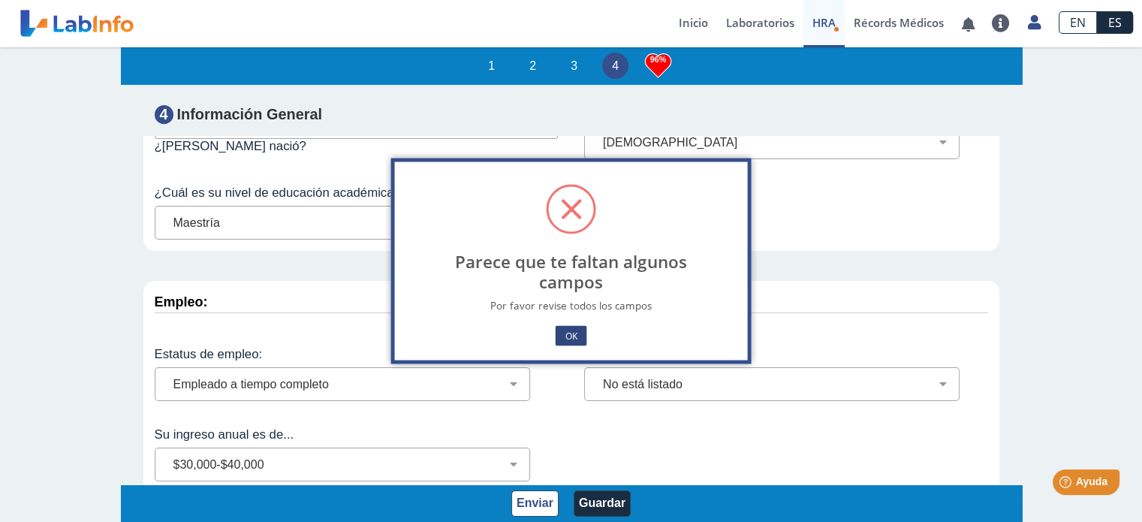
click at [583, 333] on button "OK" at bounding box center [571, 336] width 32 height 20
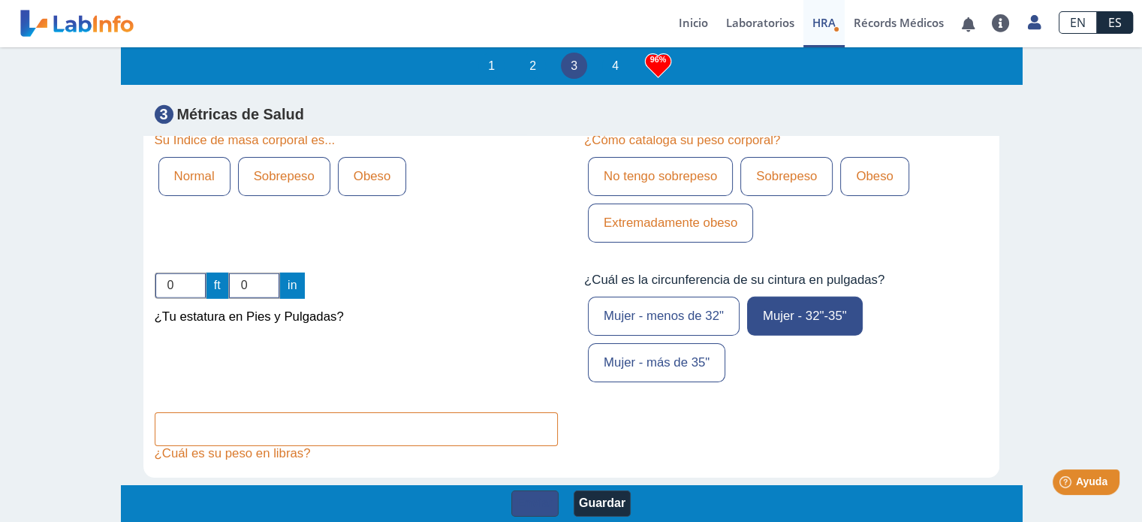
scroll to position [4617, 0]
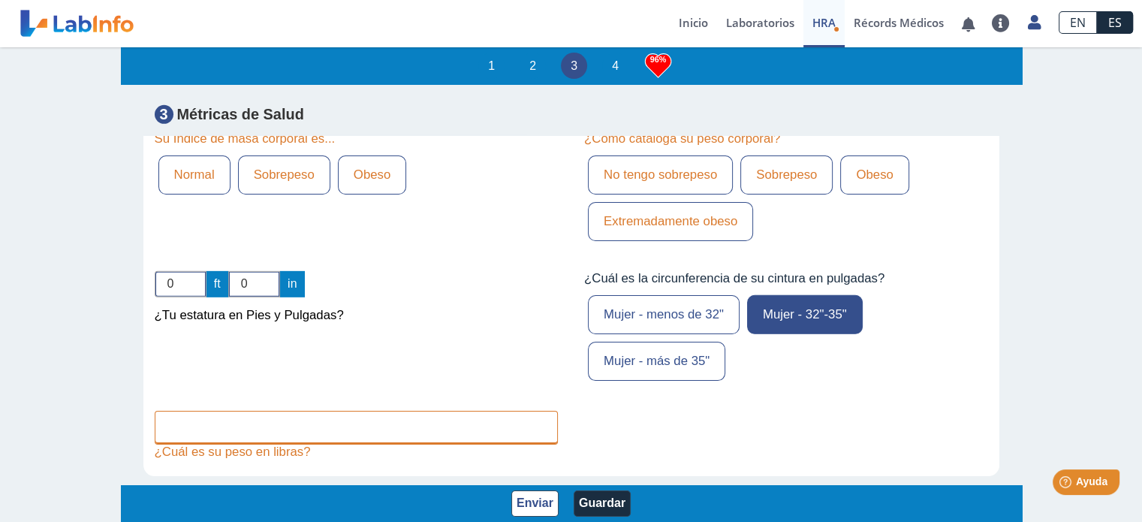
click at [436, 411] on input "text" at bounding box center [357, 428] width 404 height 34
type input "2"
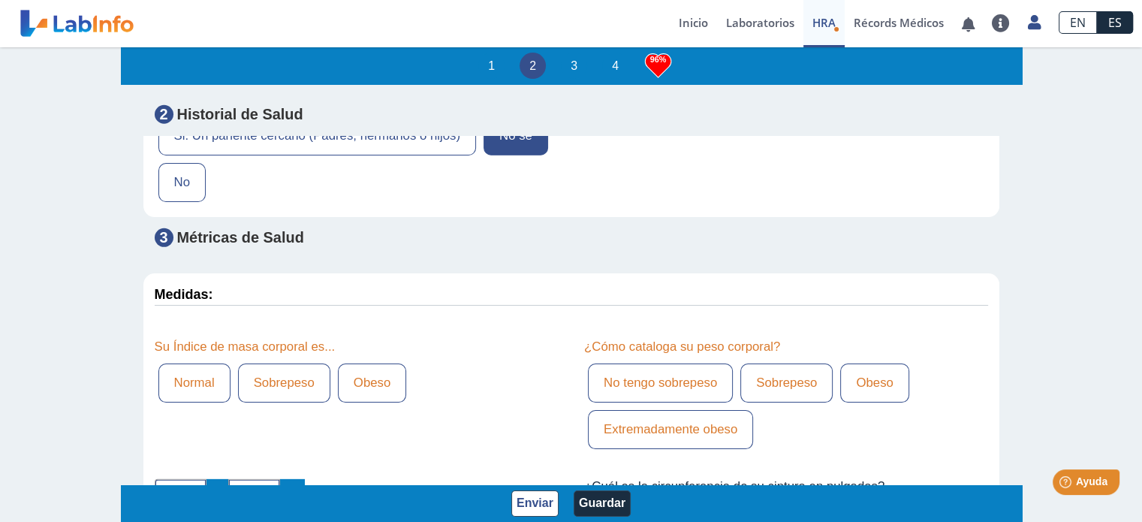
scroll to position [4389, 0]
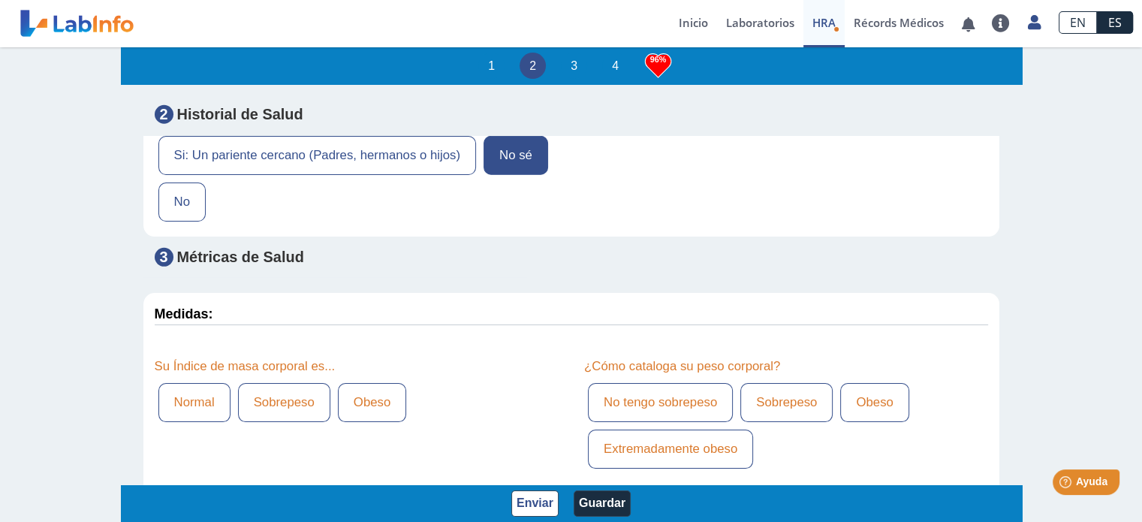
type input "190"
click at [689, 383] on label "No tengo sobrepeso" at bounding box center [660, 402] width 145 height 39
click at [0, 0] on input "No tengo sobrepeso" at bounding box center [0, 0] width 0 height 0
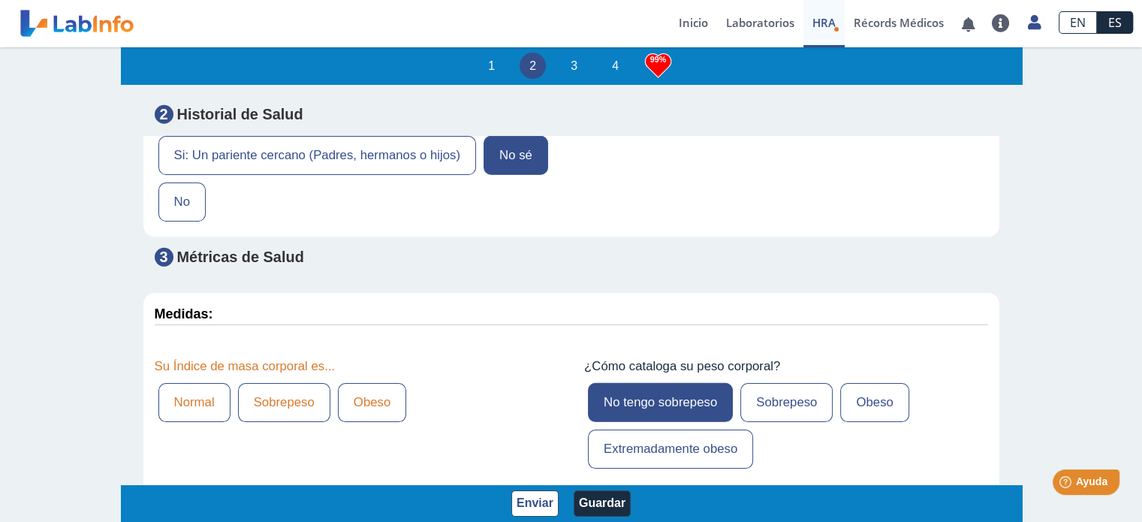
click at [204, 383] on label "Normal" at bounding box center [194, 402] width 72 height 39
click at [0, 0] on input "Normal" at bounding box center [0, 0] width 0 height 0
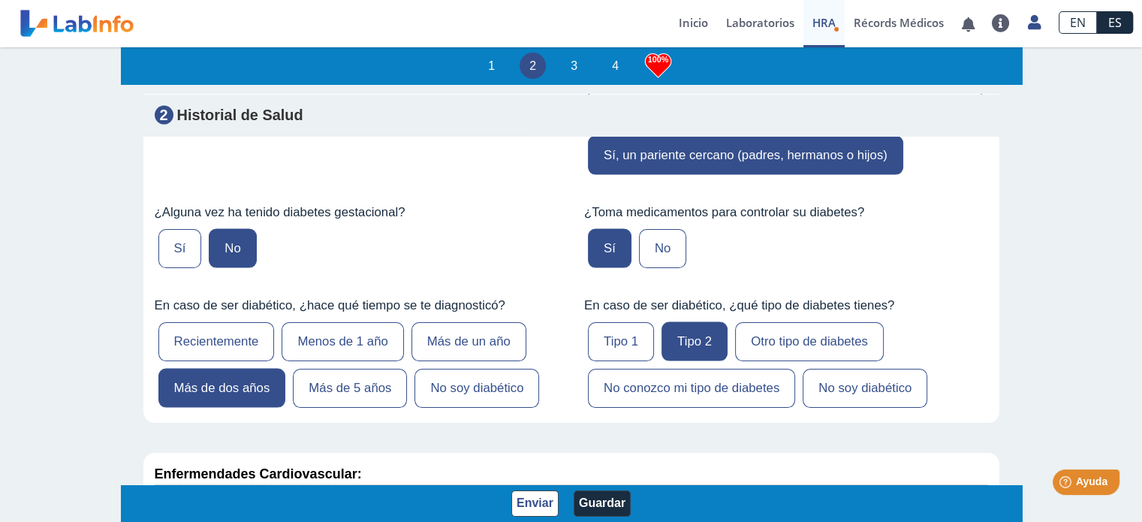
scroll to position [3149, 0]
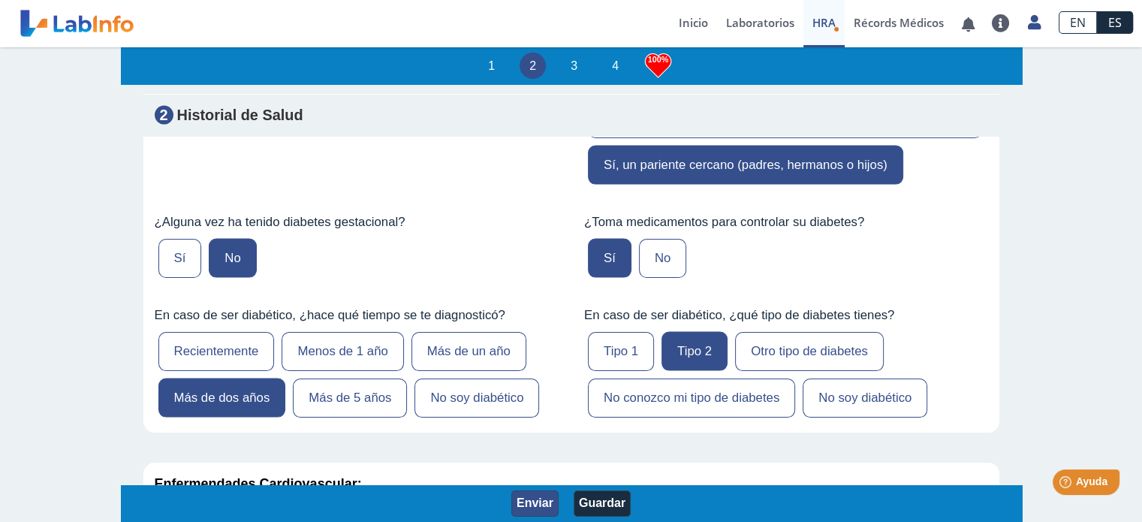
click at [527, 505] on button "Enviar" at bounding box center [534, 503] width 47 height 26
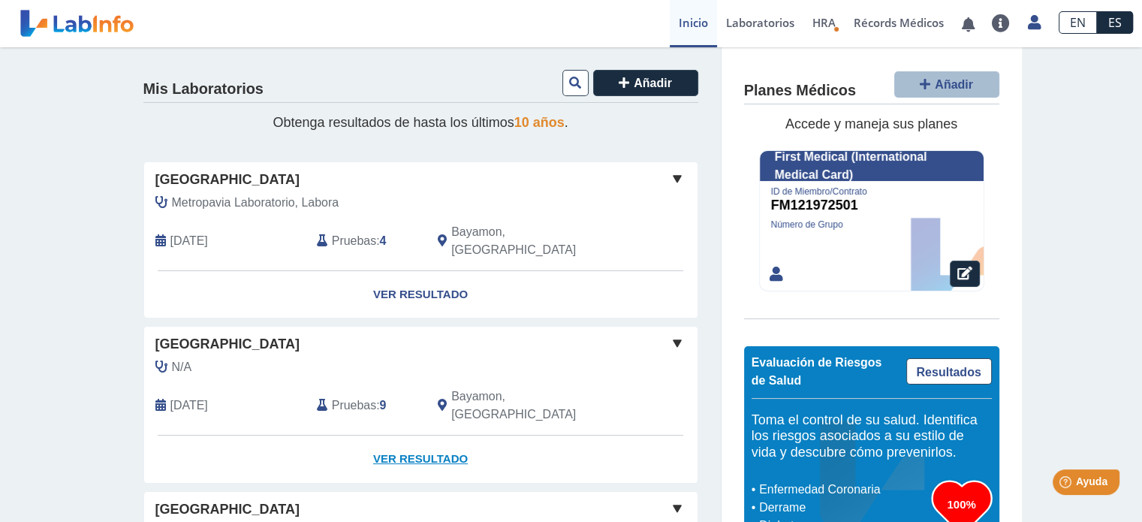
click at [419, 436] on link "Ver Resultado" at bounding box center [420, 459] width 553 height 47
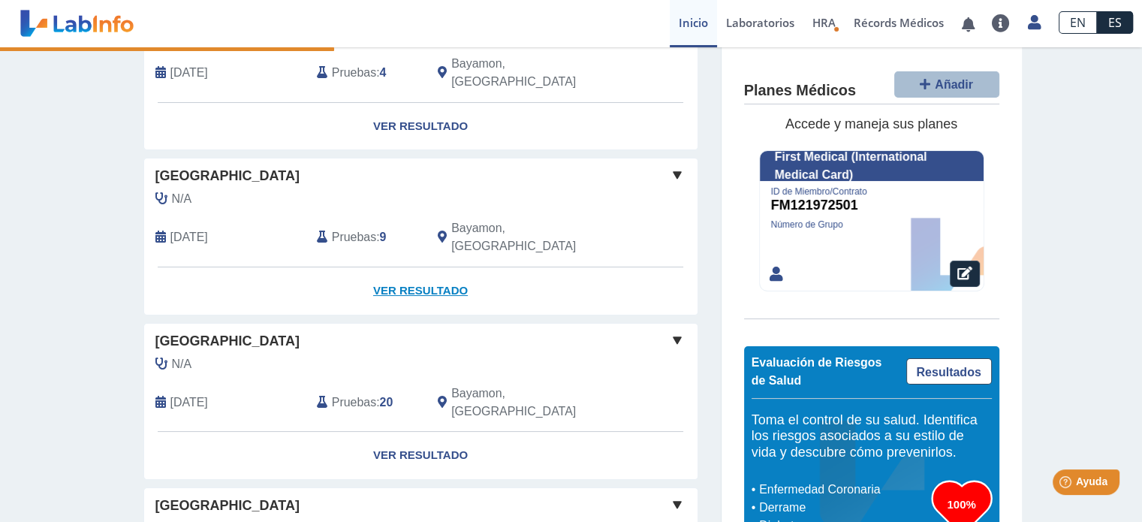
scroll to position [174, 0]
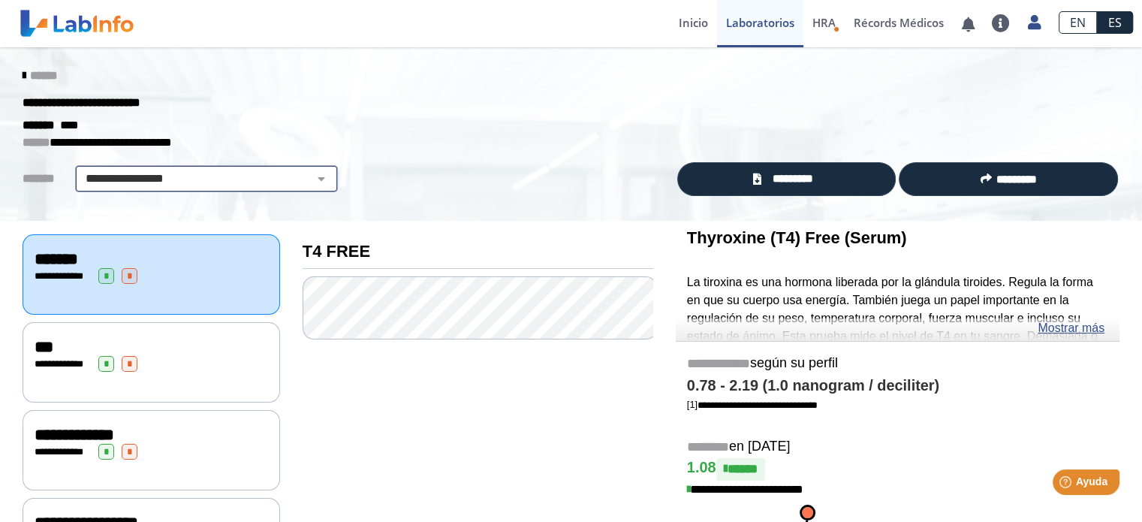
click at [297, 174] on select "**********" at bounding box center [207, 179] width 254 height 18
click at [80, 170] on select "**********" at bounding box center [207, 179] width 254 height 18
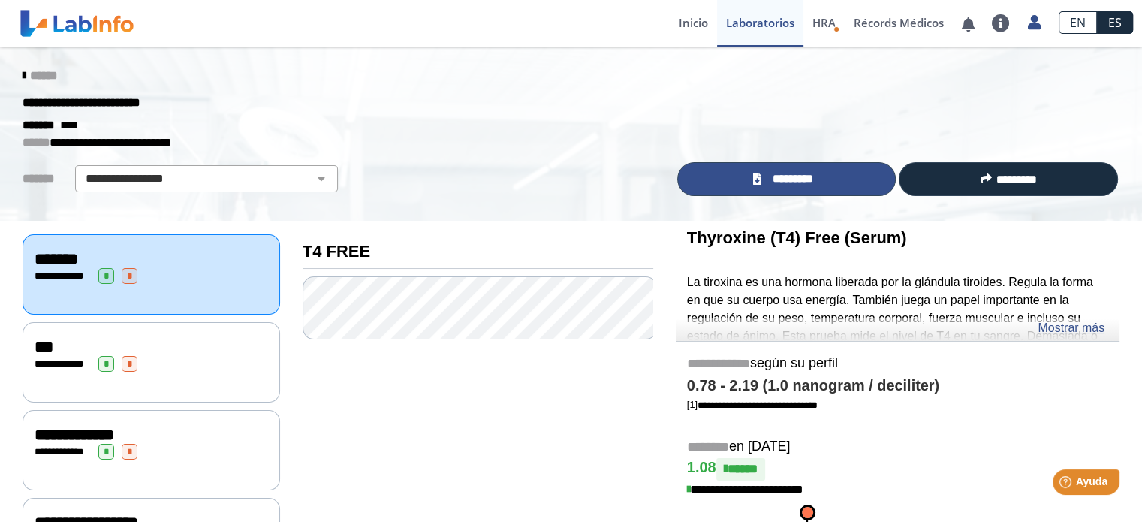
click at [799, 181] on span "*********" at bounding box center [792, 178] width 55 height 17
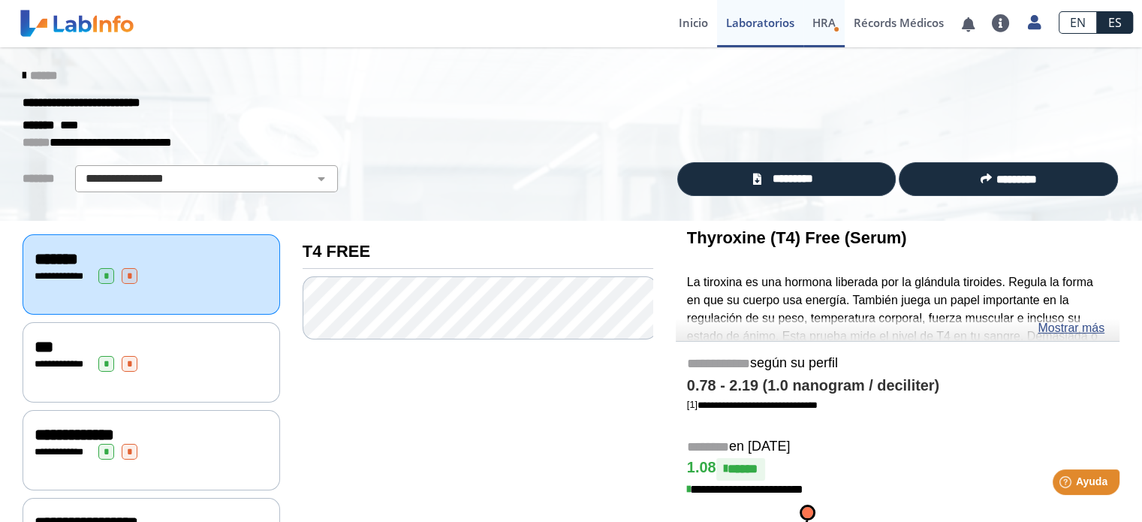
click at [828, 21] on span "HRA" at bounding box center [824, 22] width 23 height 15
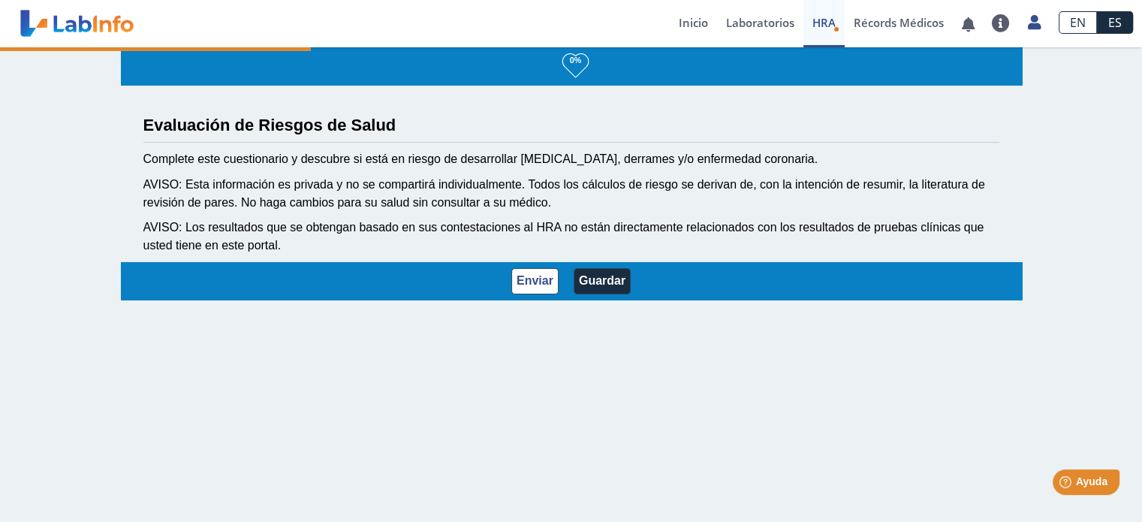
select select "3: 229"
select select "12: 273"
select select "8: 281"
select select "2: 134"
select select "24: 191"
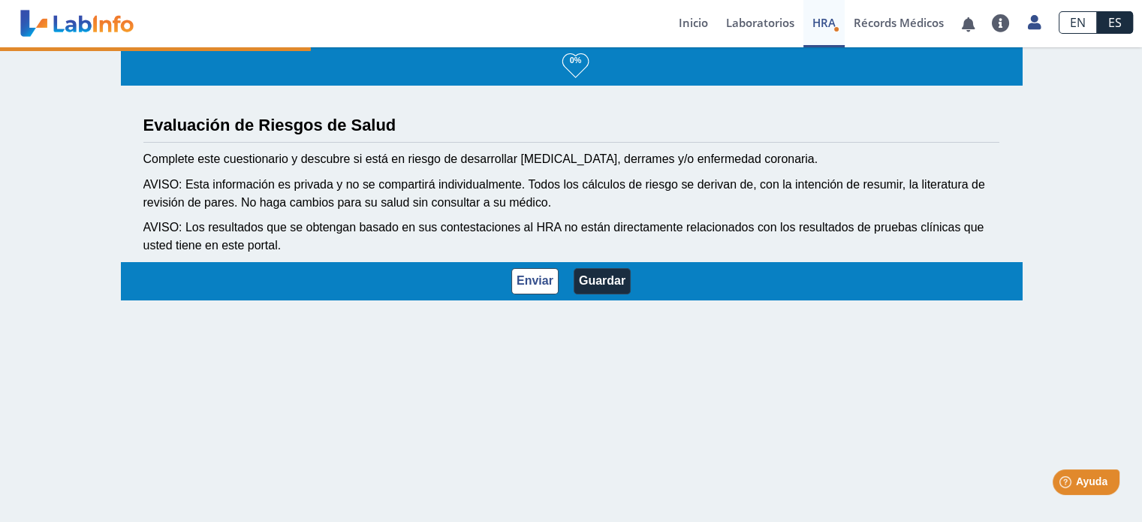
select select "5: 147"
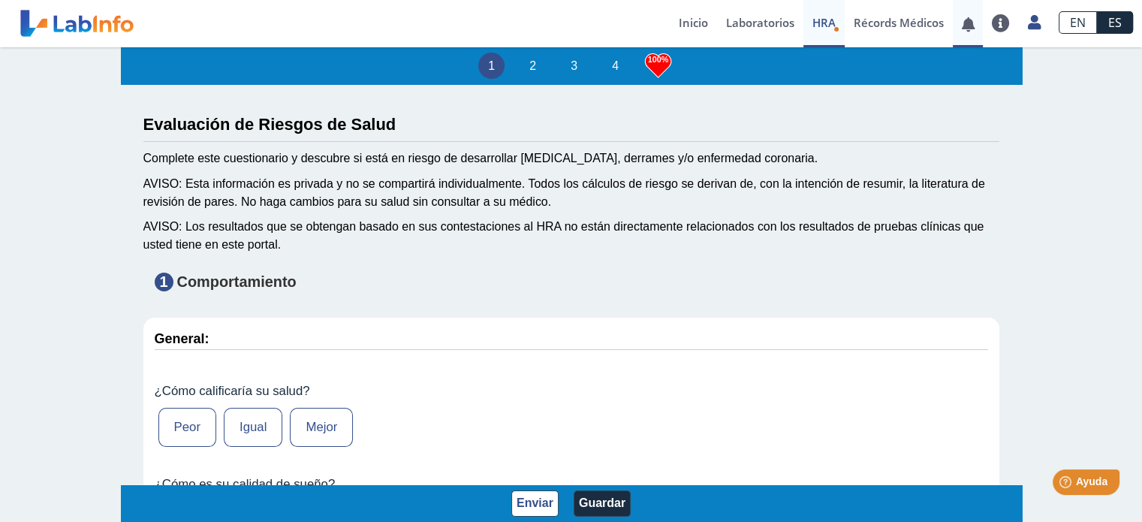
click at [967, 24] on link at bounding box center [968, 24] width 31 height 11
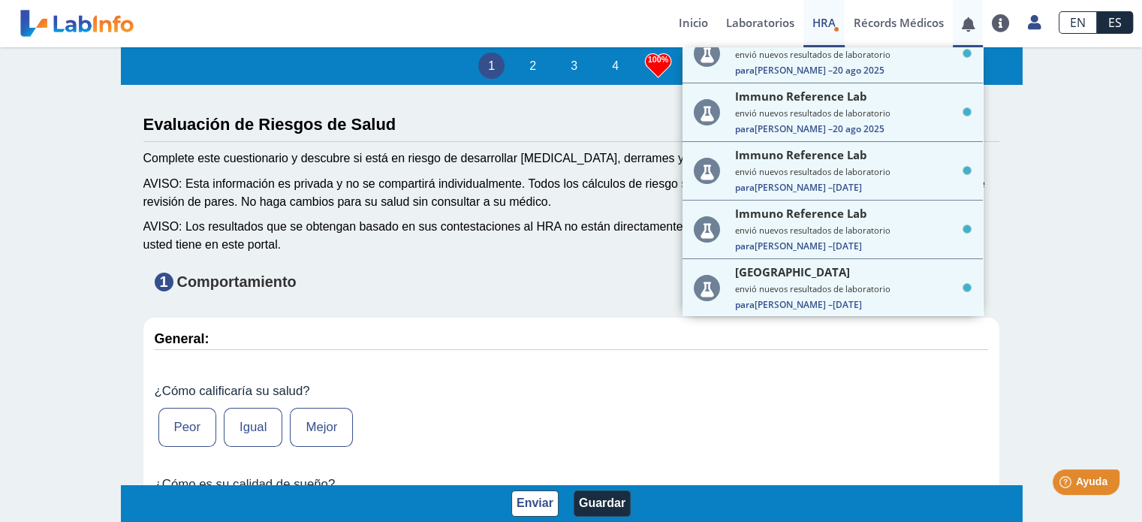
scroll to position [202, 0]
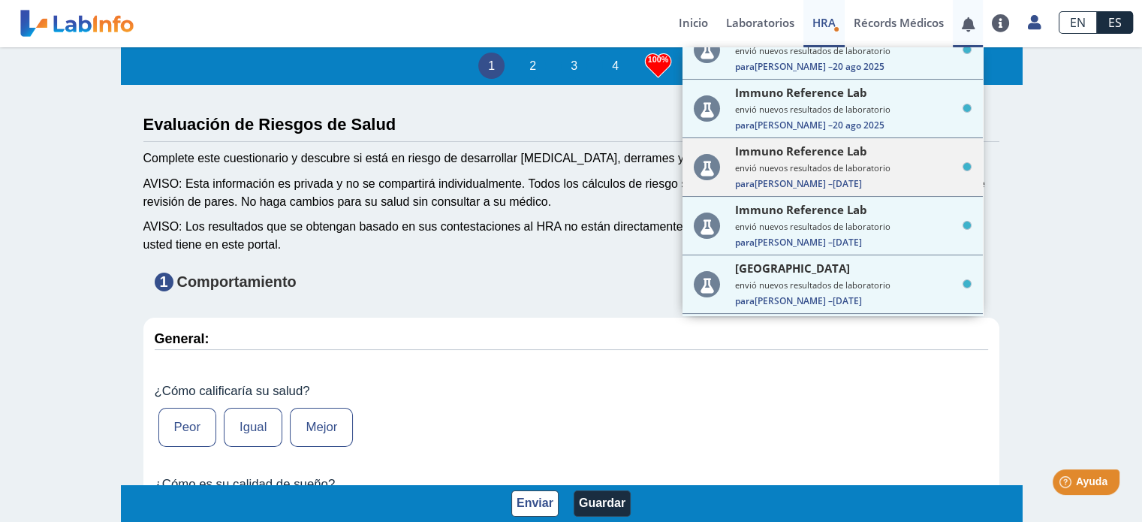
click at [833, 177] on span "30 jul 2025" at bounding box center [847, 183] width 29 height 13
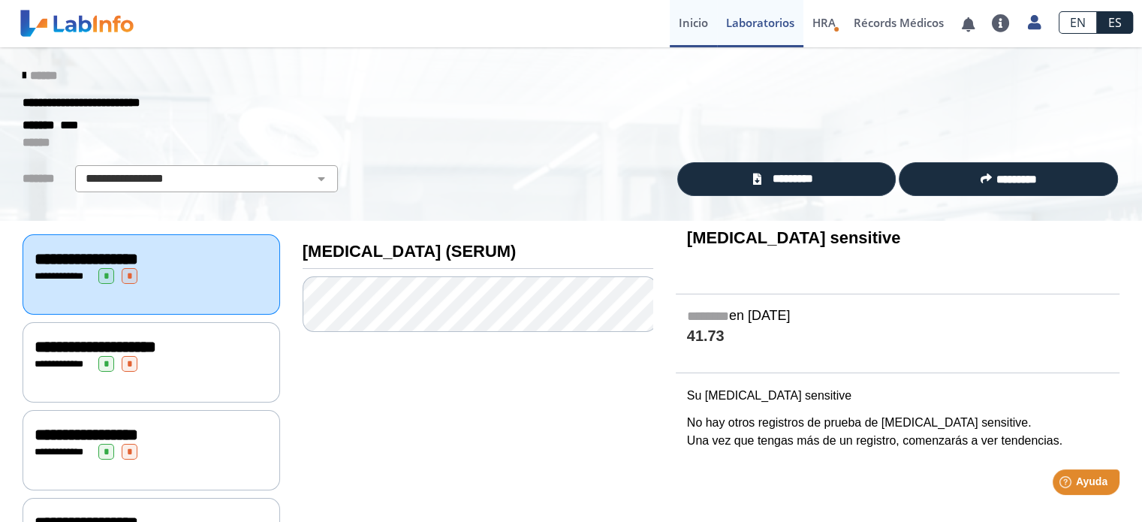
click at [688, 17] on link "Inicio" at bounding box center [693, 23] width 47 height 47
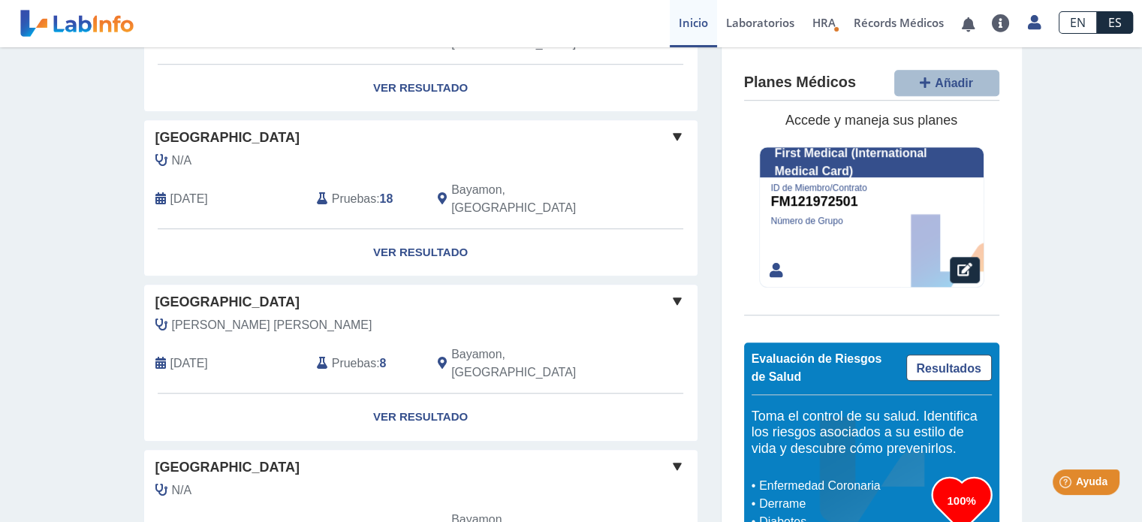
scroll to position [1187, 0]
